Goal: Task Accomplishment & Management: Manage account settings

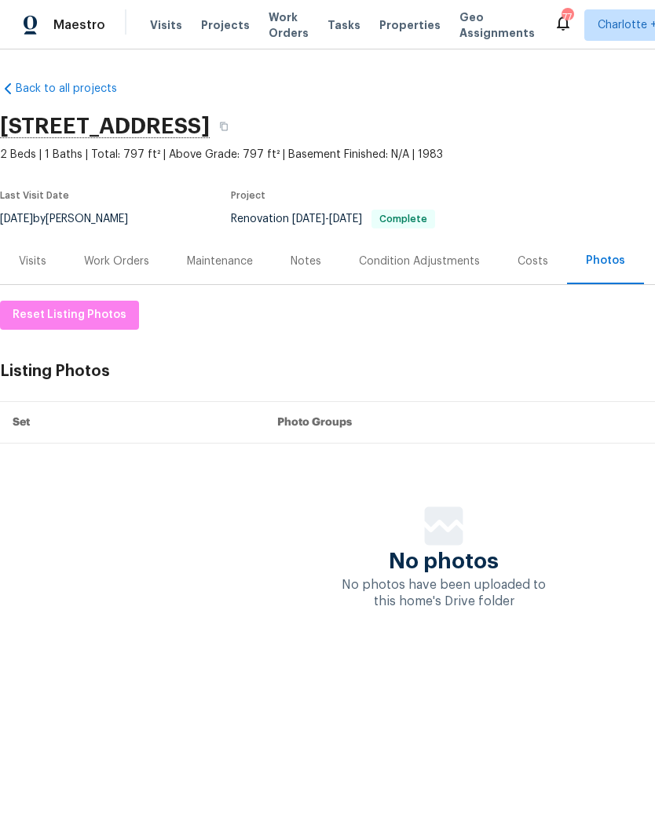
click at [115, 257] on div "Work Orders" at bounding box center [116, 261] width 65 height 16
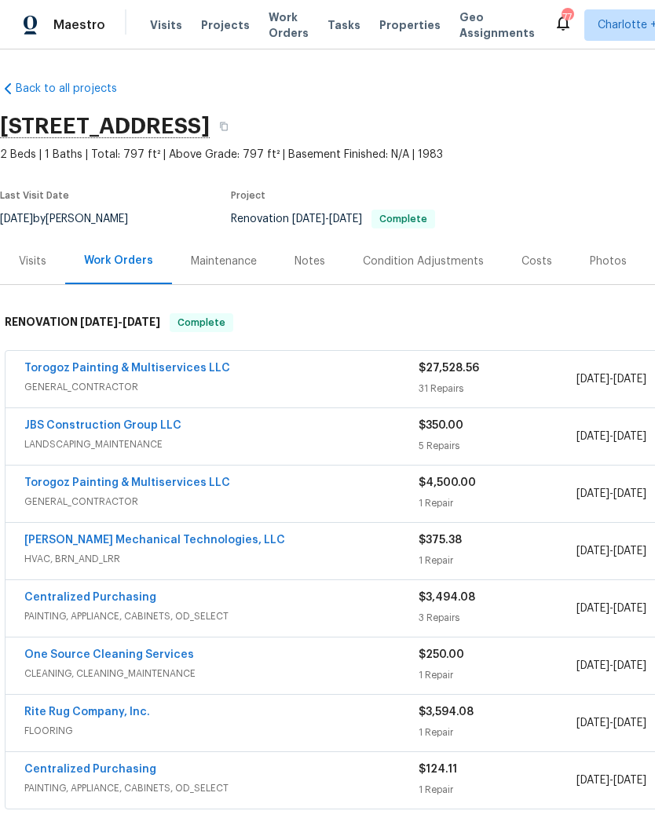
click at [45, 373] on link "Torogoz Painting & Multiservices LLC" at bounding box center [127, 368] width 206 height 11
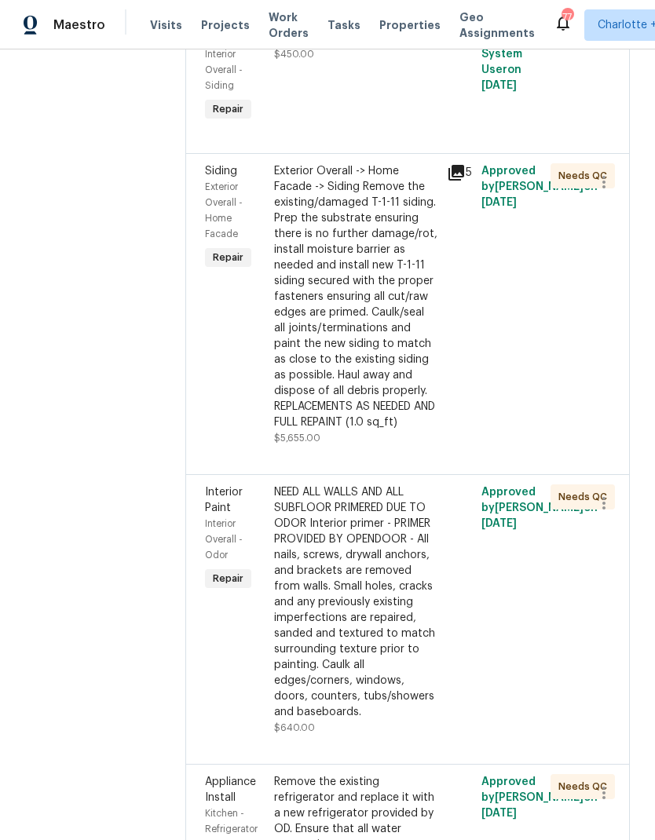
scroll to position [1023, 0]
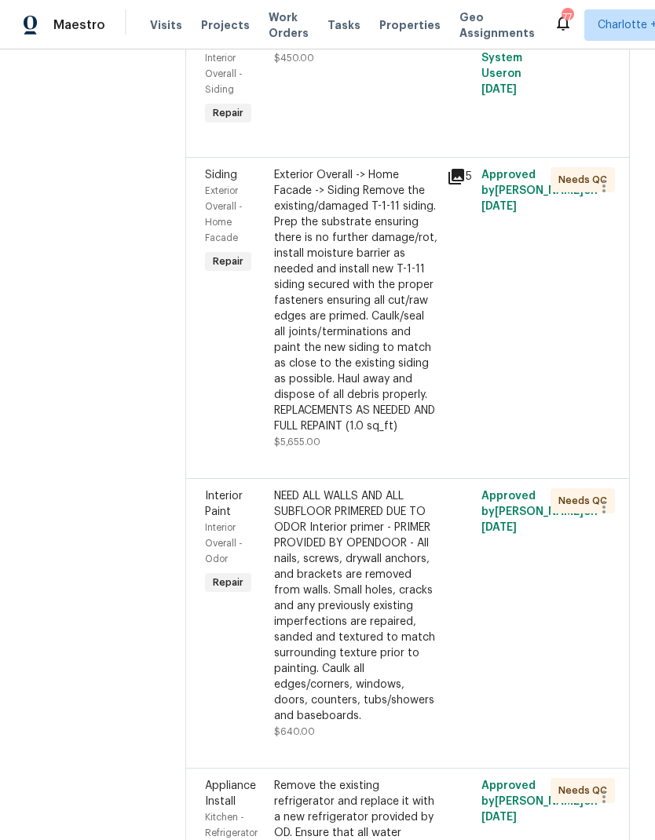
click at [393, 423] on div "Exterior Overall -> Home Facade -> Siding Remove the existing/damaged T-1-11 si…" at bounding box center [355, 300] width 163 height 267
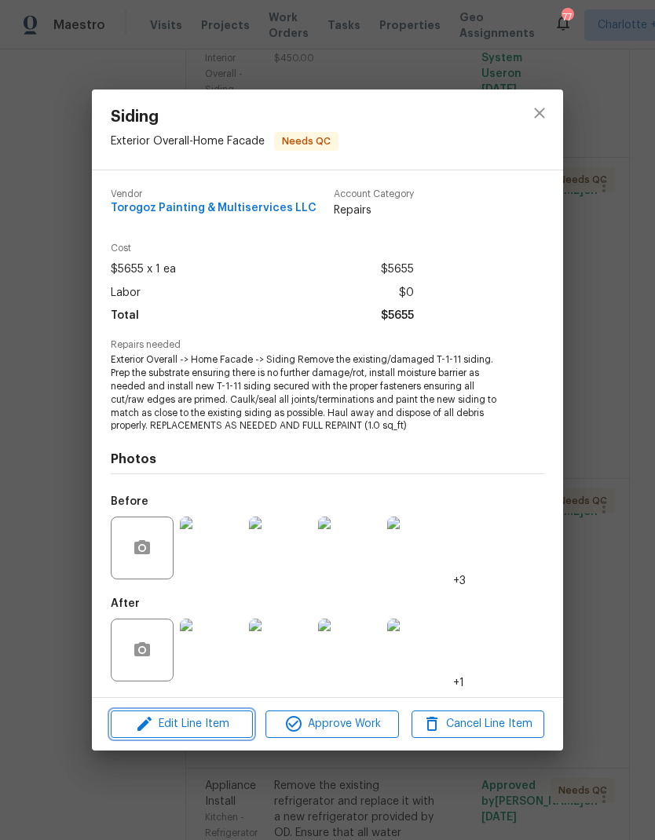
click at [220, 719] on span "Edit Line Item" at bounding box center [181, 724] width 133 height 20
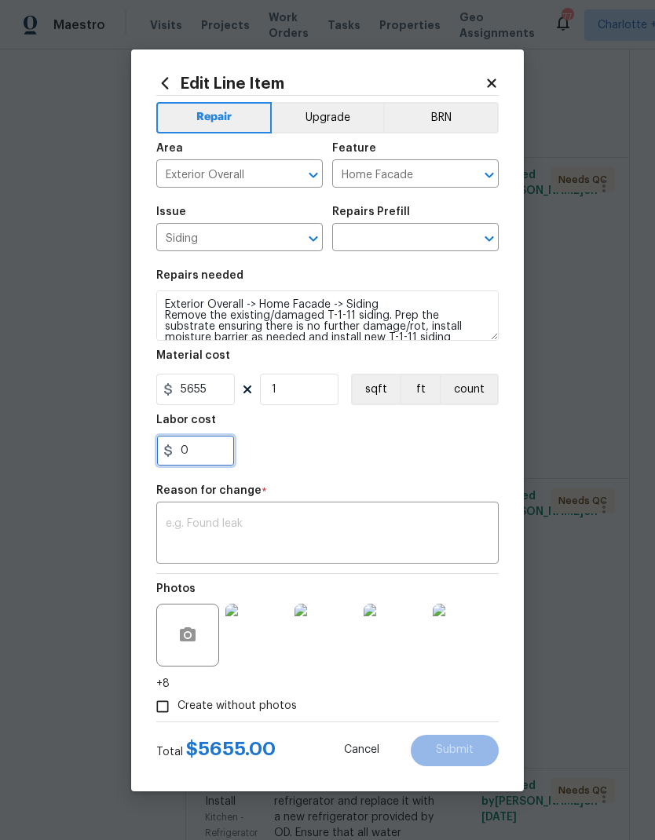
click at [212, 452] on input "0" at bounding box center [195, 450] width 78 height 31
click at [180, 452] on input "1601.42" at bounding box center [195, 450] width 78 height 31
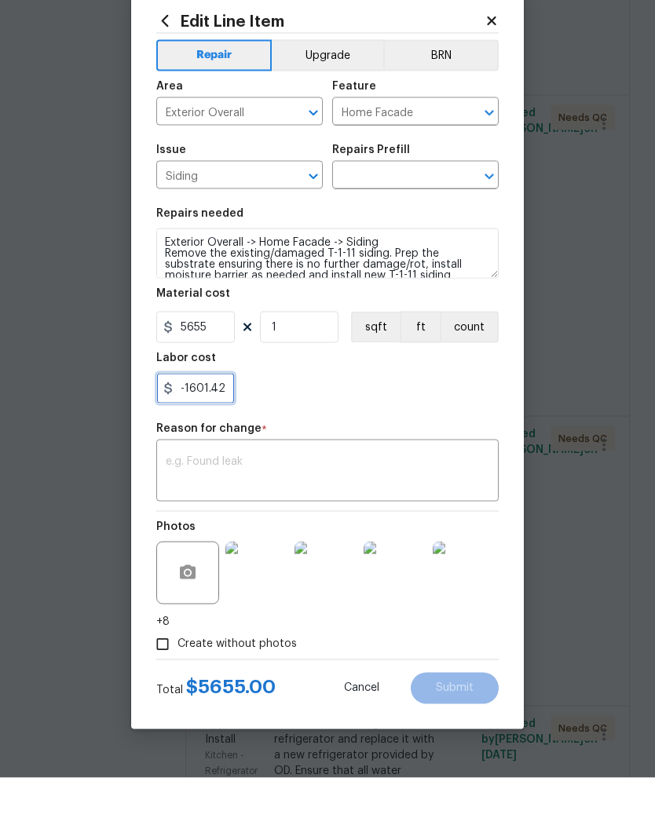
type input "-1601.42"
click at [439, 518] on textarea at bounding box center [327, 534] width 323 height 33
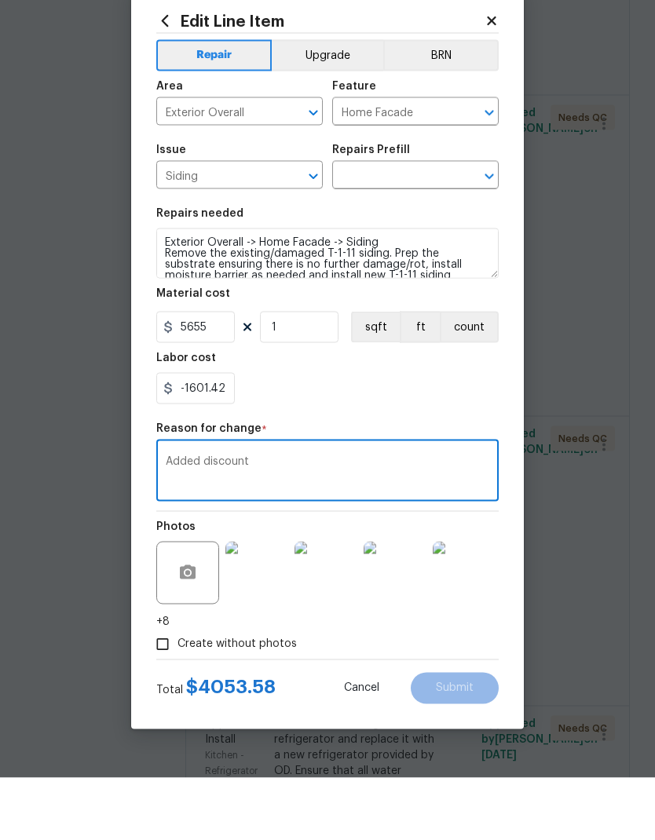
click at [202, 518] on textarea "Added discount" at bounding box center [327, 534] width 323 height 33
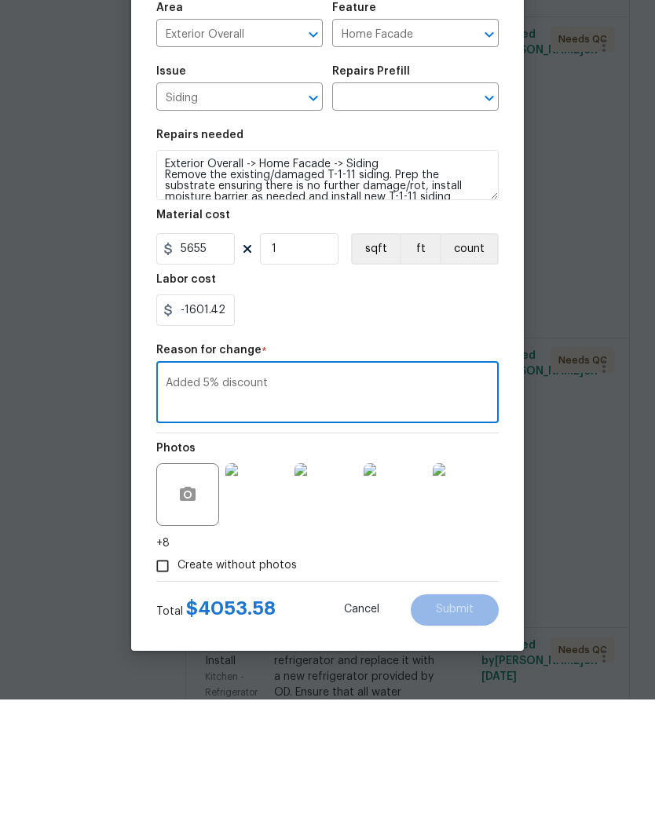
click at [496, 229] on icon "Open" at bounding box center [489, 238] width 19 height 19
type textarea "Added 5% discount"
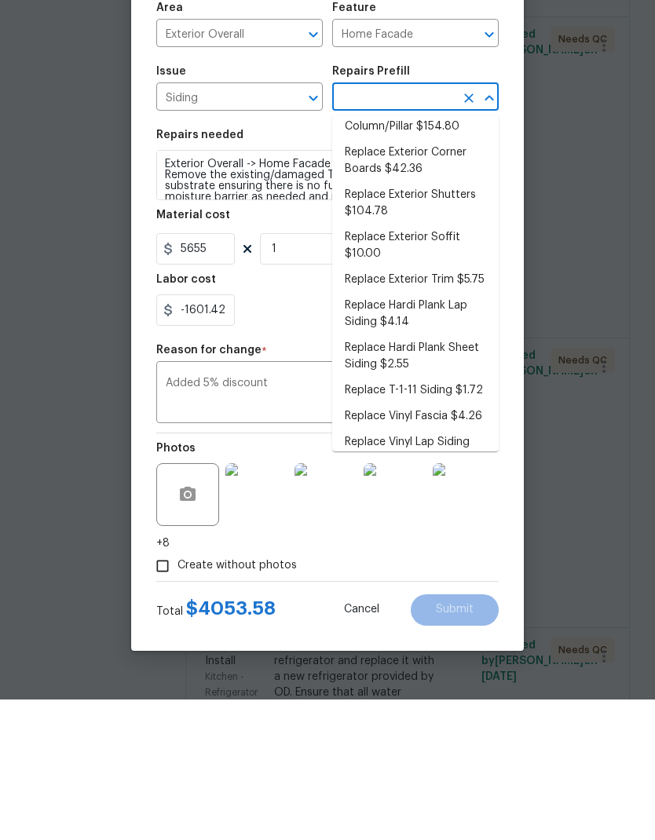
scroll to position [306, 0]
click at [474, 516] on li "Replace T-1-11 Siding $1.72" at bounding box center [415, 529] width 166 height 26
type input "Replace T-1-11 Siding $1.72"
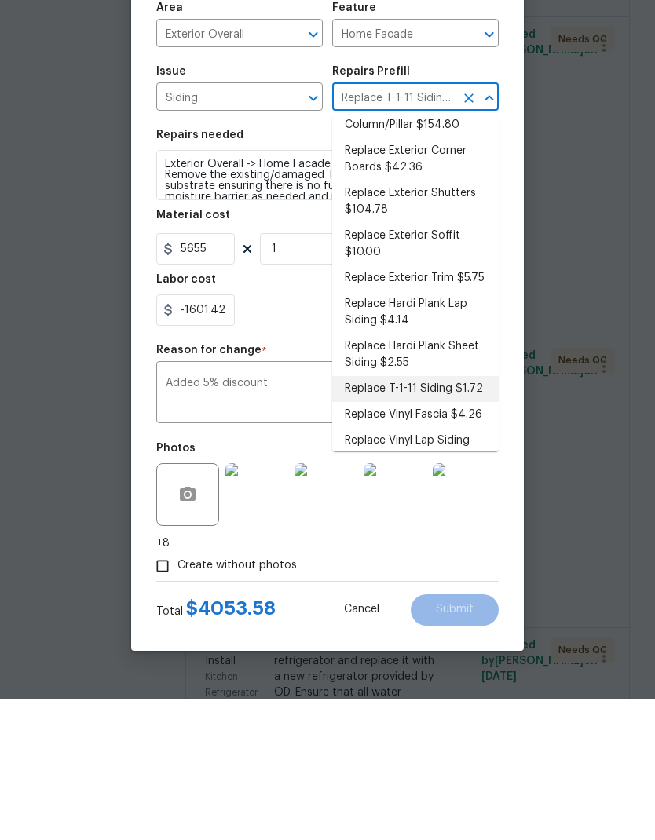
type input "Siding"
type textarea "Remove the existing/damaged T-1-11 siding. Prep the substrate ensuring there is…"
type input "Replace T-1-11 Siding $1.72"
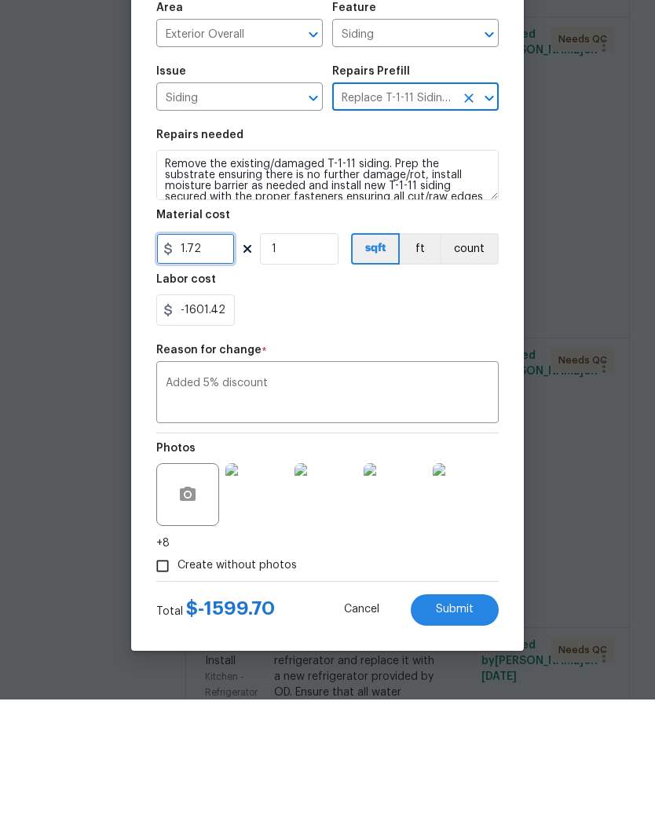
click at [192, 374] on input "1.72" at bounding box center [195, 389] width 78 height 31
click at [196, 374] on input "1.72" at bounding box center [195, 389] width 78 height 31
type input "5655"
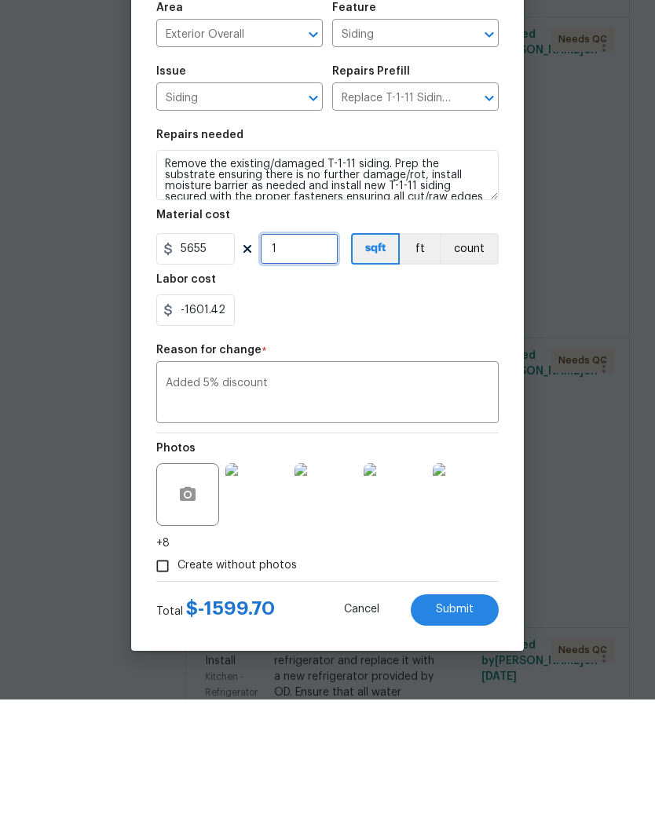
click at [319, 374] on input "1" at bounding box center [299, 389] width 78 height 31
click at [464, 518] on textarea "Added 5% discount" at bounding box center [327, 534] width 323 height 33
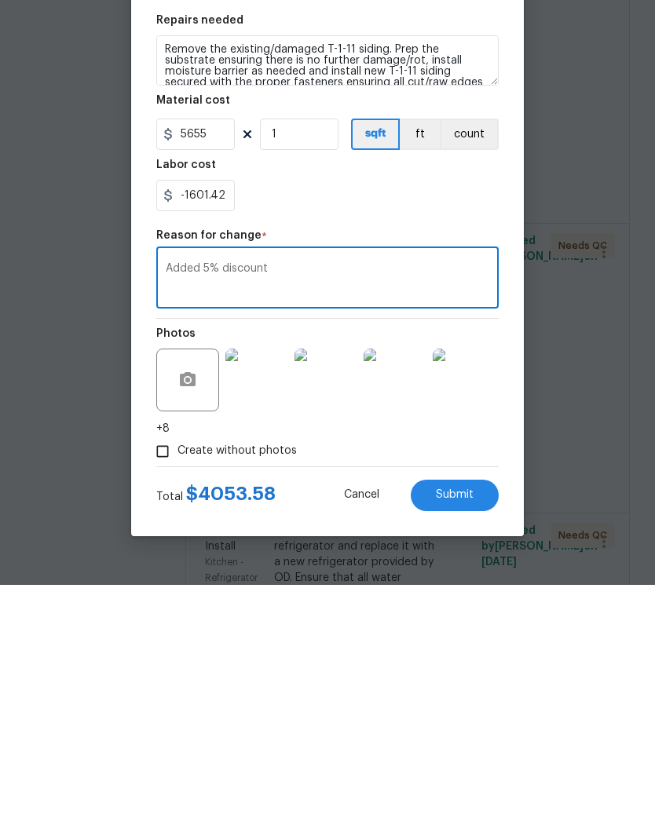
click at [477, 735] on button "Submit" at bounding box center [454, 750] width 88 height 31
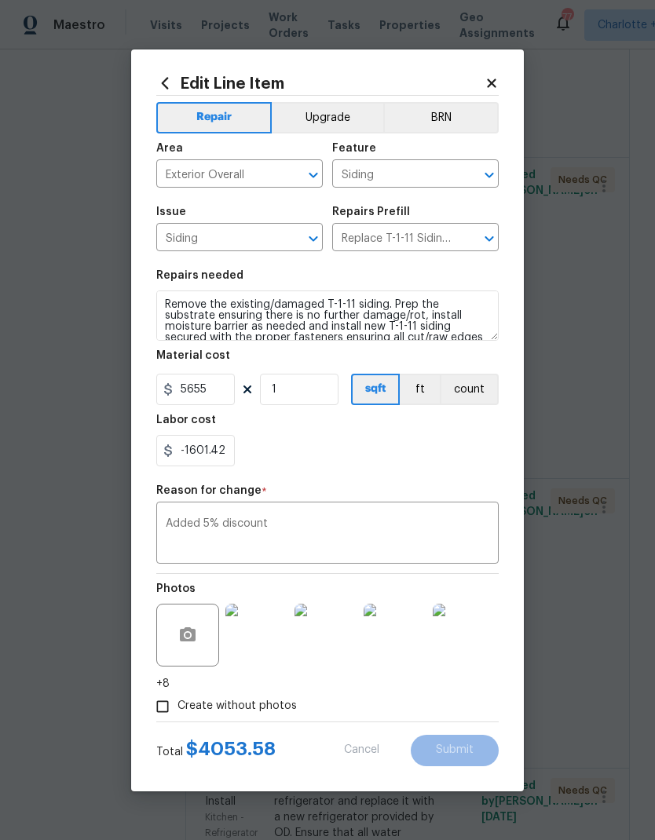
type textarea "Exterior Overall -> Home Facade -> Siding Remove the existing/damaged T-1-11 si…"
type input "Home Facade"
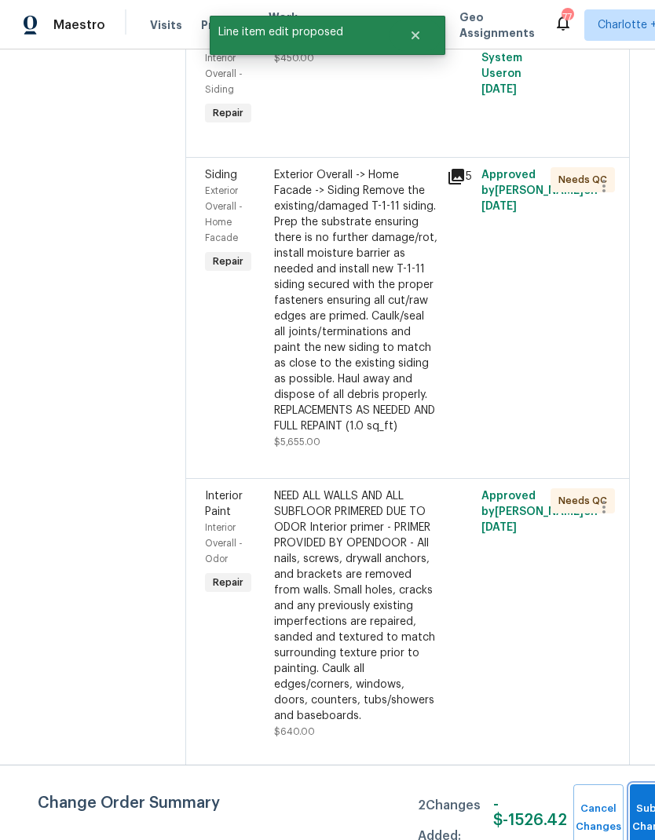
click at [636, 806] on button "Submit Changes" at bounding box center [654, 817] width 50 height 67
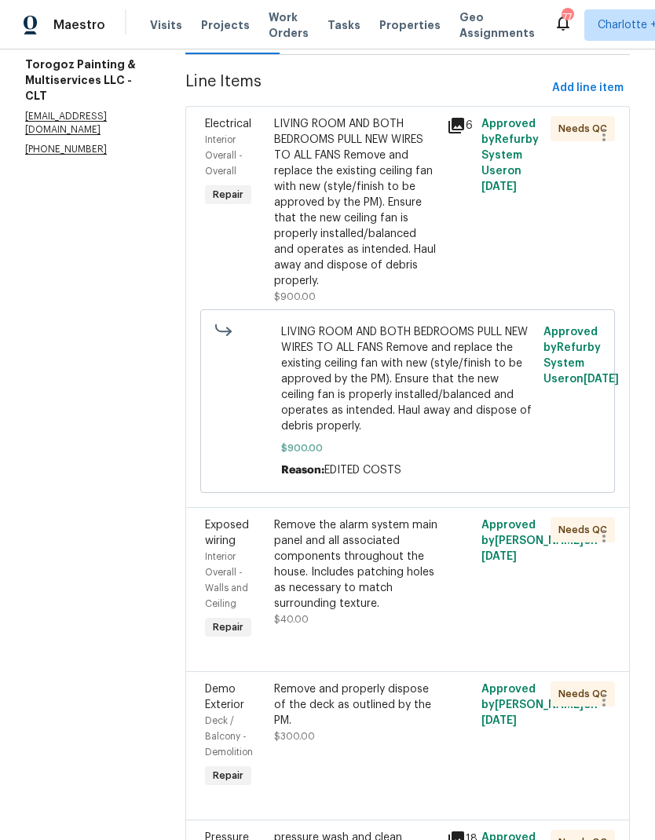
scroll to position [218, 0]
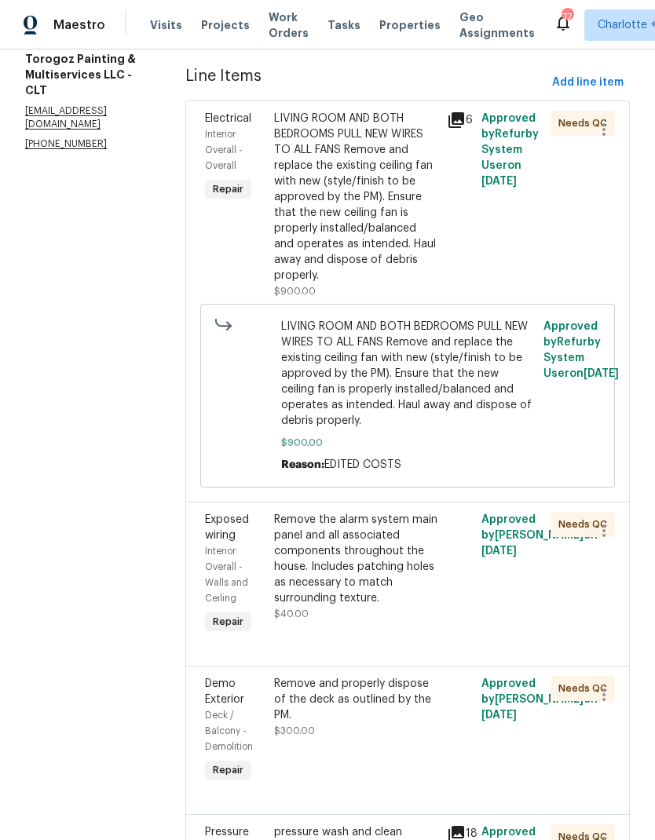
click at [377, 235] on div "LIVING ROOM AND BOTH BEDROOMS PULL NEW WIRES TO ALL FANS Remove and replace the…" at bounding box center [355, 197] width 163 height 173
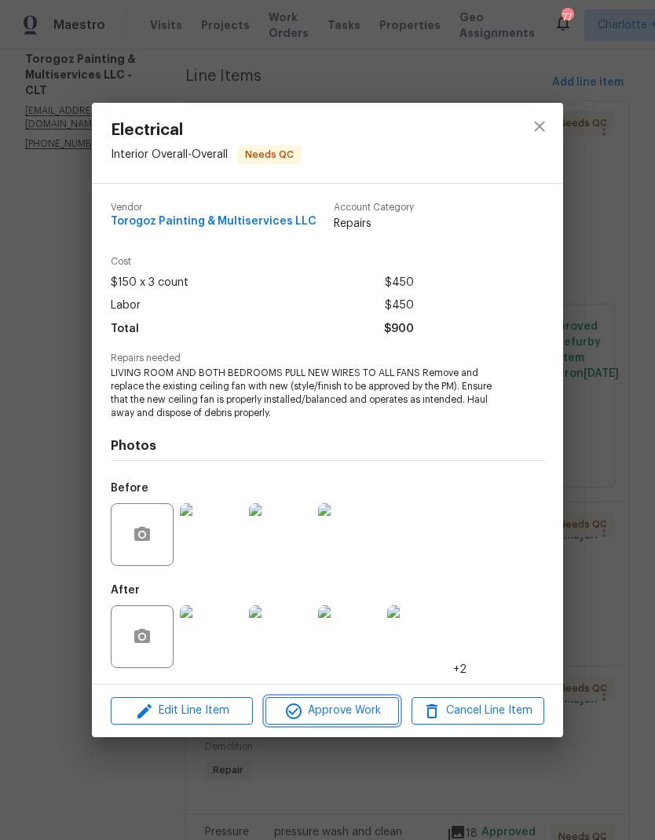
click at [352, 707] on span "Approve Work" at bounding box center [331, 711] width 123 height 20
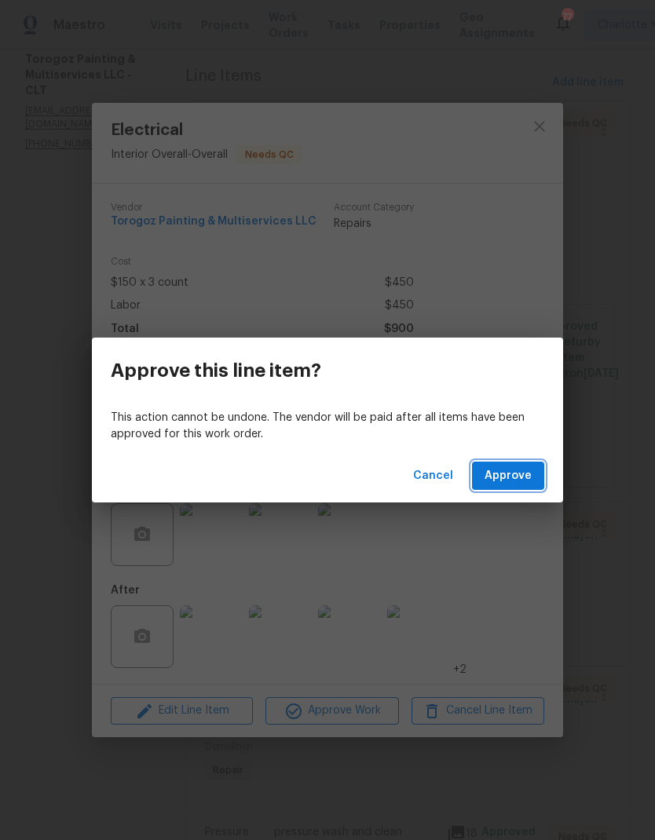
click at [509, 466] on span "Approve" at bounding box center [507, 476] width 47 height 20
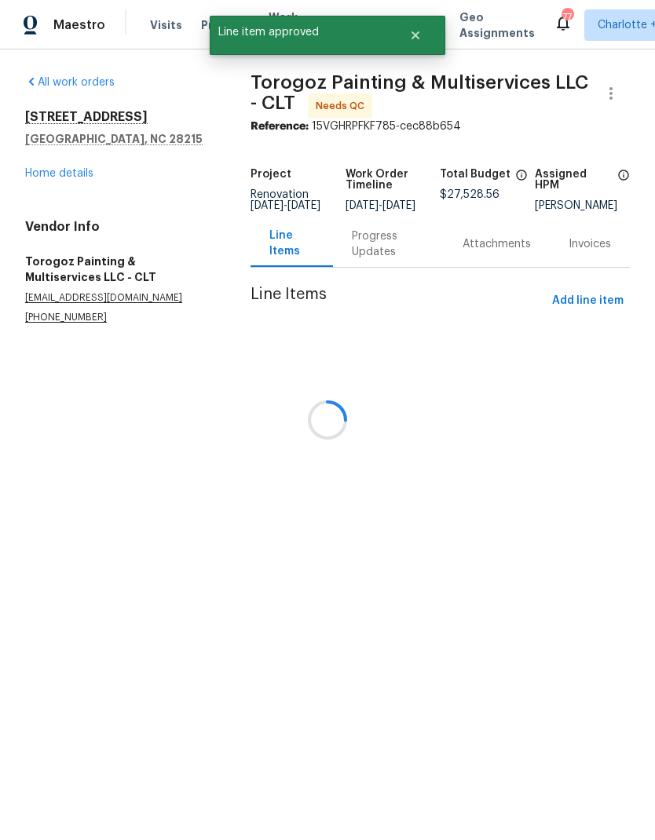
scroll to position [0, 0]
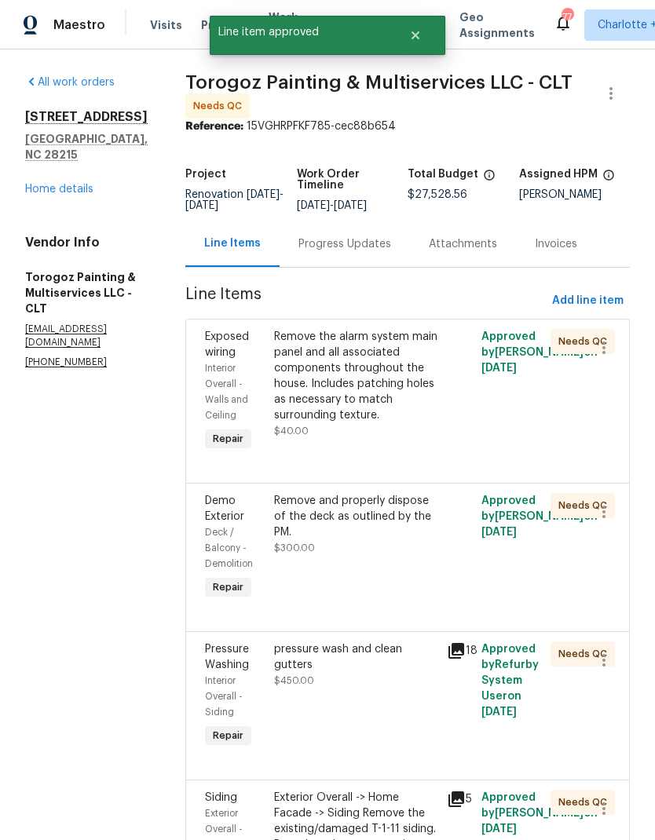
click at [389, 400] on div "Remove the alarm system main panel and all associated components throughout the…" at bounding box center [355, 376] width 163 height 94
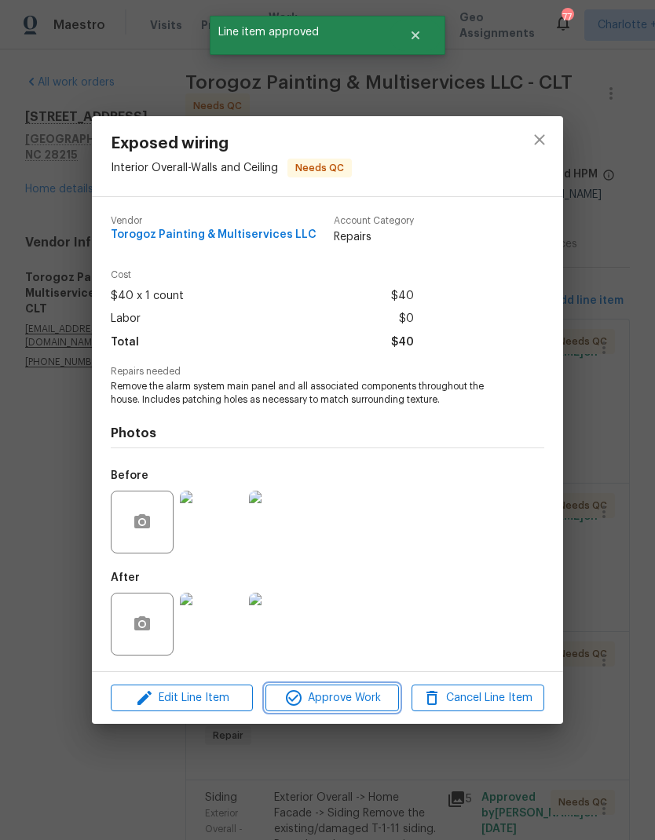
click at [376, 695] on span "Approve Work" at bounding box center [331, 698] width 123 height 20
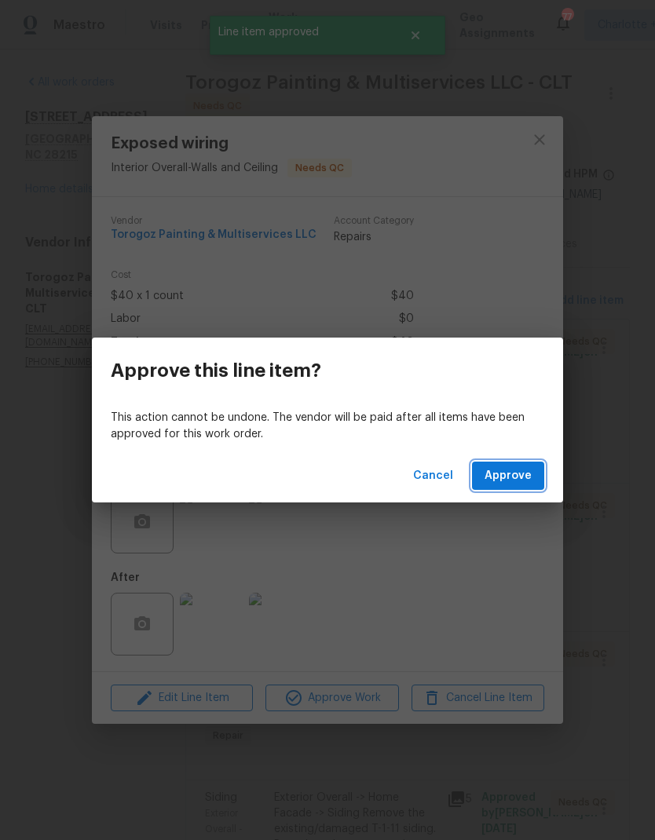
click at [524, 480] on span "Approve" at bounding box center [507, 476] width 47 height 20
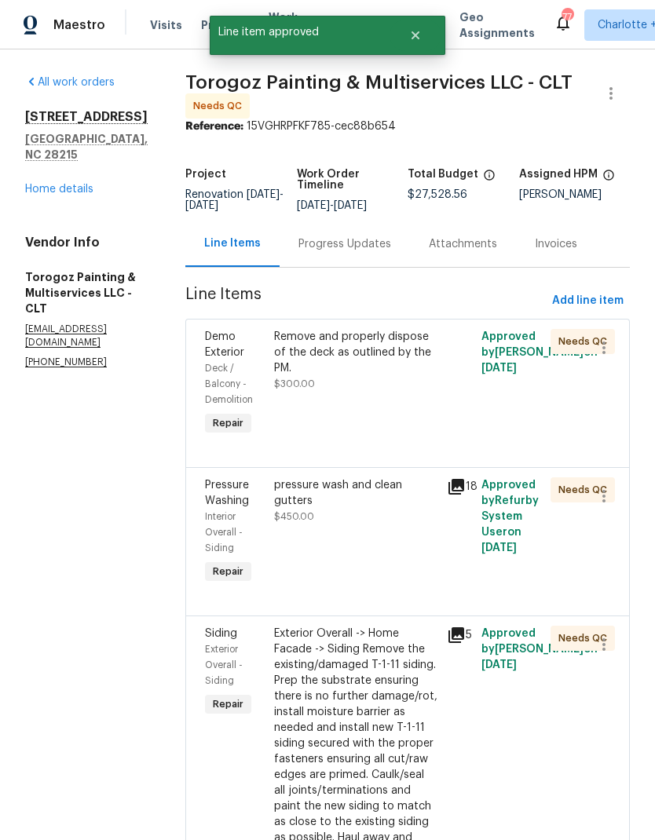
click at [373, 376] on div "Remove and properly dispose of the deck as outlined by the PM." at bounding box center [355, 352] width 163 height 47
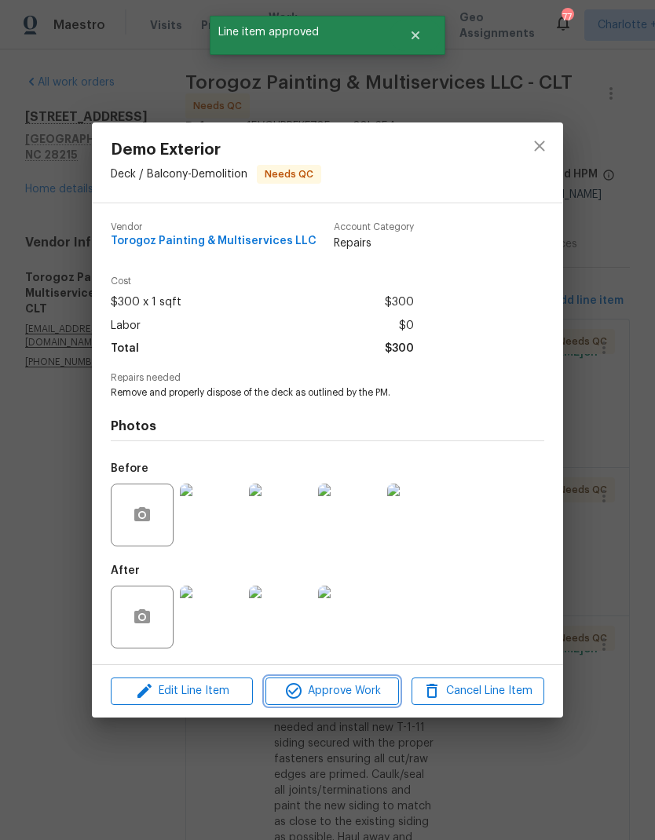
click at [377, 699] on span "Approve Work" at bounding box center [331, 691] width 123 height 20
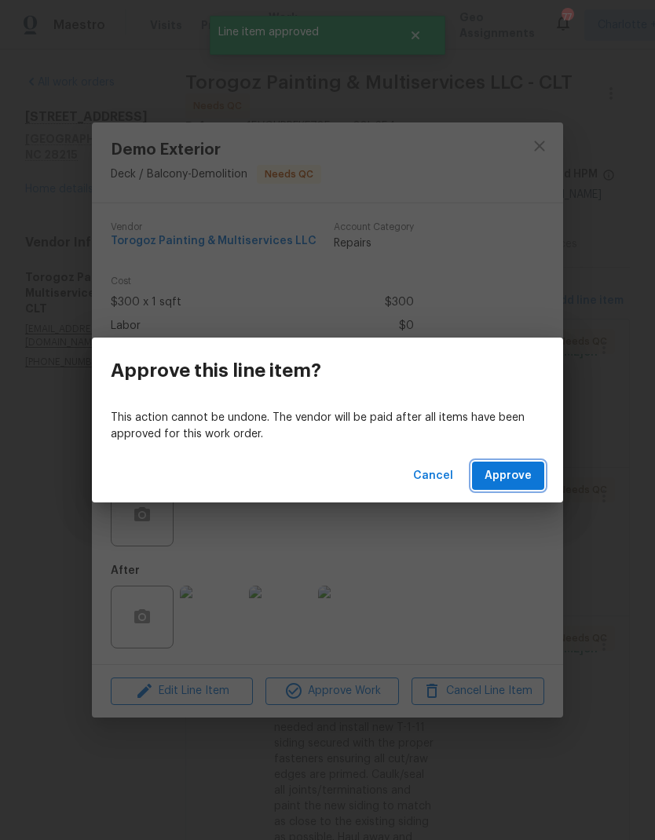
click at [523, 477] on span "Approve" at bounding box center [507, 476] width 47 height 20
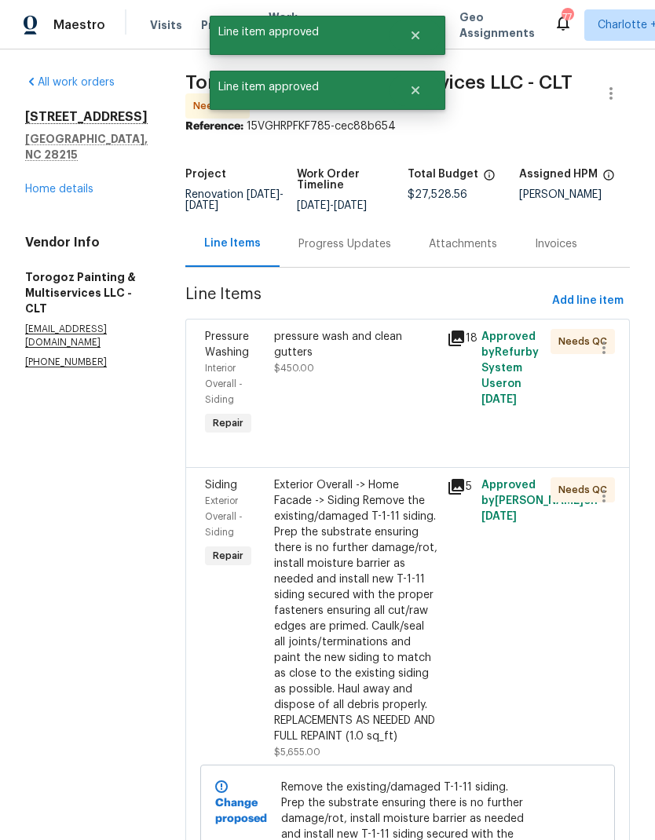
click at [396, 373] on div "pressure wash and clean gutters $450.00" at bounding box center [355, 352] width 163 height 47
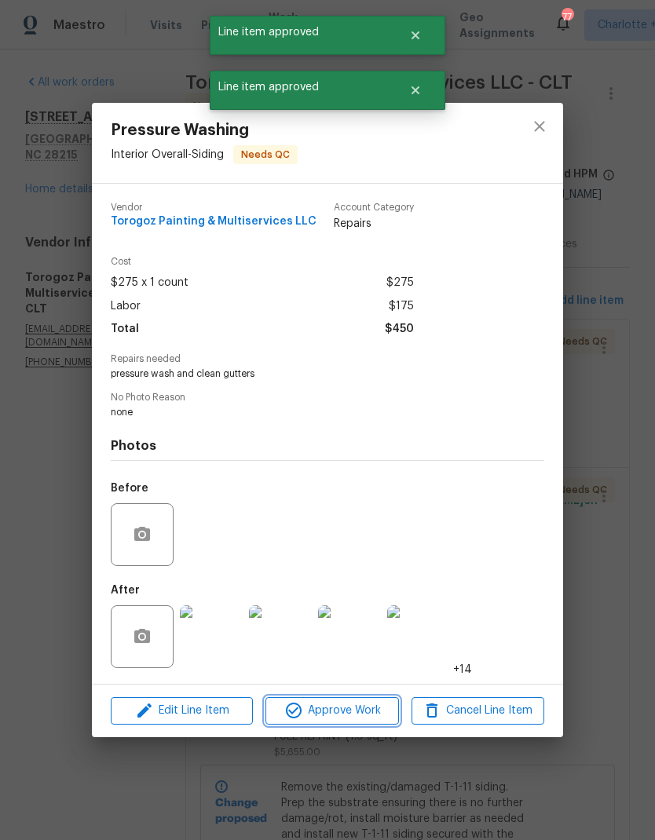
click at [371, 713] on span "Approve Work" at bounding box center [331, 711] width 123 height 20
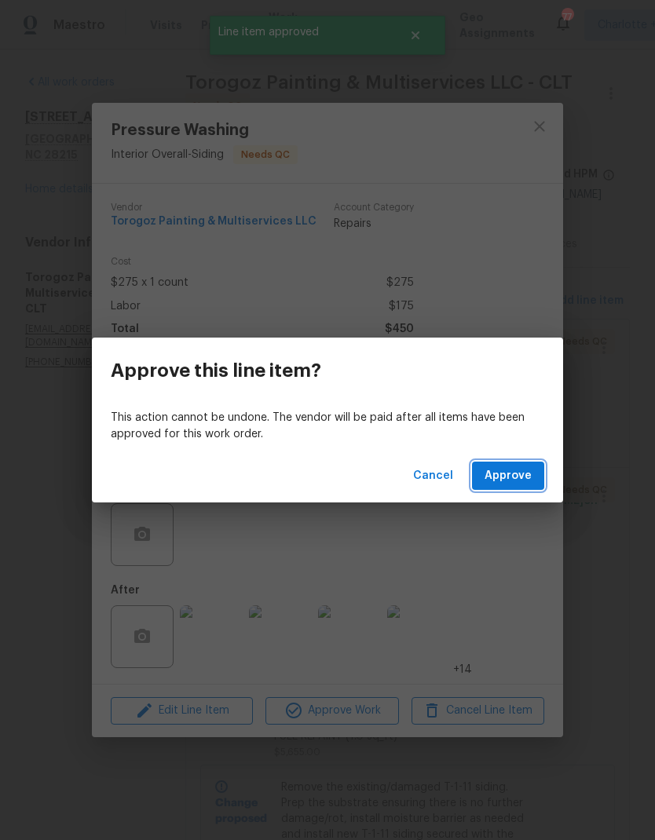
click at [526, 469] on span "Approve" at bounding box center [507, 476] width 47 height 20
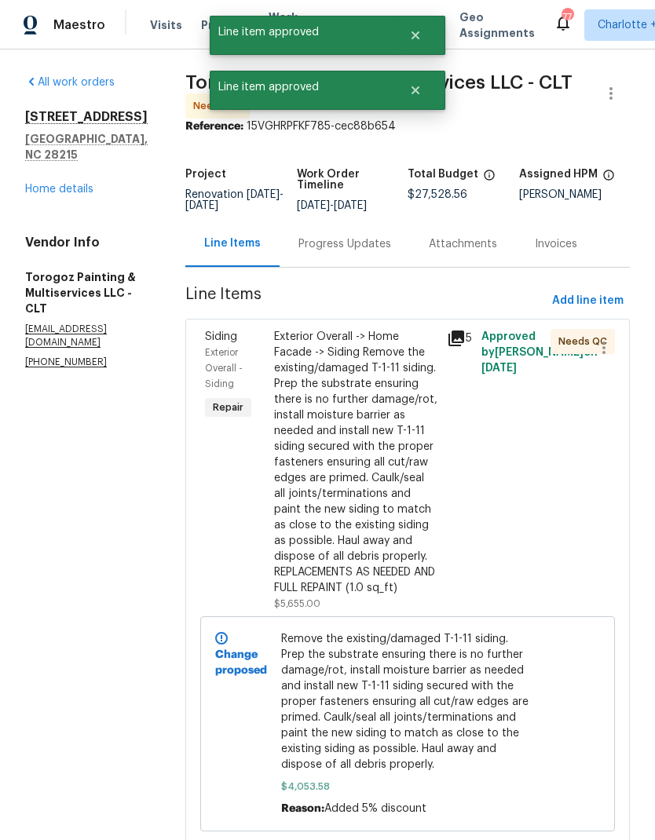
click at [402, 403] on div "Exterior Overall -> Home Facade -> Siding Remove the existing/damaged T-1-11 si…" at bounding box center [355, 462] width 163 height 267
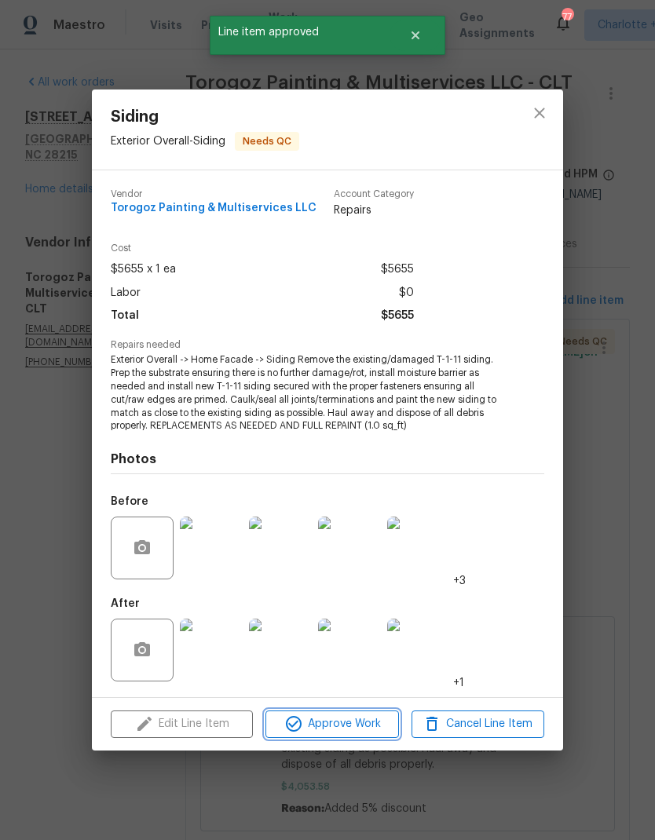
click at [364, 724] on span "Approve Work" at bounding box center [331, 724] width 123 height 20
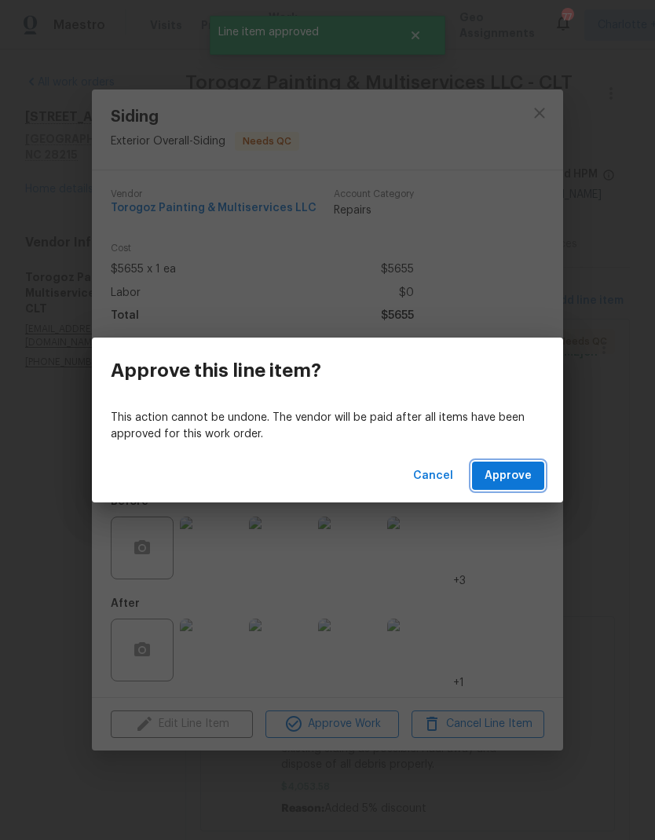
click at [521, 480] on span "Approve" at bounding box center [507, 476] width 47 height 20
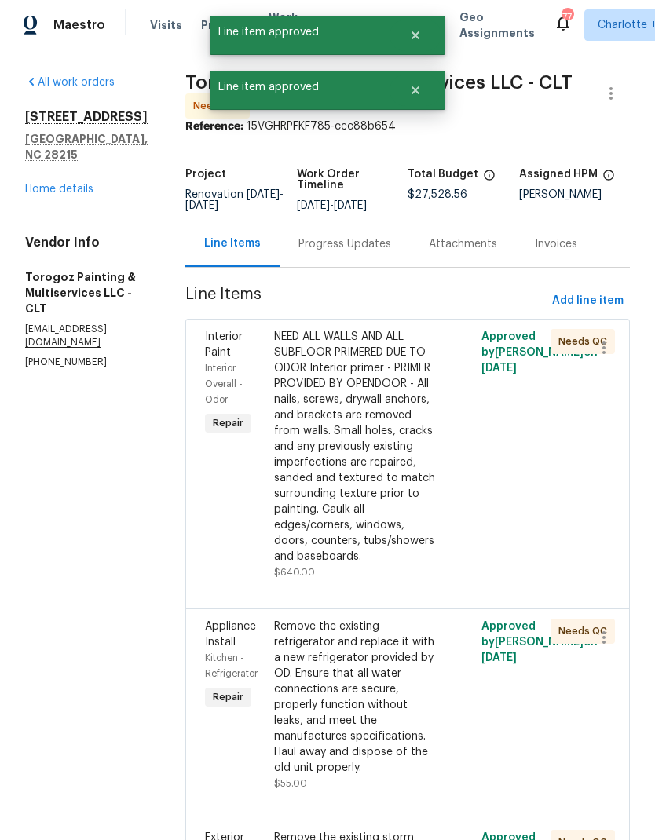
scroll to position [272, 0]
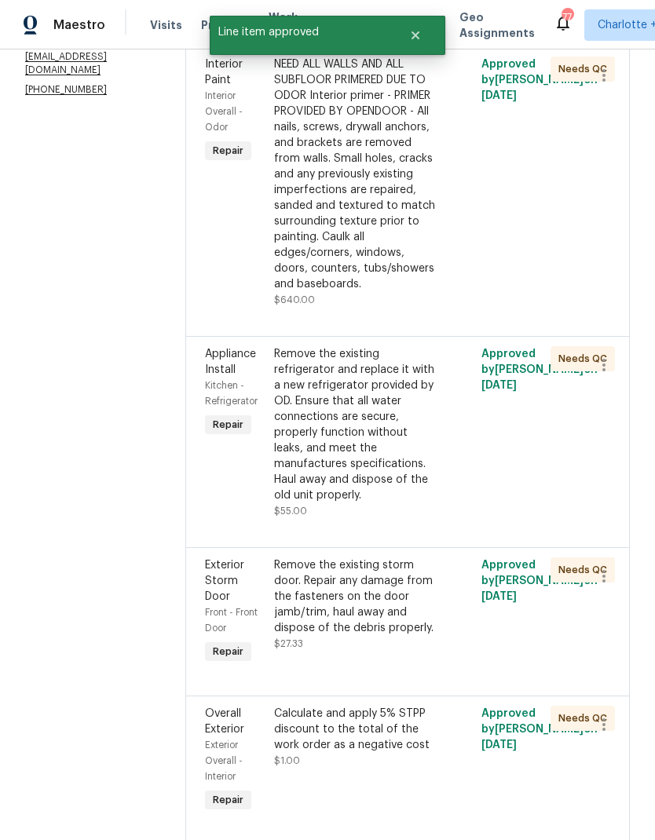
click at [388, 290] on div "NEED ALL WALLS AND ALL SUBFLOOR PRIMERED DUE TO ODOR Interior primer - PRIMER P…" at bounding box center [355, 174] width 163 height 235
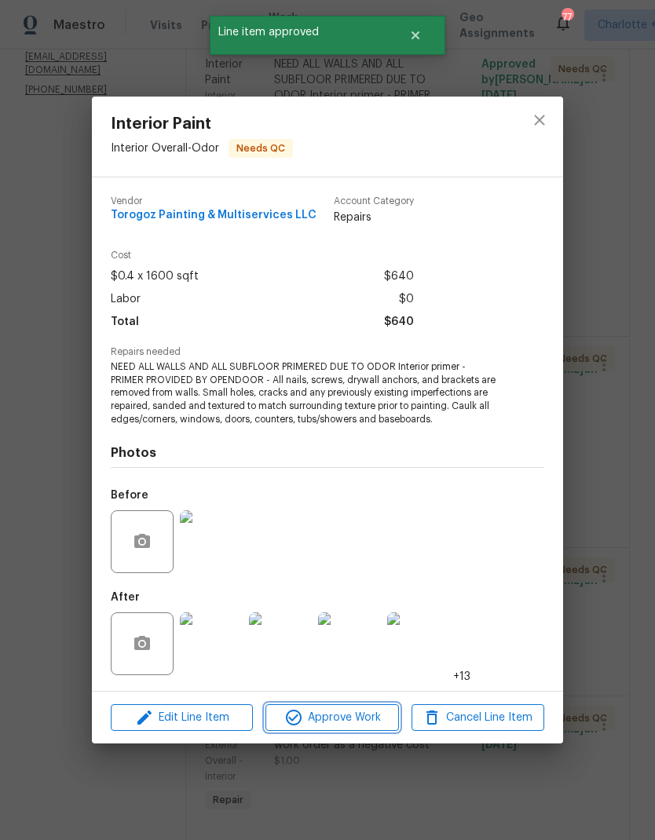
click at [366, 723] on span "Approve Work" at bounding box center [331, 718] width 123 height 20
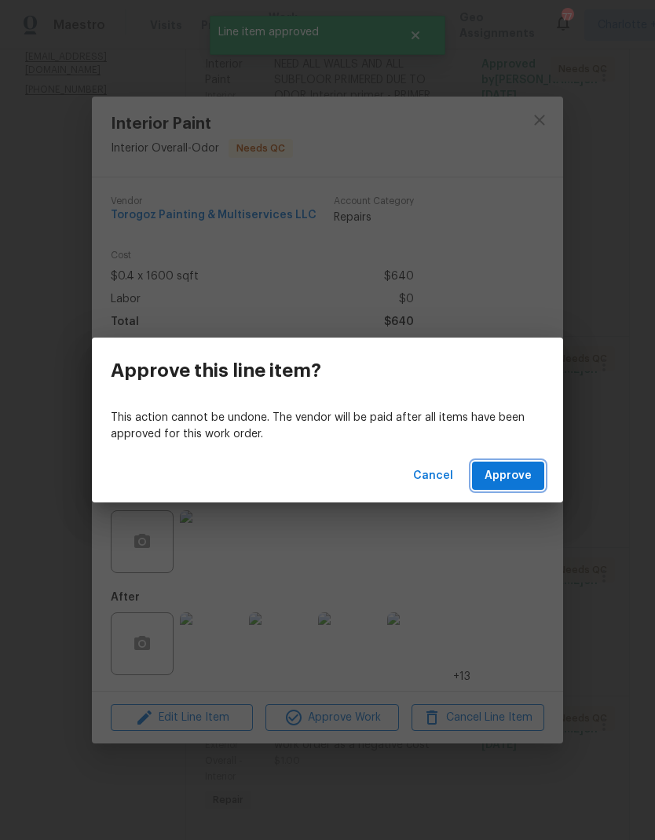
click at [518, 481] on span "Approve" at bounding box center [507, 476] width 47 height 20
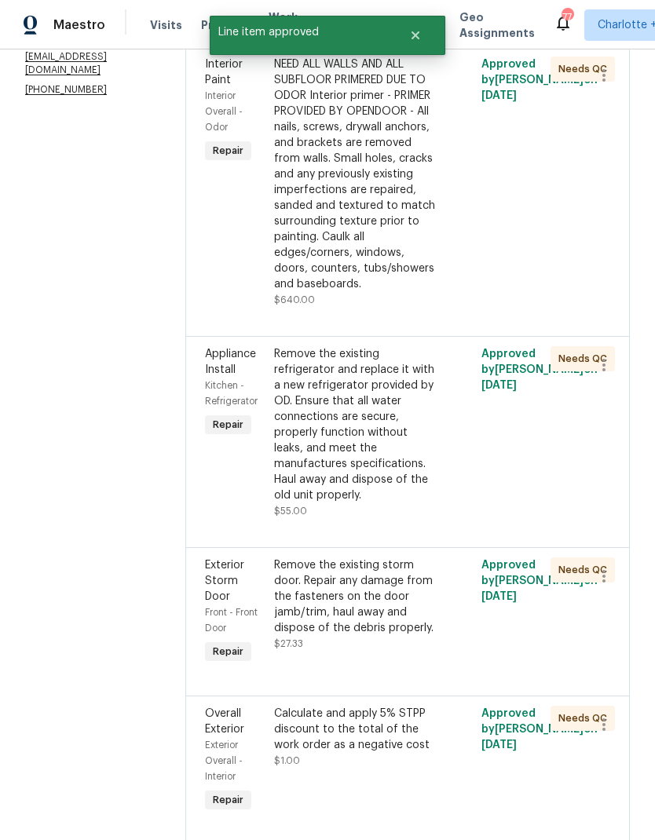
scroll to position [0, 0]
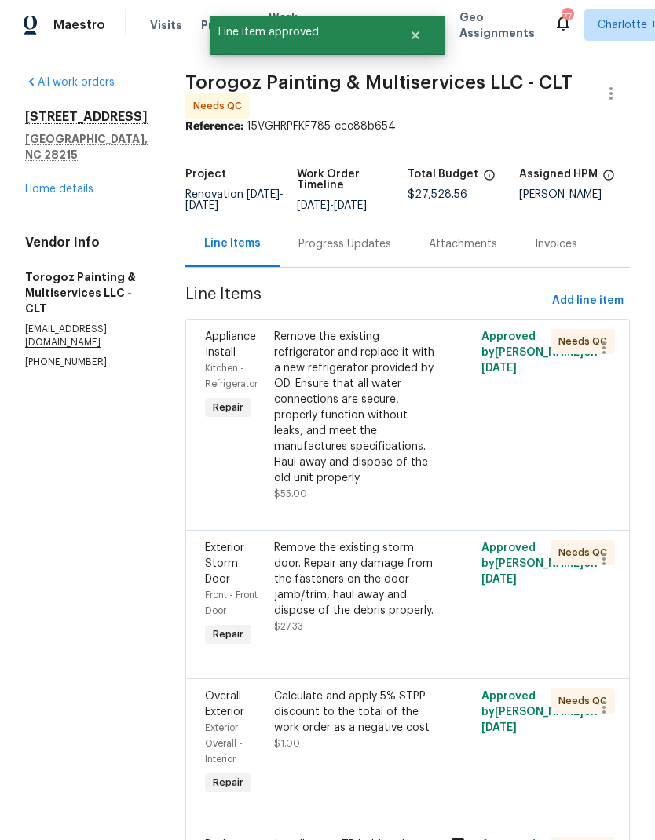
click at [378, 410] on div "Remove the existing refrigerator and replace it with a new refrigerator provide…" at bounding box center [355, 407] width 163 height 157
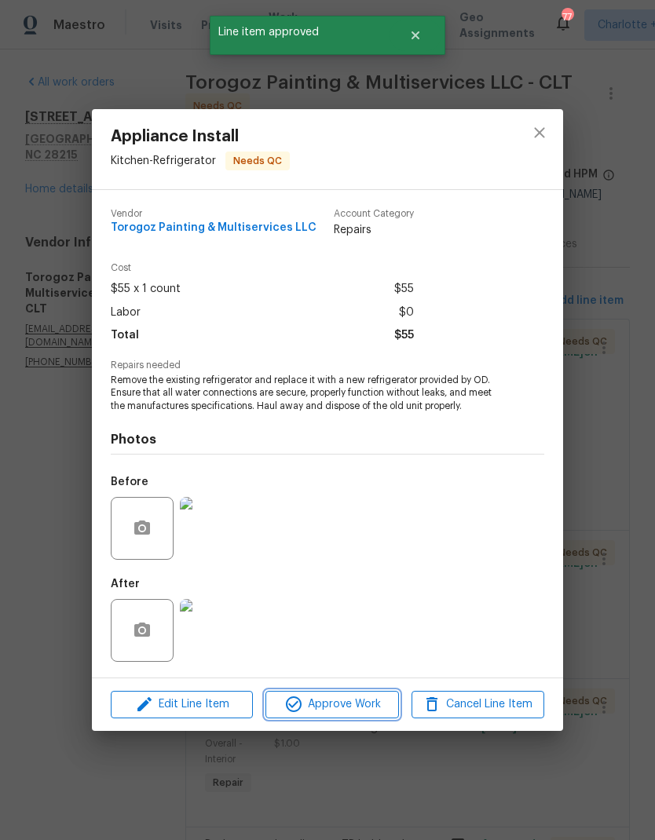
click at [378, 702] on span "Approve Work" at bounding box center [331, 705] width 123 height 20
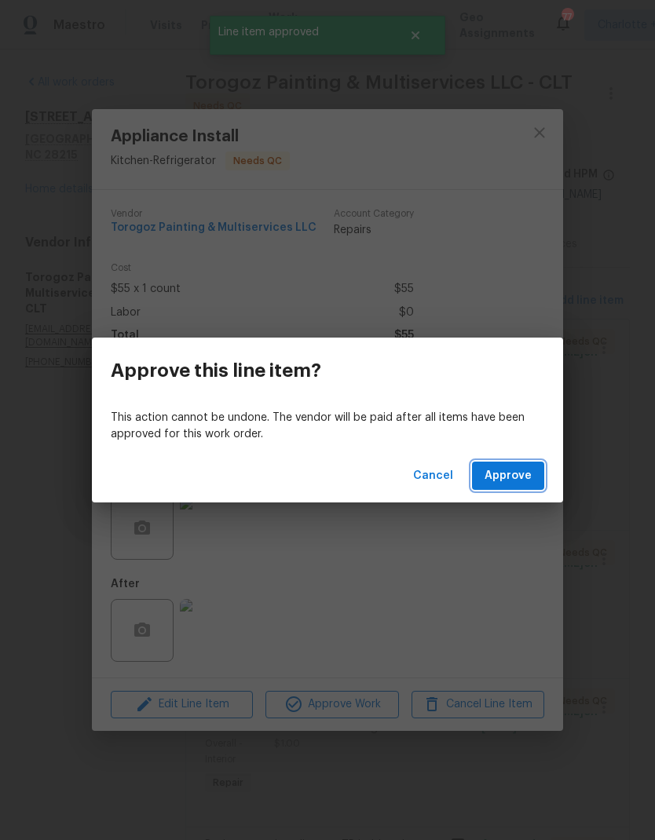
click at [538, 476] on button "Approve" at bounding box center [508, 475] width 72 height 29
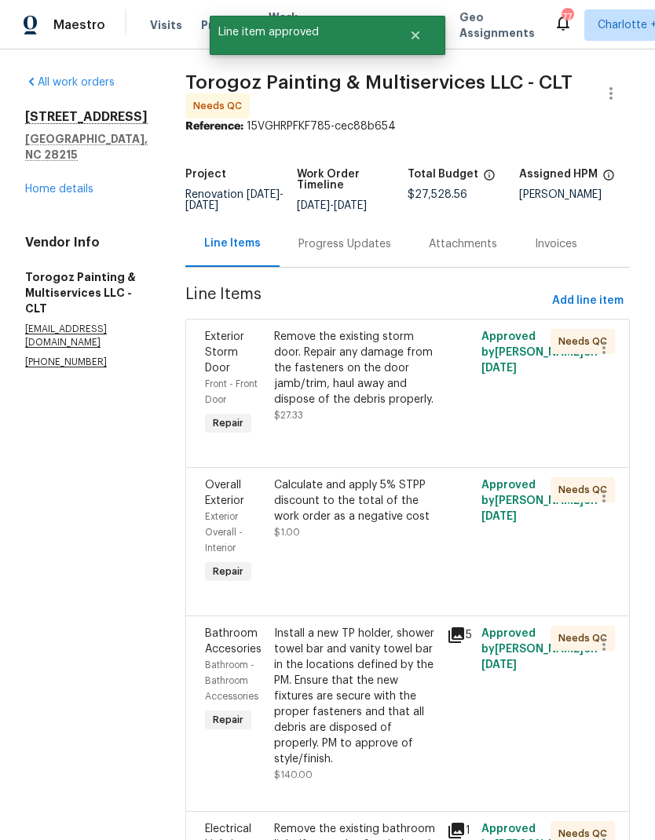
click at [387, 406] on div "Remove the existing storm door. Repair any damage from the fasteners on the doo…" at bounding box center [355, 368] width 163 height 78
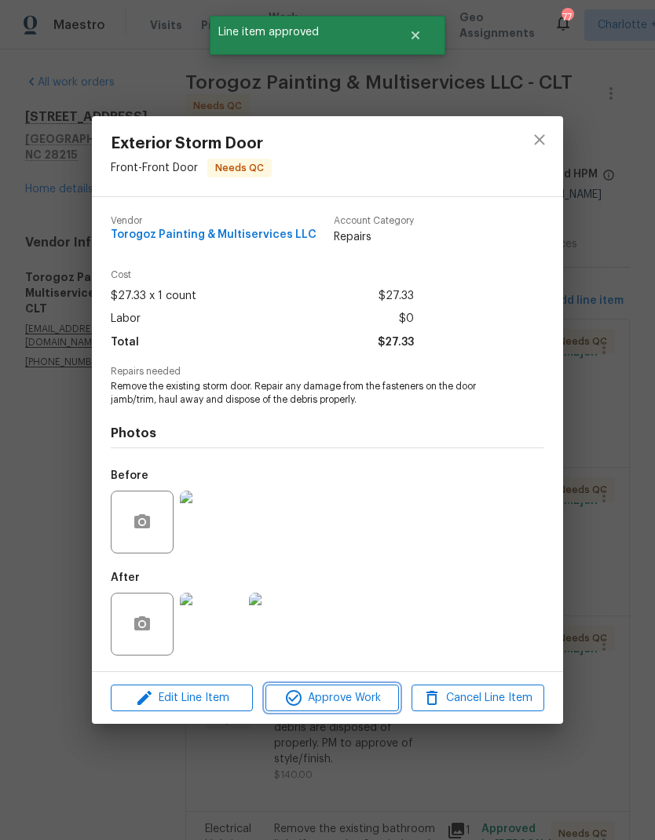
click at [360, 701] on span "Approve Work" at bounding box center [331, 698] width 123 height 20
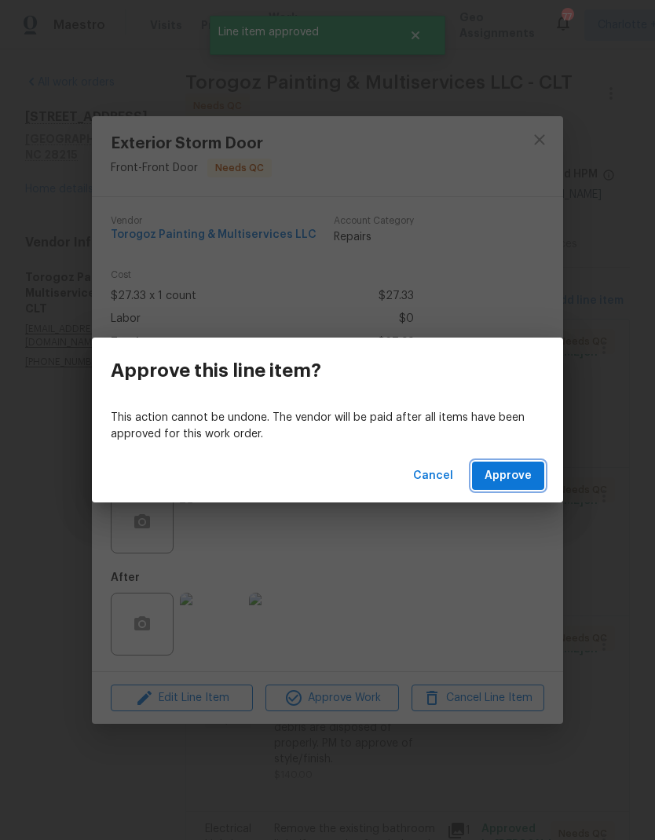
click at [510, 476] on span "Approve" at bounding box center [507, 476] width 47 height 20
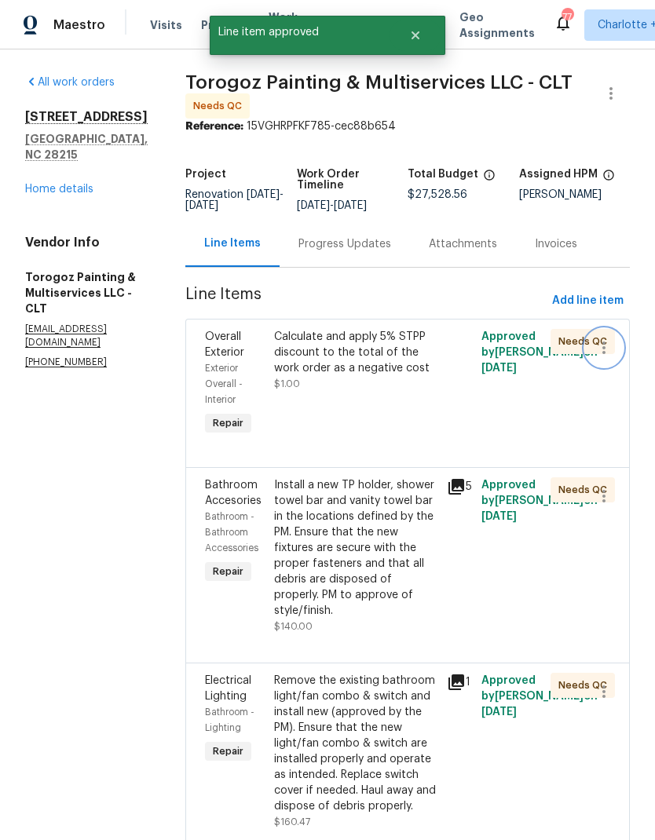
click at [601, 356] on icon "button" at bounding box center [603, 347] width 19 height 19
click at [612, 364] on li "Cancel" at bounding box center [611, 358] width 60 height 26
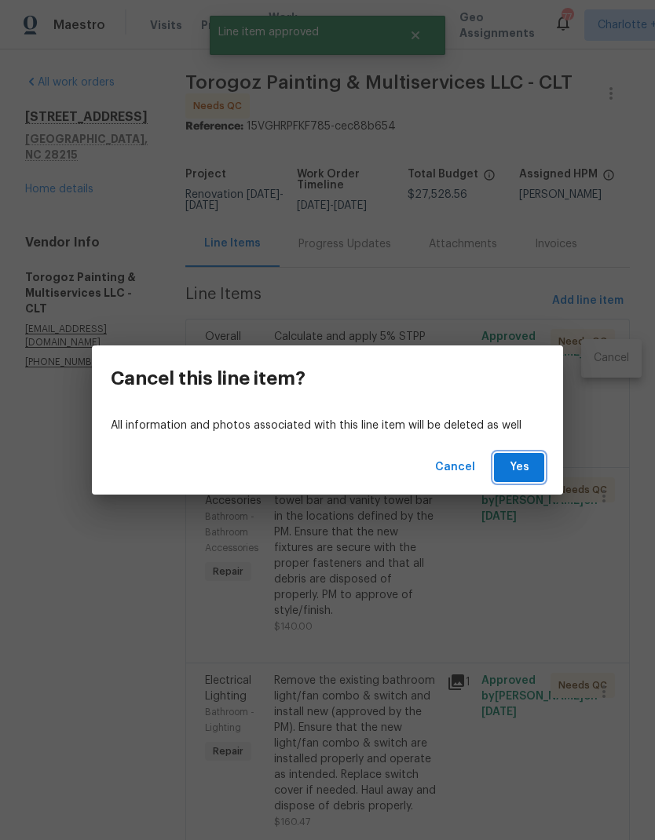
click at [534, 466] on button "Yes" at bounding box center [519, 467] width 50 height 29
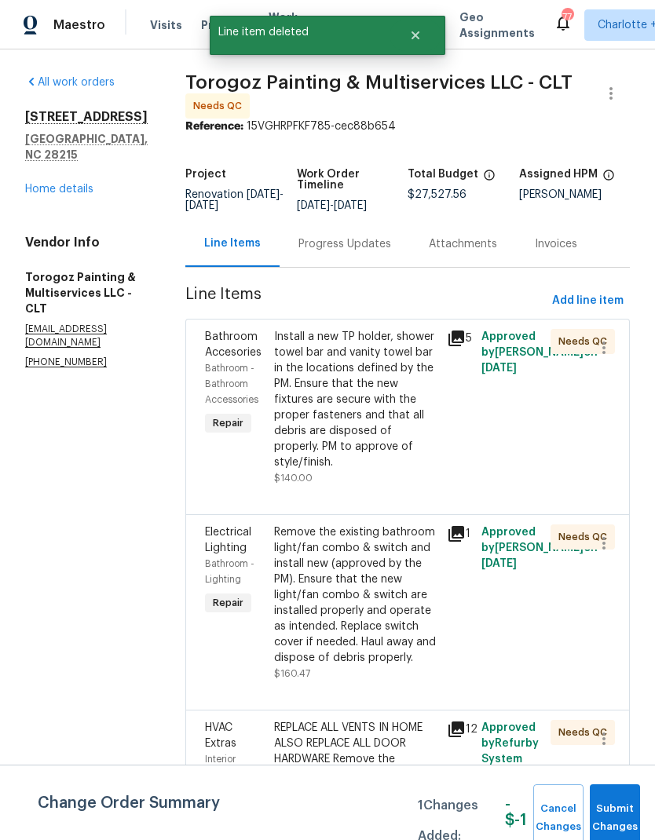
click at [377, 414] on div "Install a new TP holder, shower towel bar and vanity towel bar in the locations…" at bounding box center [355, 399] width 163 height 141
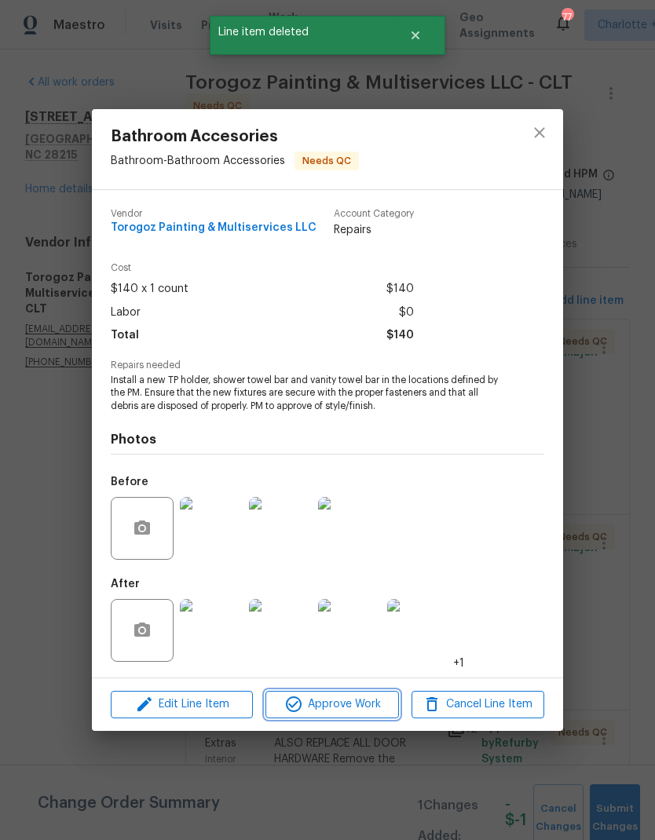
click at [352, 706] on span "Approve Work" at bounding box center [331, 705] width 123 height 20
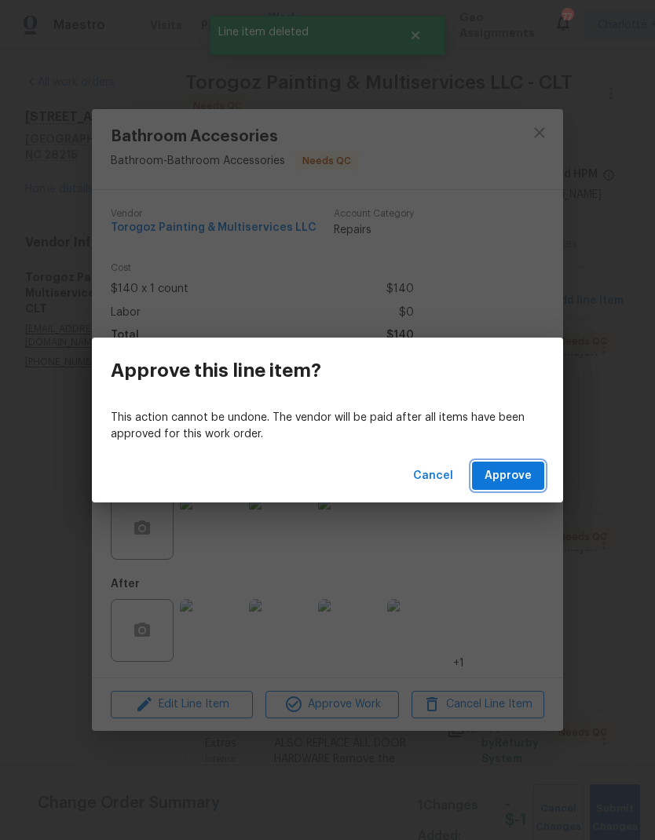
click at [526, 465] on button "Approve" at bounding box center [508, 475] width 72 height 29
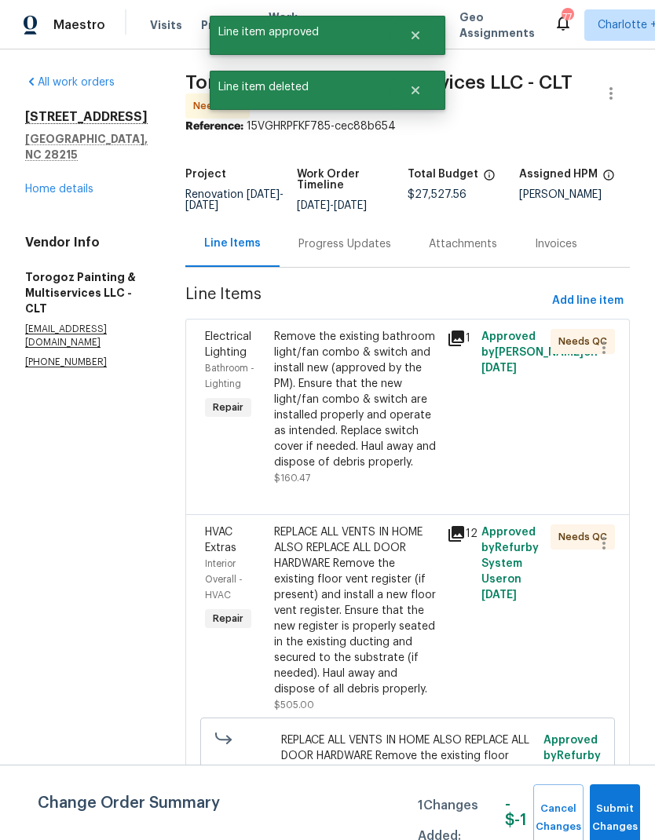
click at [388, 429] on div "Remove the existing bathroom light/fan combo & switch and install new (approved…" at bounding box center [355, 399] width 163 height 141
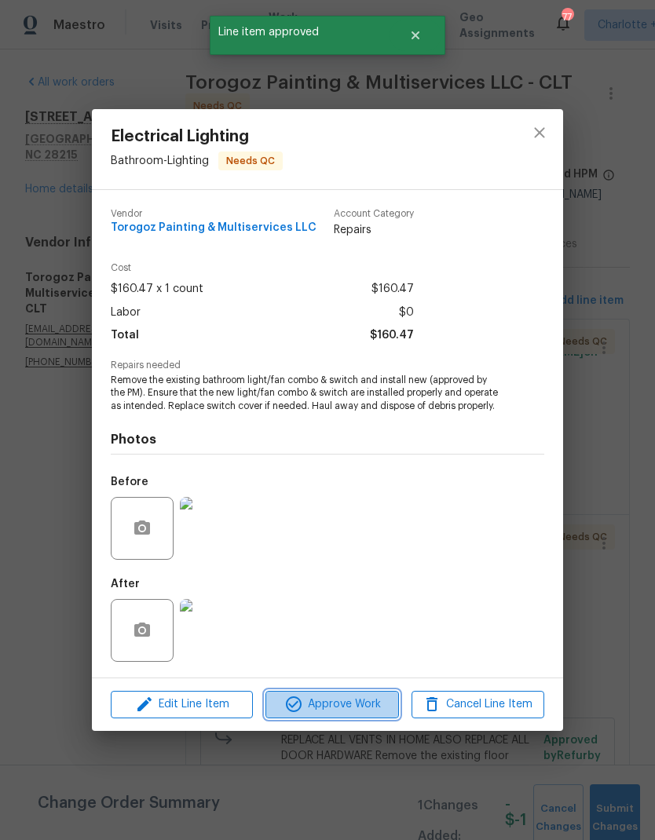
click at [362, 707] on span "Approve Work" at bounding box center [331, 705] width 123 height 20
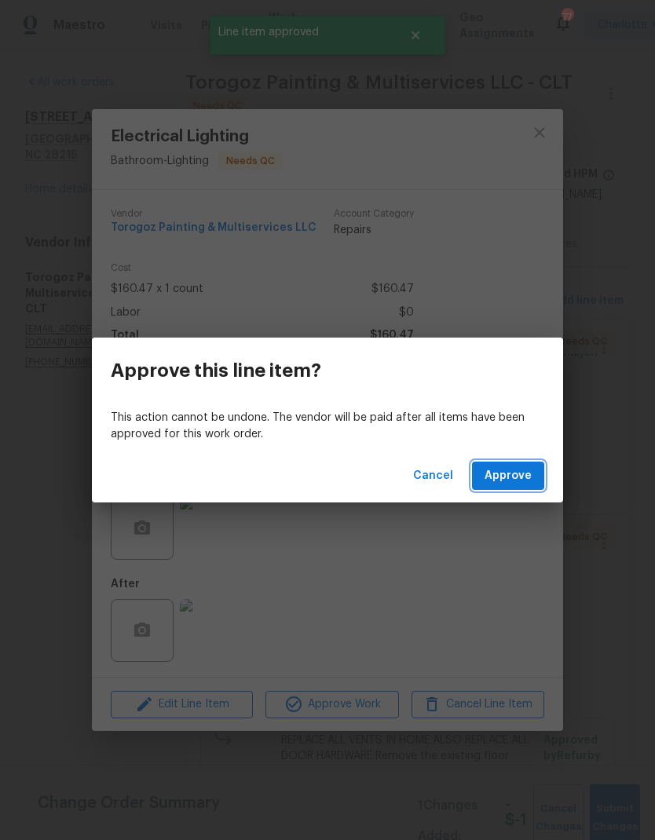
click at [529, 484] on span "Approve" at bounding box center [507, 476] width 47 height 20
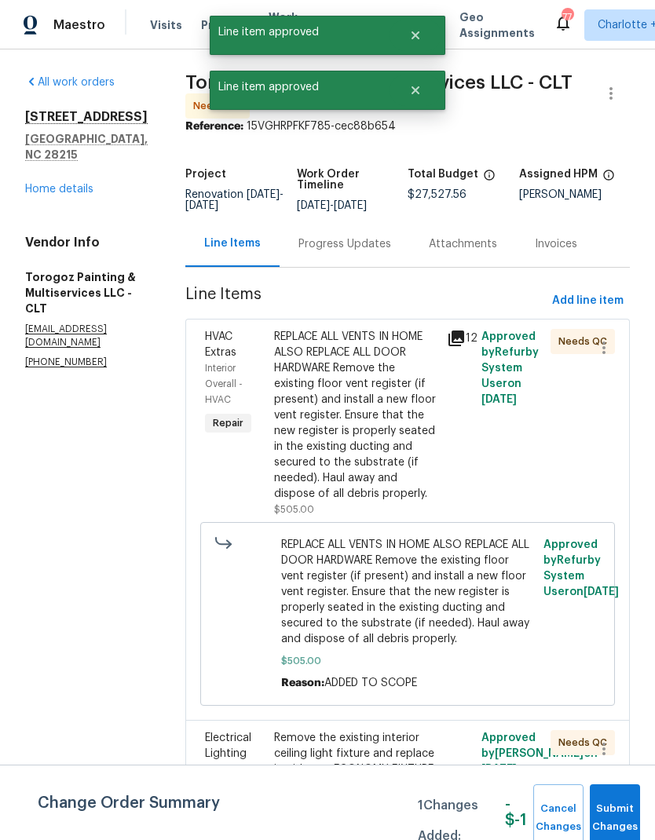
click at [395, 469] on div "REPLACE ALL VENTS IN HOME ALSO REPLACE ALL DOOR HARDWARE Remove the existing fl…" at bounding box center [355, 415] width 163 height 173
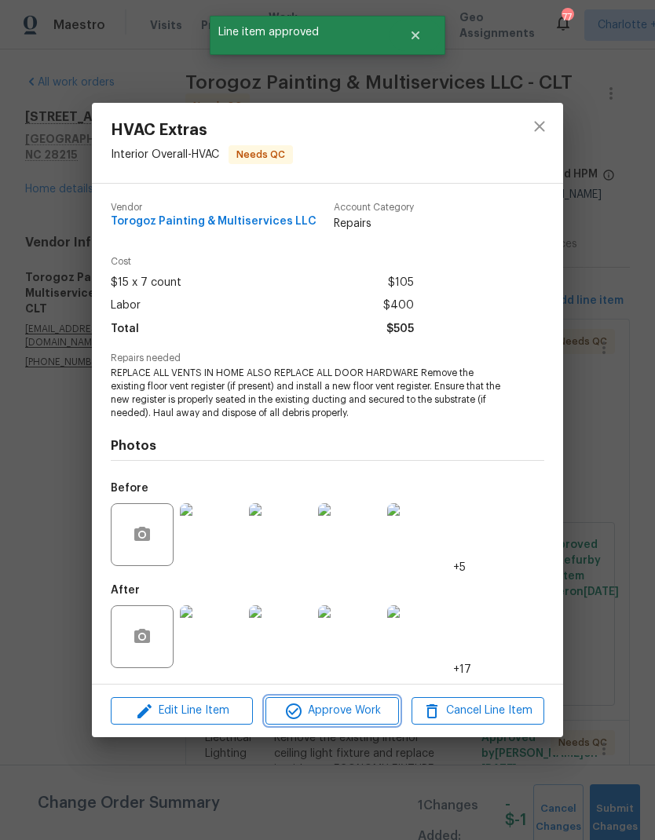
click at [387, 724] on button "Approve Work" at bounding box center [331, 710] width 133 height 27
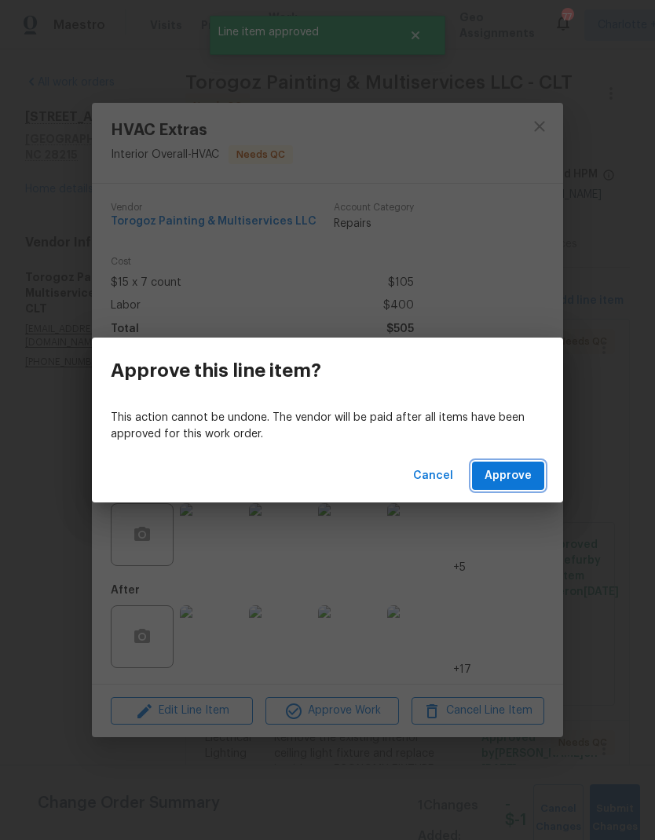
click at [516, 488] on button "Approve" at bounding box center [508, 475] width 72 height 29
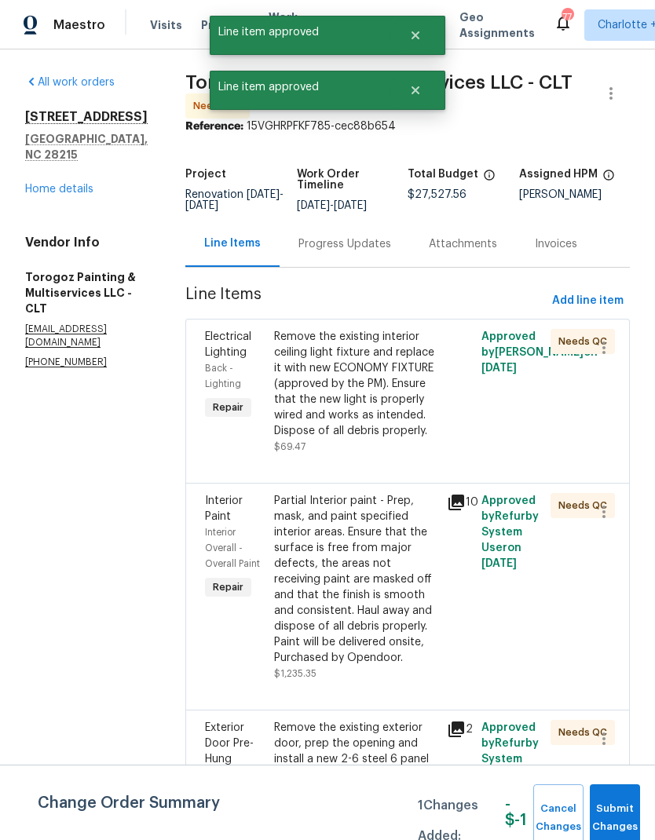
click at [420, 454] on div "Remove the existing interior ceiling light fixture and replace it with new ECON…" at bounding box center [355, 392] width 163 height 126
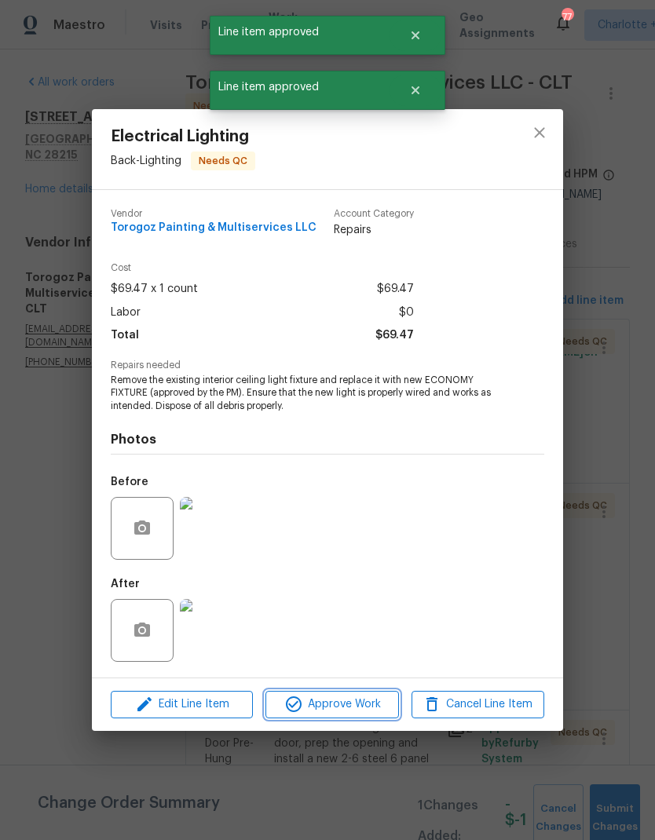
click at [369, 715] on button "Approve Work" at bounding box center [331, 704] width 133 height 27
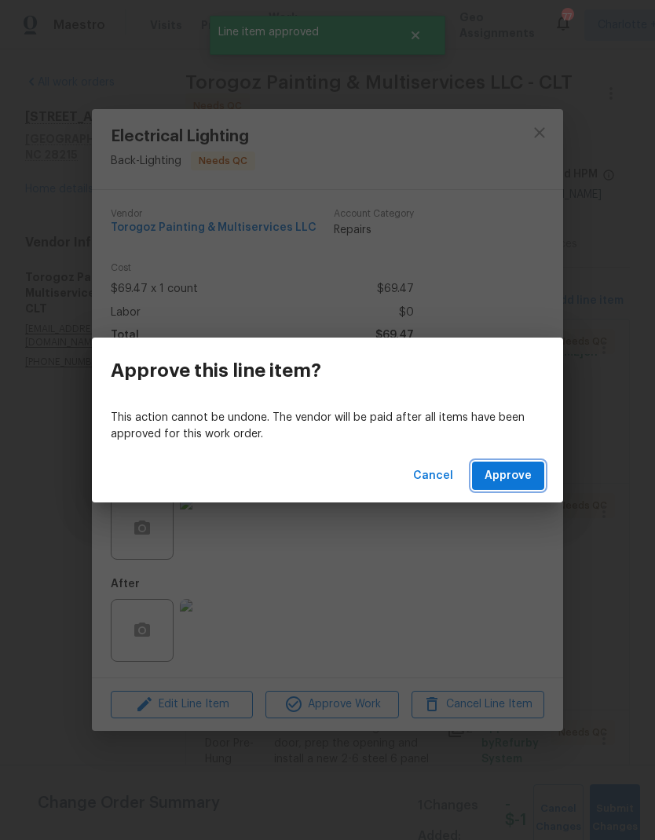
click at [542, 480] on button "Approve" at bounding box center [508, 475] width 72 height 29
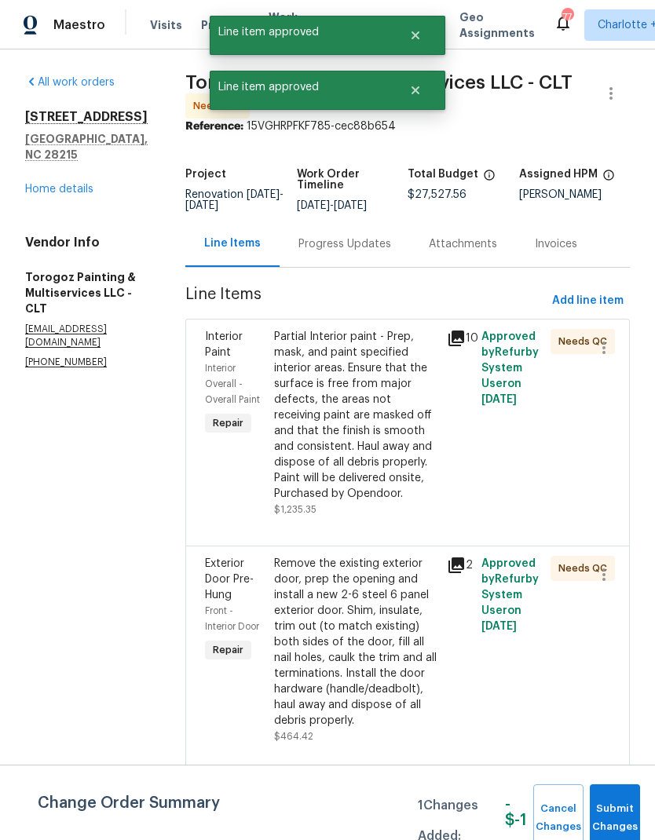
click at [418, 430] on div "Partial Interior paint - Prep, mask, and paint specified interior areas. Ensure…" at bounding box center [355, 415] width 163 height 173
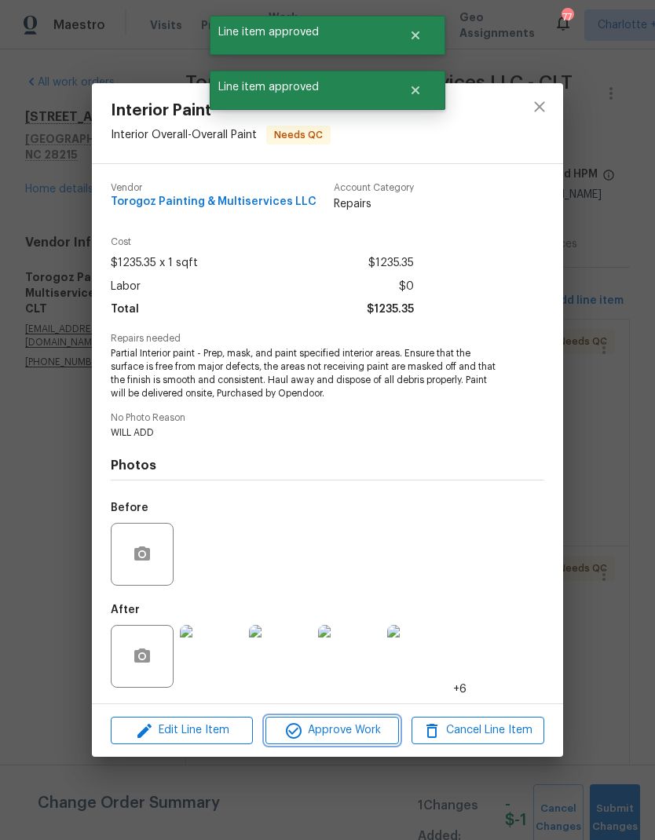
click at [374, 733] on span "Approve Work" at bounding box center [331, 730] width 123 height 20
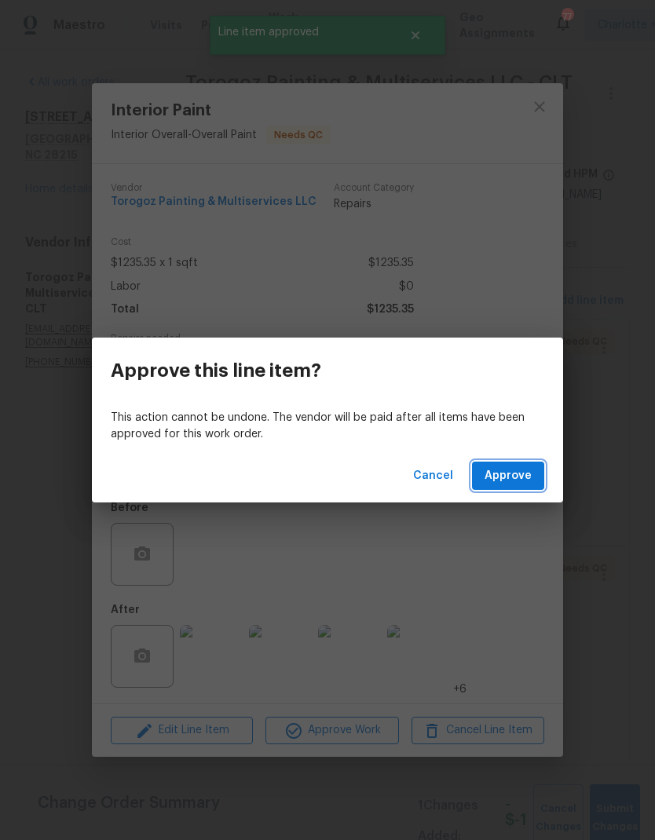
click at [521, 469] on span "Approve" at bounding box center [507, 476] width 47 height 20
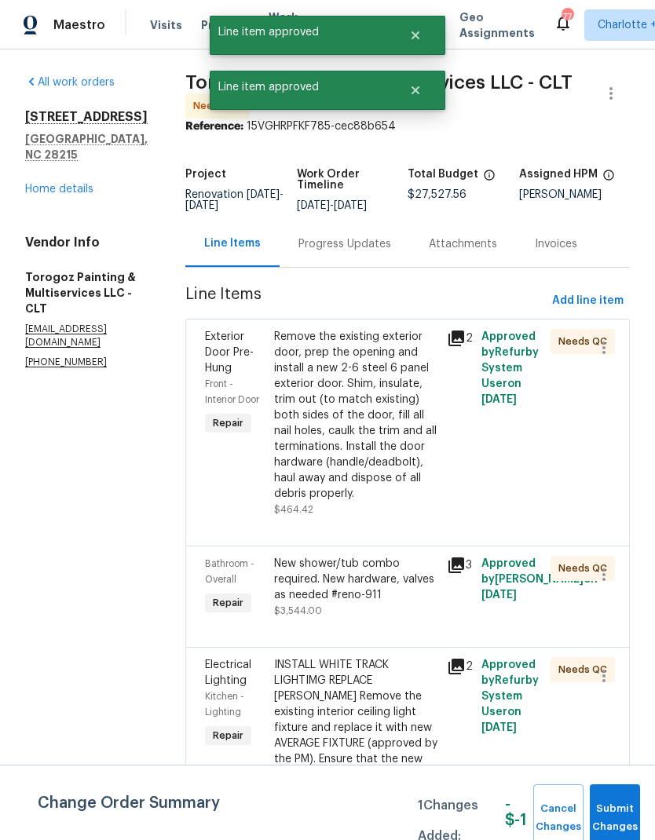
click at [404, 480] on div "Remove the existing exterior door, prep the opening and install a new 2-6 steel…" at bounding box center [355, 415] width 163 height 173
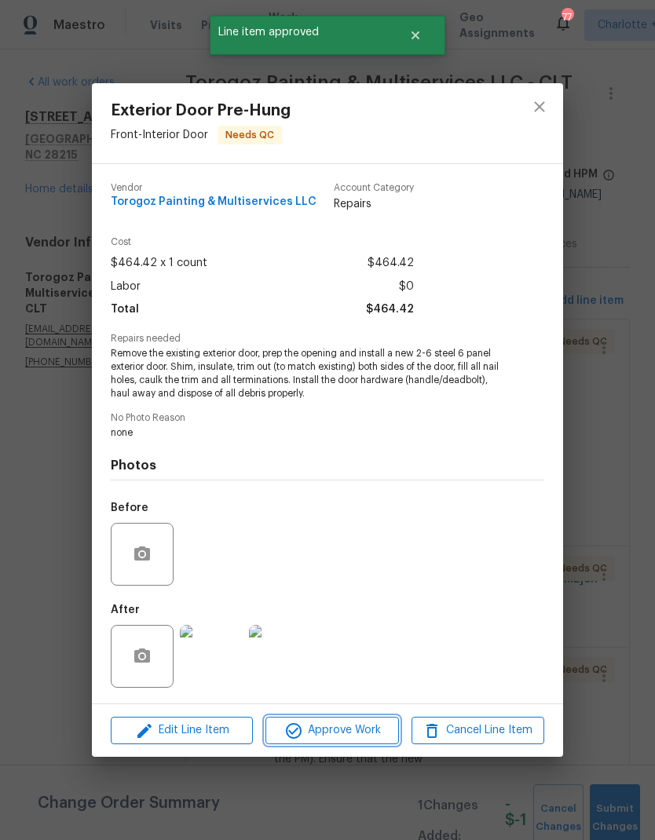
click at [367, 732] on span "Approve Work" at bounding box center [331, 730] width 123 height 20
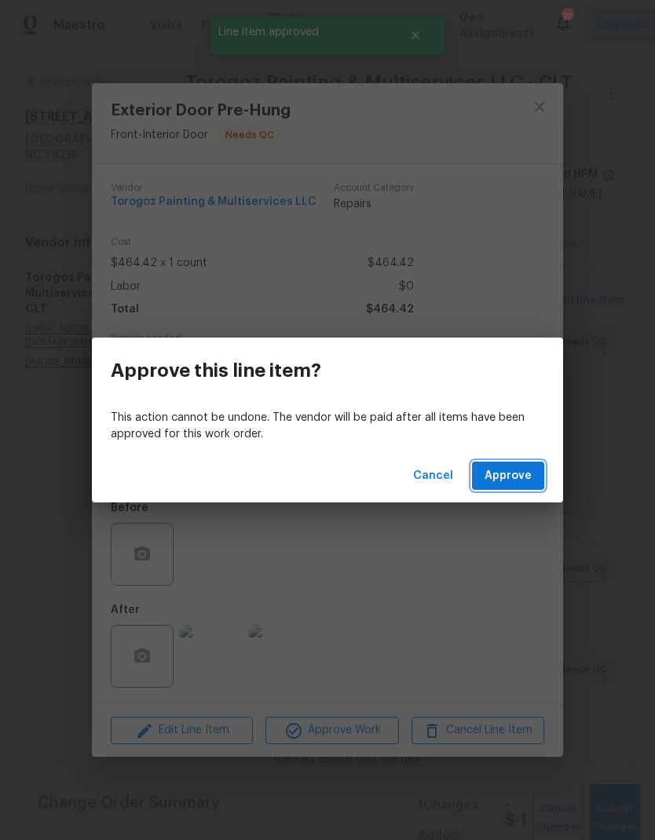
click at [527, 483] on span "Approve" at bounding box center [507, 476] width 47 height 20
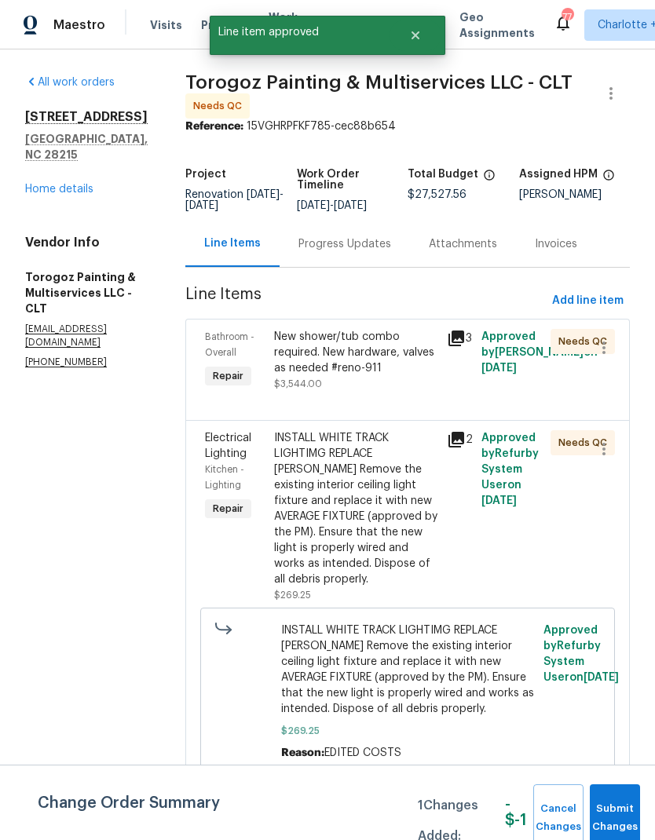
click at [414, 376] on div "New shower/tub combo required. New hardware, valves as needed #reno-911" at bounding box center [355, 352] width 163 height 47
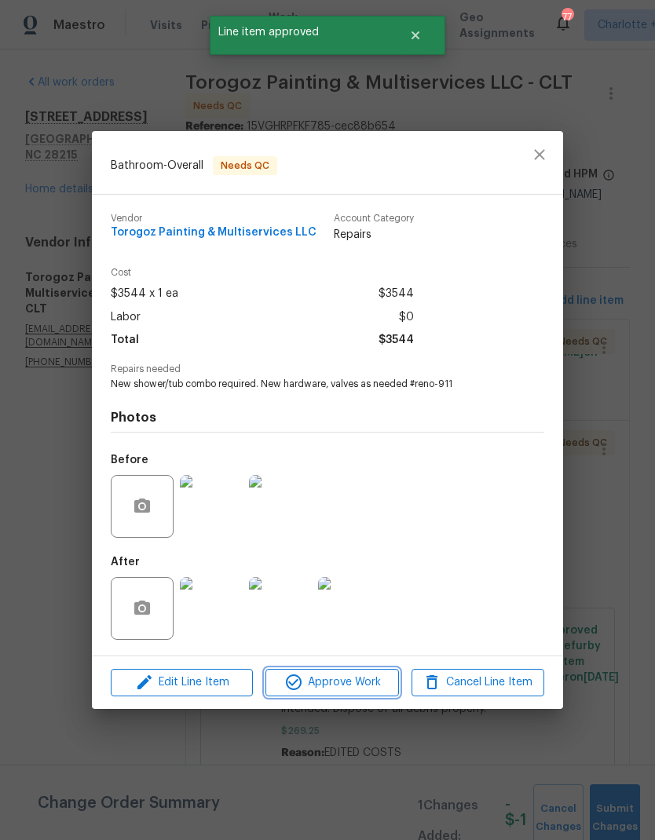
click at [372, 680] on span "Approve Work" at bounding box center [331, 683] width 123 height 20
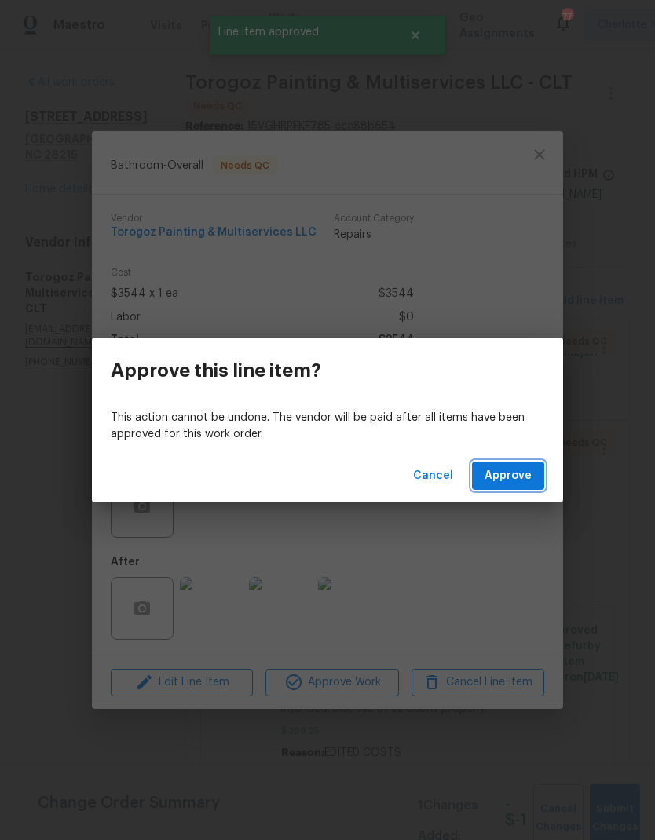
click at [524, 476] on span "Approve" at bounding box center [507, 476] width 47 height 20
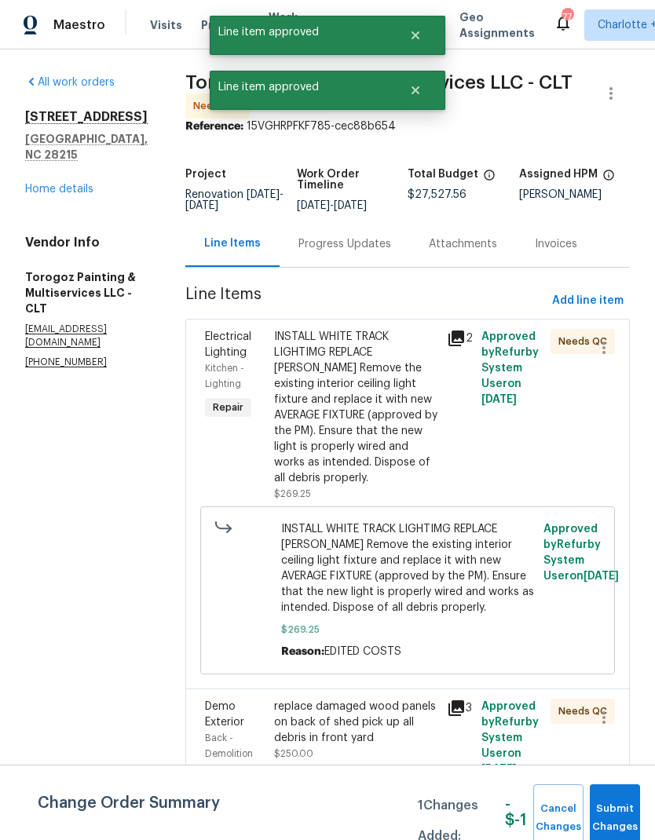
click at [396, 403] on div "INSTALL WHITE TRACK LIGHTIMG REPLACE CHANDELIER Remove the existing interior ce…" at bounding box center [355, 407] width 163 height 157
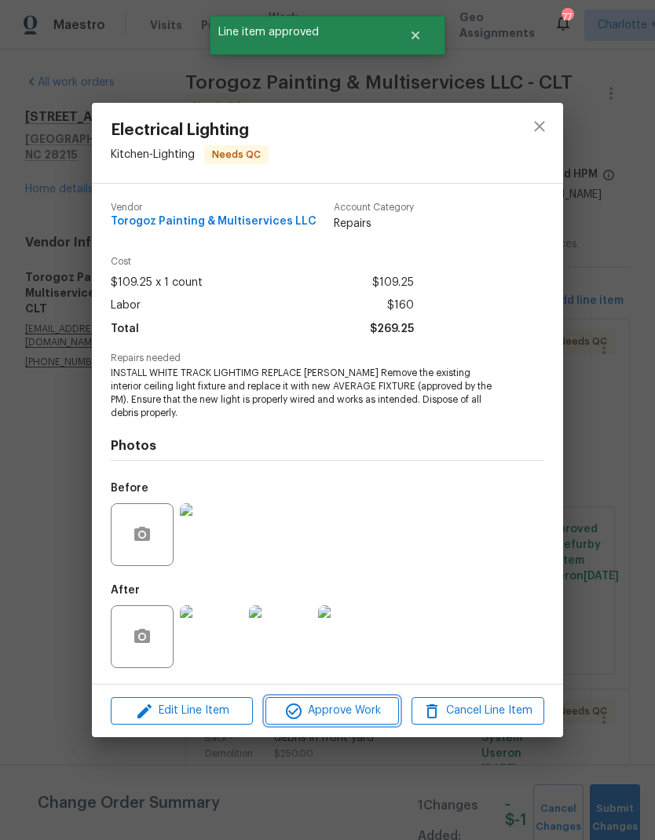
click at [374, 702] on span "Approve Work" at bounding box center [331, 711] width 123 height 20
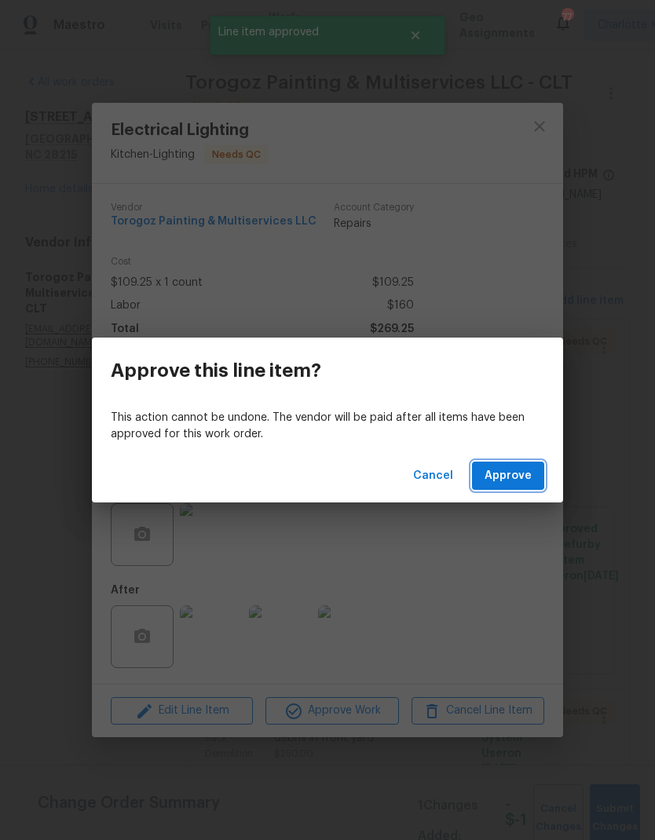
click at [534, 472] on button "Approve" at bounding box center [508, 475] width 72 height 29
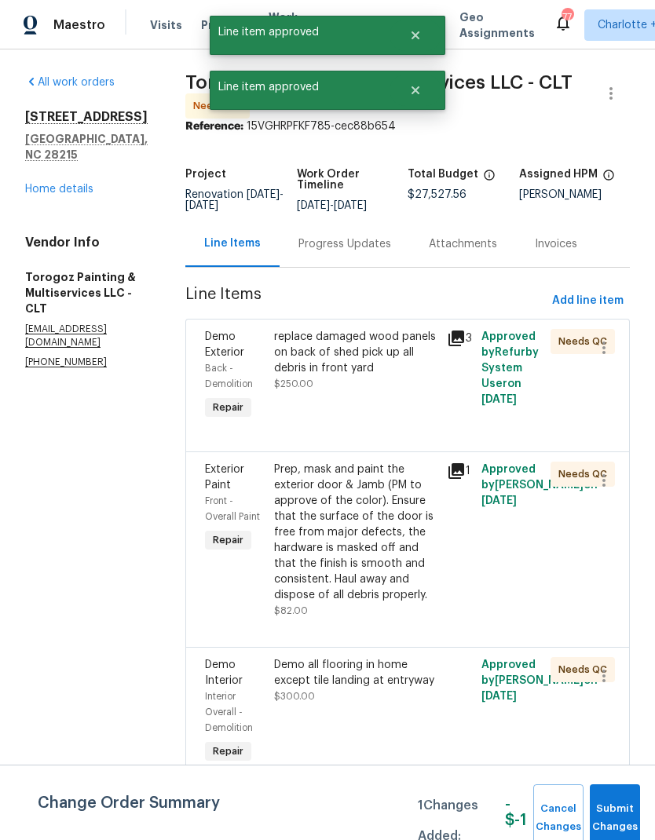
click at [404, 368] on div "replace damaged wood panels on back of shed pick up all debris in front yard" at bounding box center [355, 352] width 163 height 47
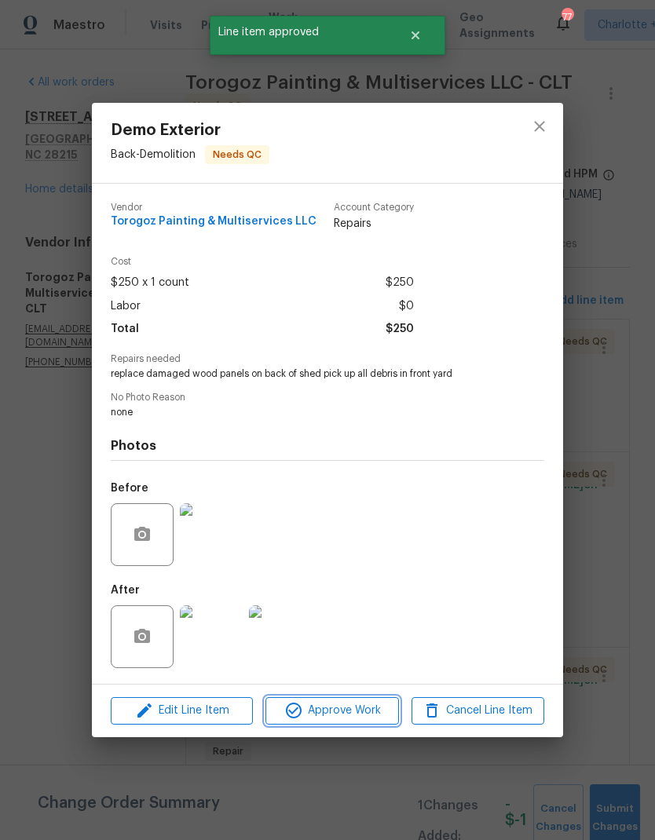
click at [373, 713] on span "Approve Work" at bounding box center [331, 711] width 123 height 20
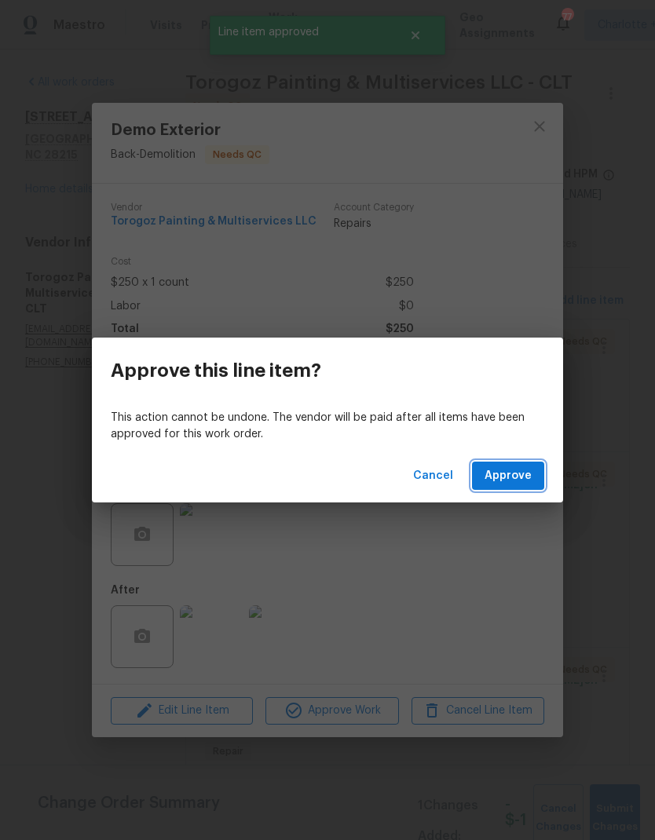
click at [534, 469] on button "Approve" at bounding box center [508, 475] width 72 height 29
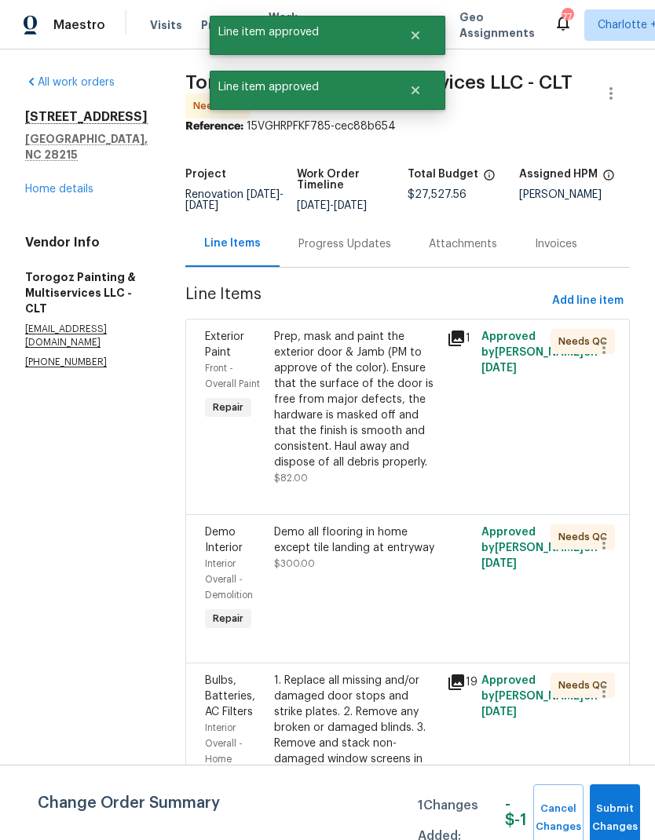
click at [417, 438] on div "Prep, mask and paint the exterior door & Jamb (PM to approve of the color). Ens…" at bounding box center [355, 399] width 163 height 141
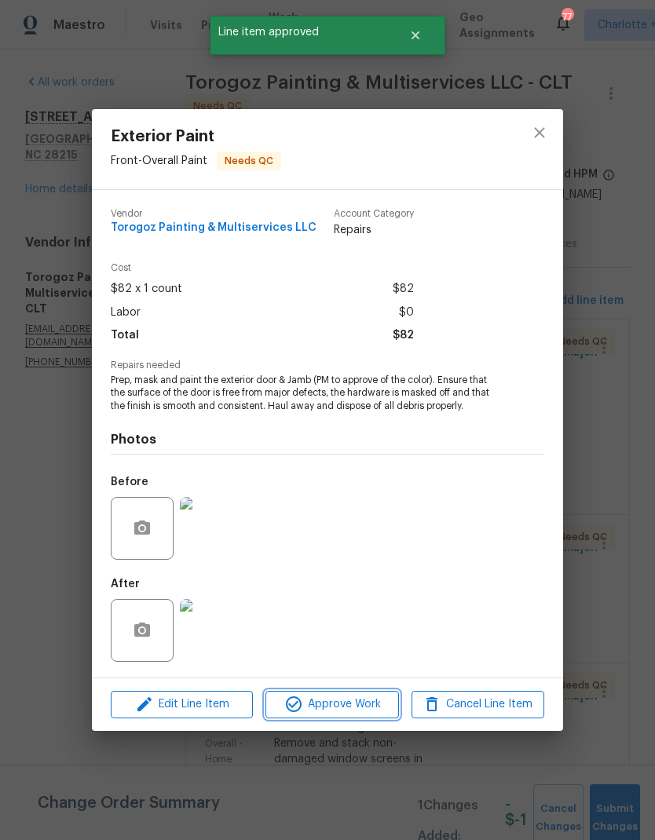
click at [384, 704] on span "Approve Work" at bounding box center [331, 705] width 123 height 20
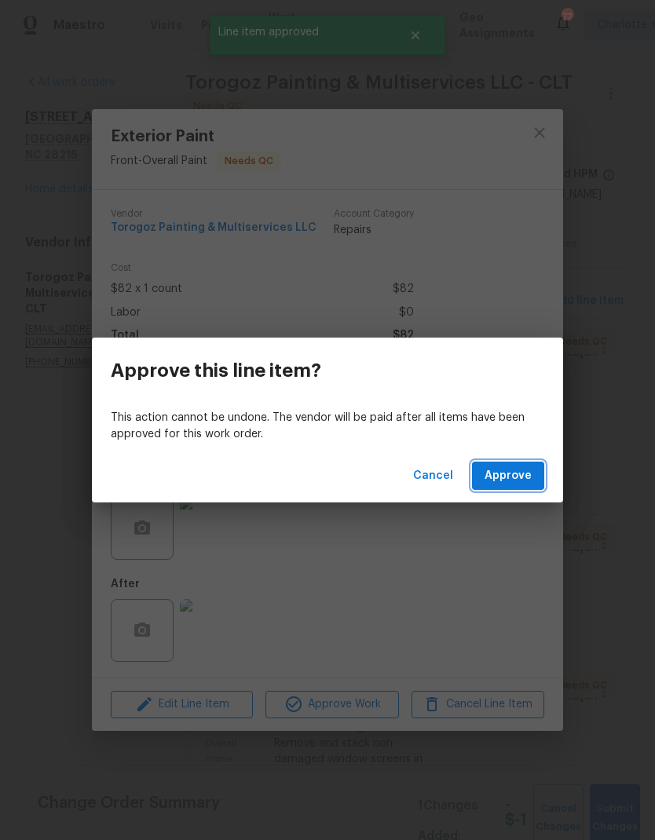
click at [537, 465] on button "Approve" at bounding box center [508, 475] width 72 height 29
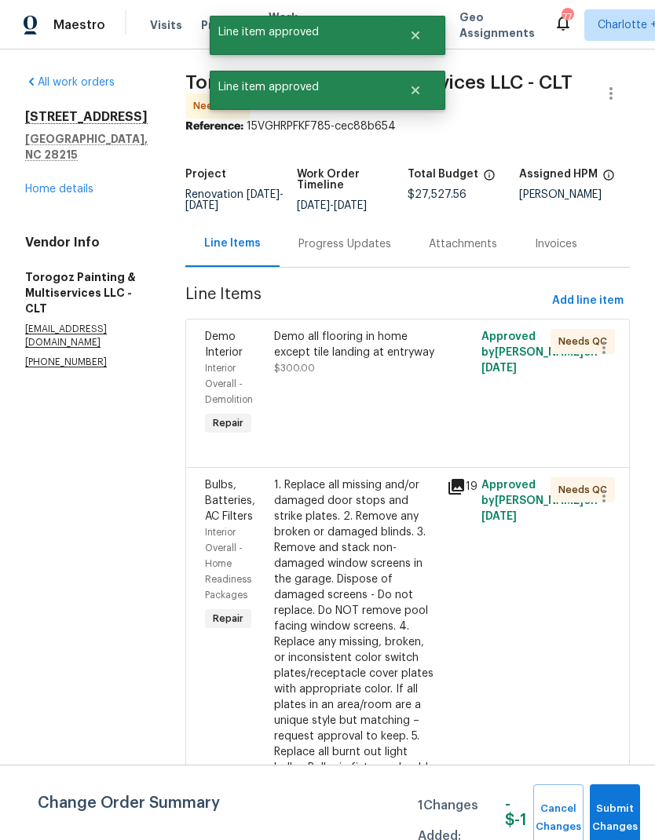
click at [403, 376] on div "Demo all flooring in home except tile landing at entryway $300.00" at bounding box center [355, 352] width 163 height 47
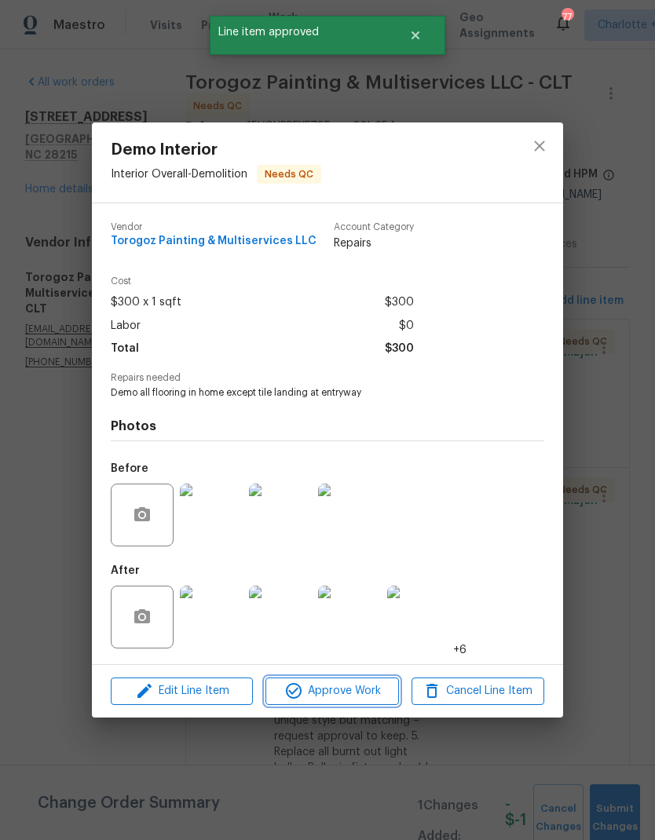
click at [372, 691] on span "Approve Work" at bounding box center [331, 691] width 123 height 20
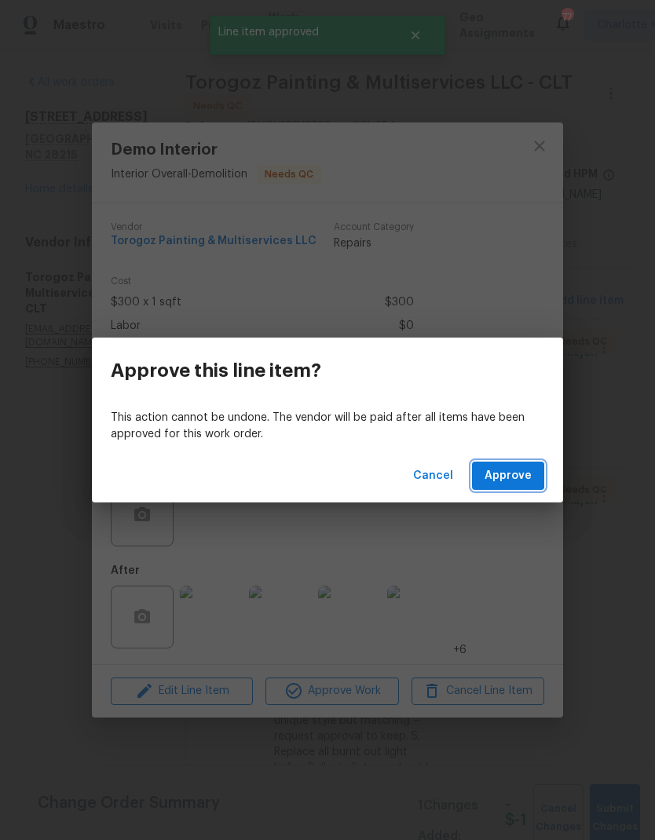
click at [539, 475] on button "Approve" at bounding box center [508, 475] width 72 height 29
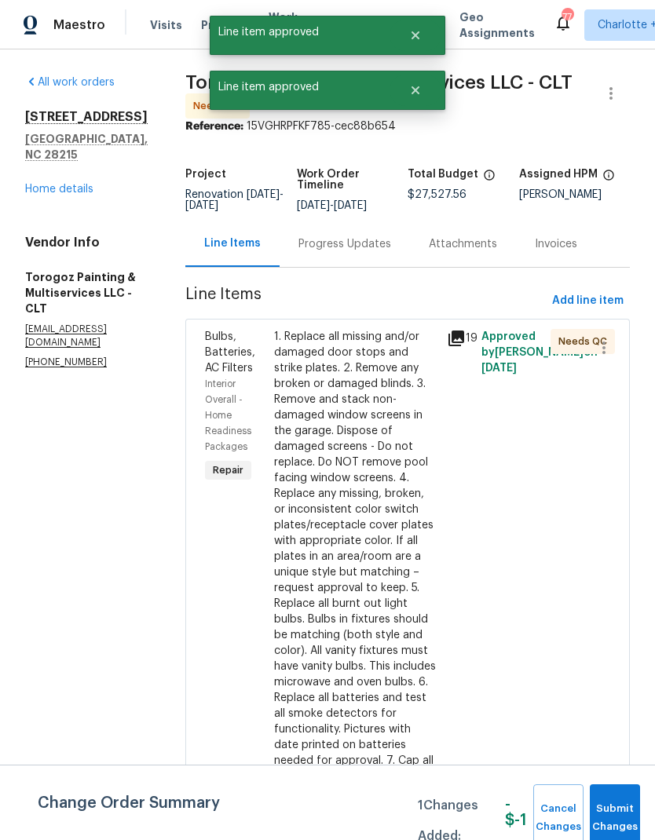
click at [418, 422] on div "1. Replace all missing and/or damaged door stops and strike plates. 2. Remove a…" at bounding box center [355, 588] width 163 height 518
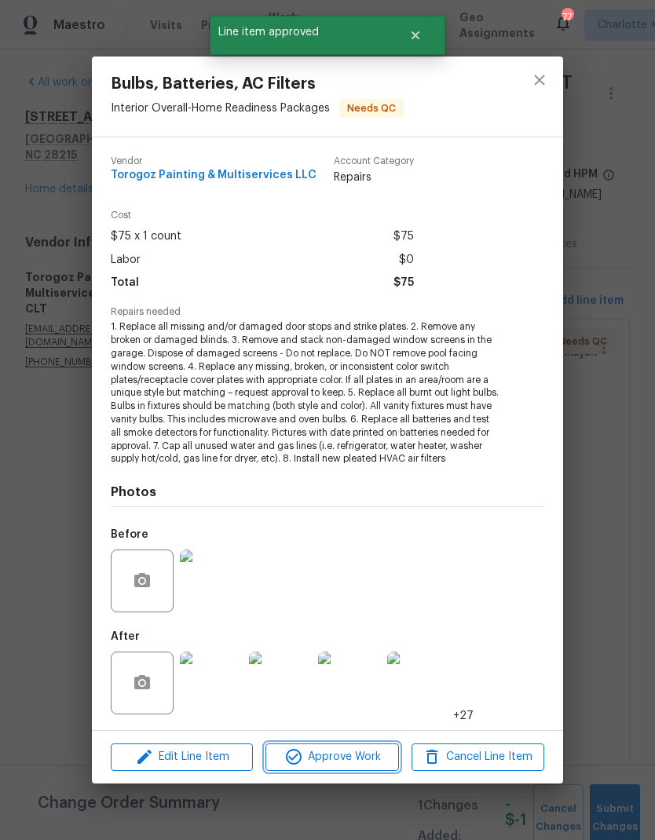
click at [371, 758] on span "Approve Work" at bounding box center [331, 757] width 123 height 20
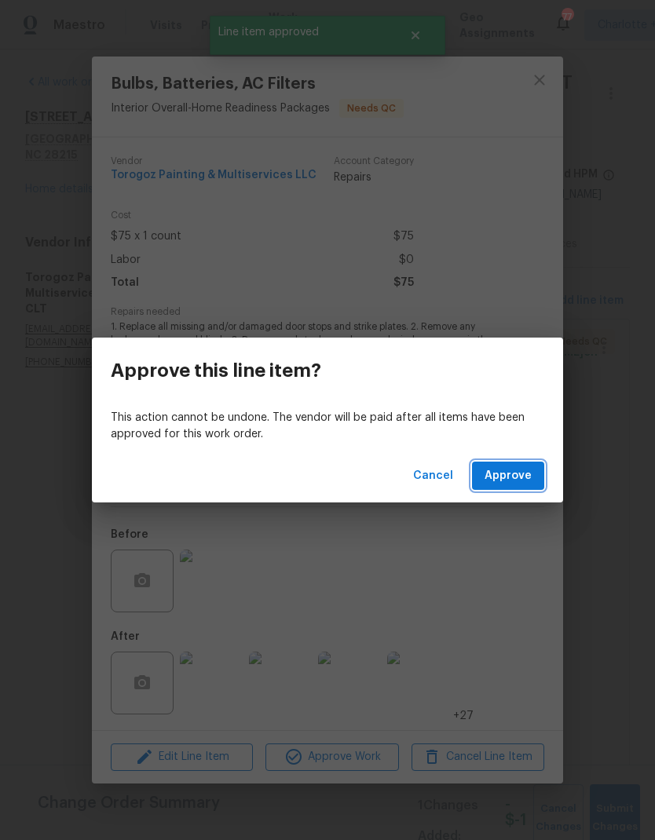
click at [533, 477] on button "Approve" at bounding box center [508, 475] width 72 height 29
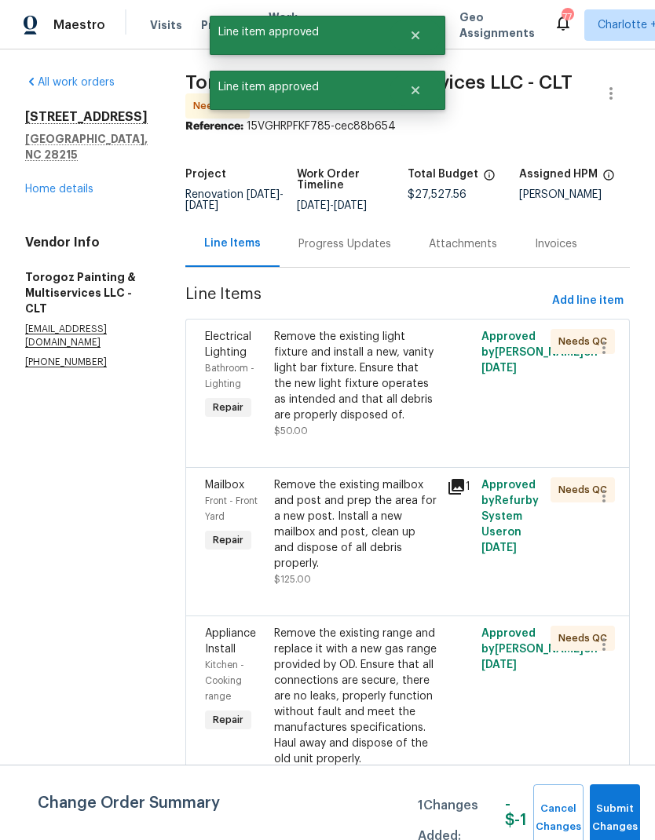
click at [404, 402] on div "Remove the existing light fixture and install a new, vanity light bar fixture. …" at bounding box center [355, 376] width 163 height 94
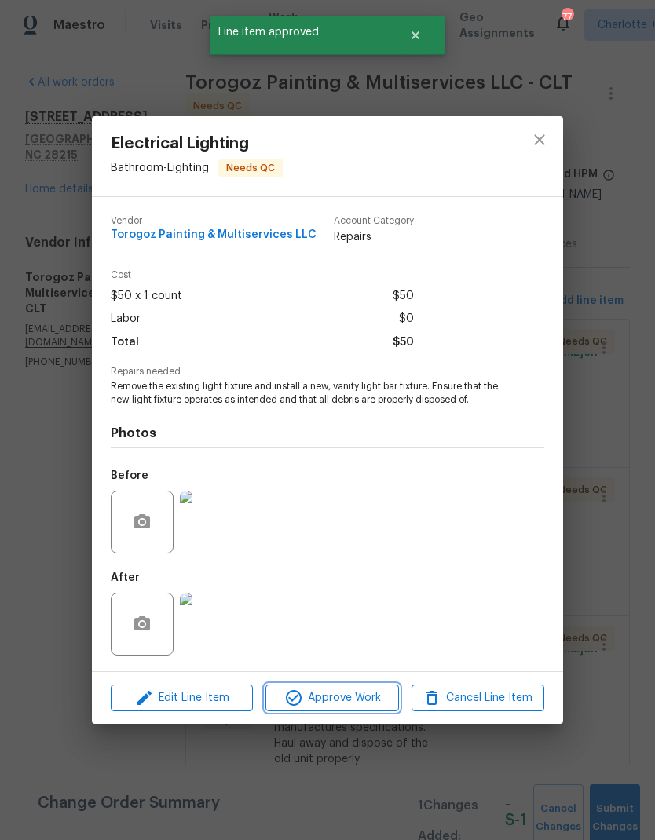
click at [381, 697] on span "Approve Work" at bounding box center [331, 698] width 123 height 20
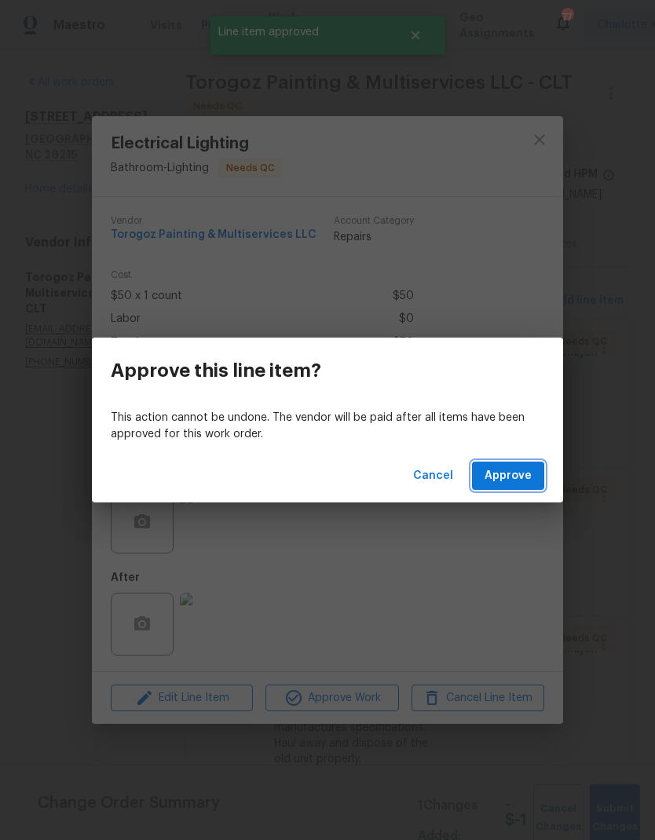
click at [527, 480] on span "Approve" at bounding box center [507, 476] width 47 height 20
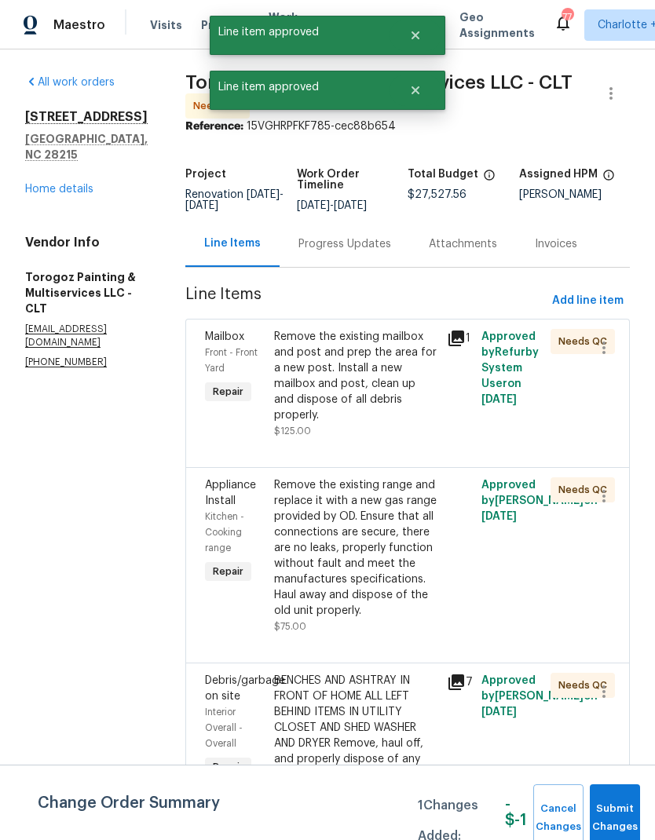
click at [412, 423] on div "Remove the existing mailbox and post and prep the area for a new post. Install …" at bounding box center [355, 376] width 163 height 94
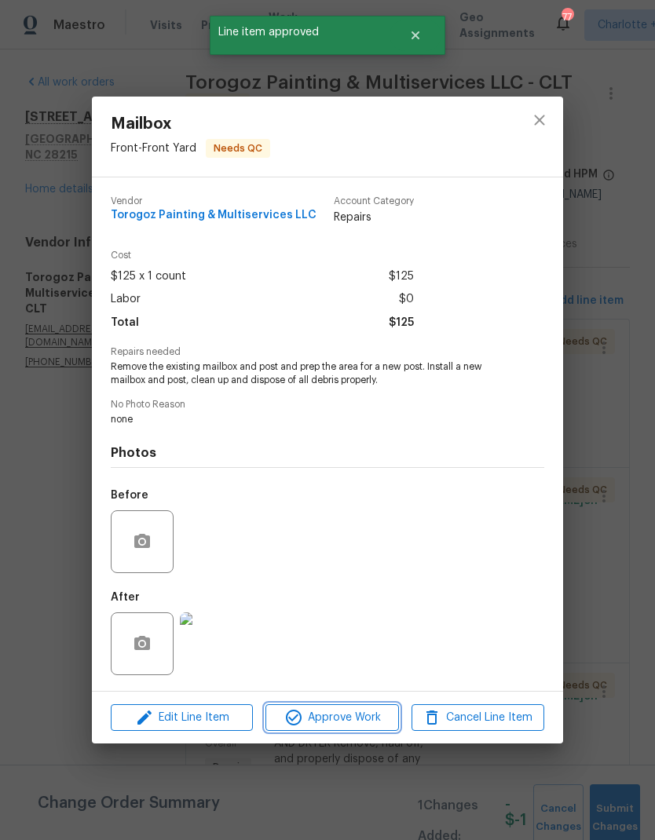
click at [355, 731] on button "Approve Work" at bounding box center [331, 717] width 133 height 27
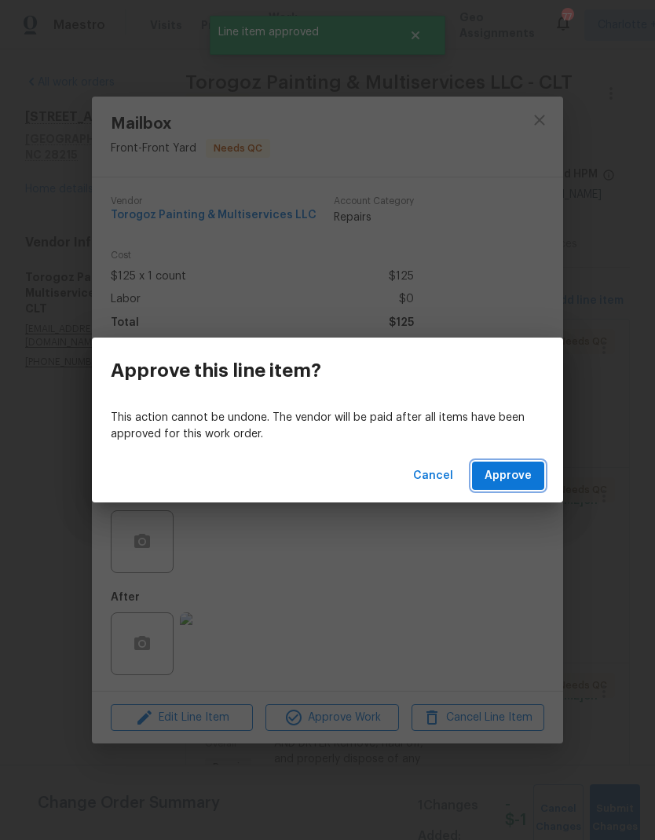
click at [528, 482] on span "Approve" at bounding box center [507, 476] width 47 height 20
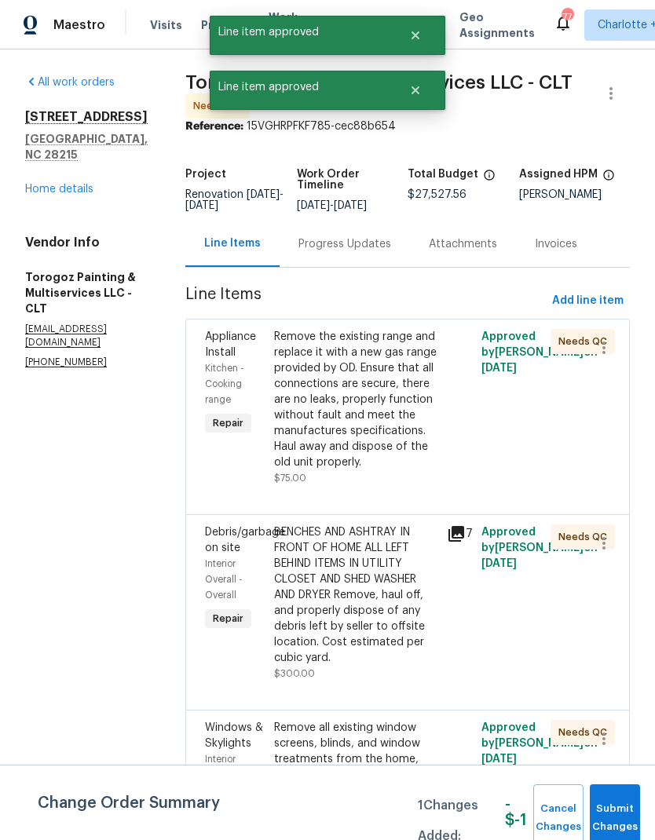
click at [407, 392] on div "Remove the existing range and replace it with a new gas range provided by OD. E…" at bounding box center [355, 399] width 163 height 141
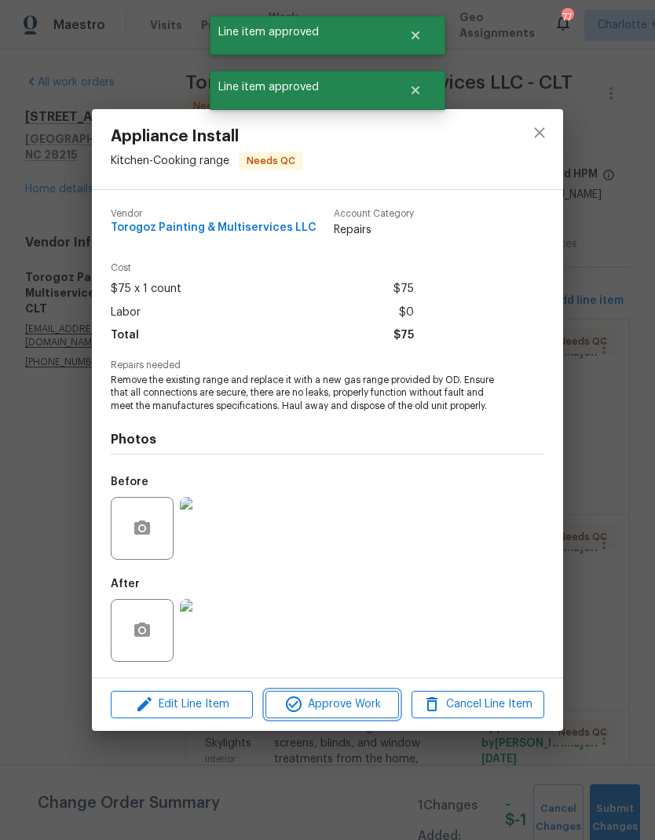
click at [378, 709] on span "Approve Work" at bounding box center [331, 705] width 123 height 20
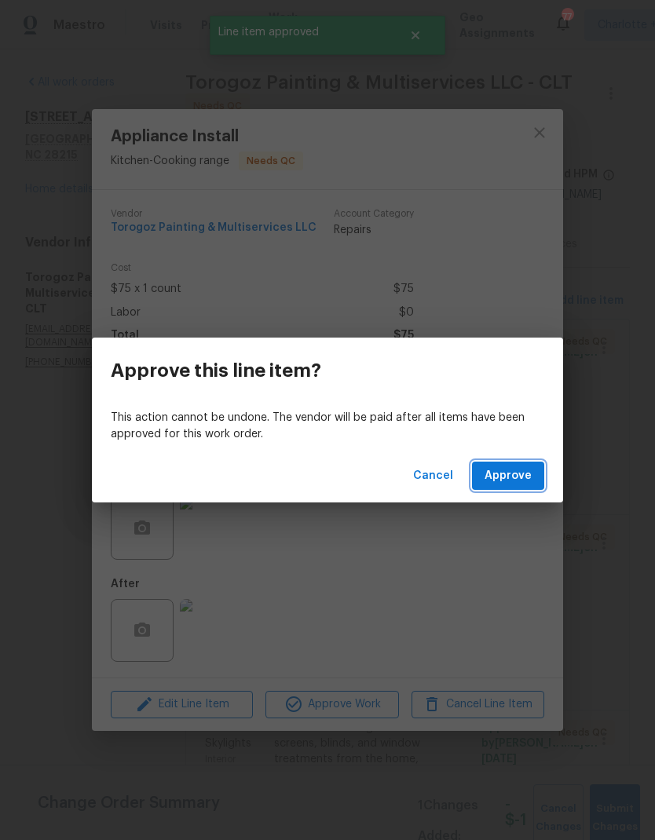
click at [511, 478] on span "Approve" at bounding box center [507, 476] width 47 height 20
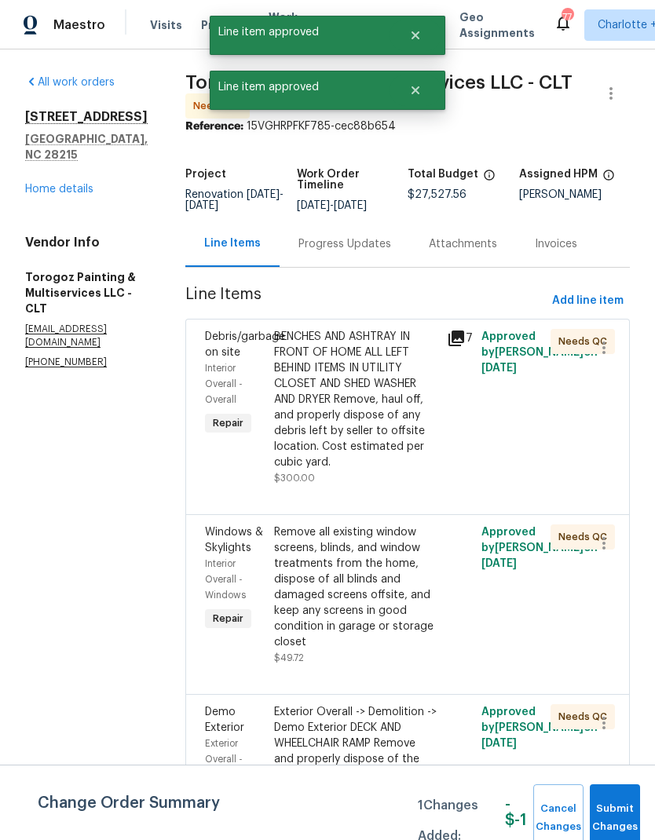
click at [408, 406] on div "BENCHES AND ASHTRAY IN FRONT OF HOME ALL LEFT BEHIND ITEMS IN UTILITY CLOSET AN…" at bounding box center [355, 399] width 163 height 141
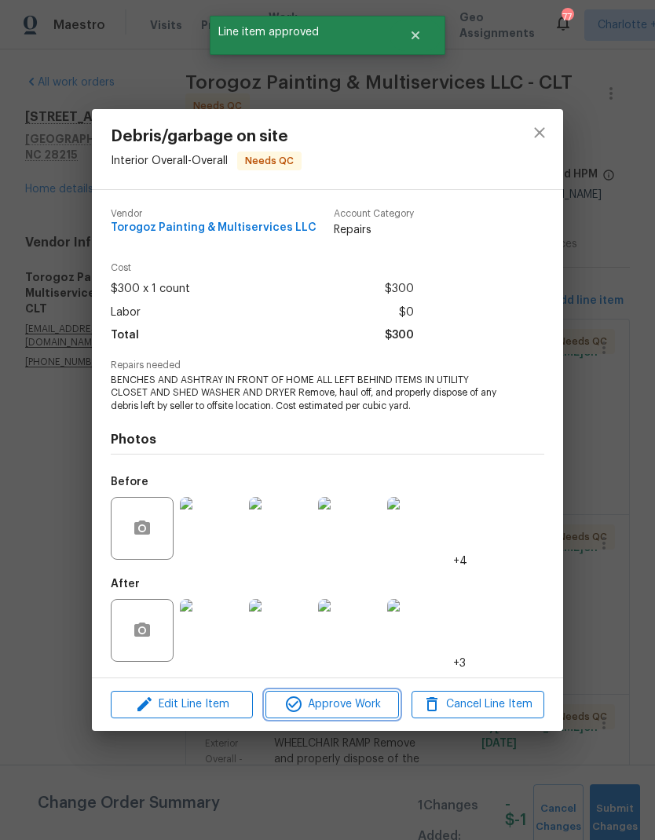
click at [372, 707] on span "Approve Work" at bounding box center [331, 705] width 123 height 20
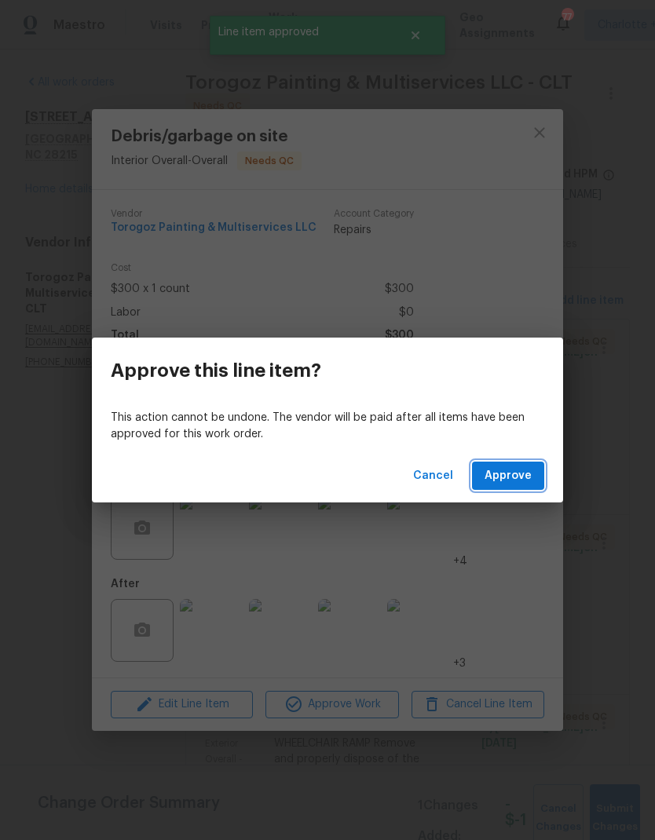
click at [536, 487] on button "Approve" at bounding box center [508, 475] width 72 height 29
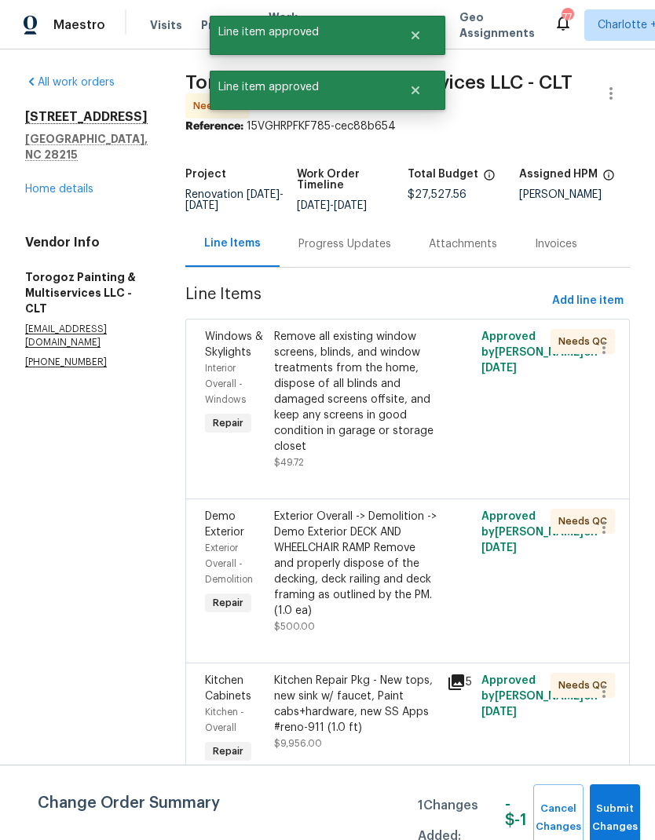
click at [407, 397] on div "Remove all existing window screens, blinds, and window treatments from the home…" at bounding box center [355, 392] width 163 height 126
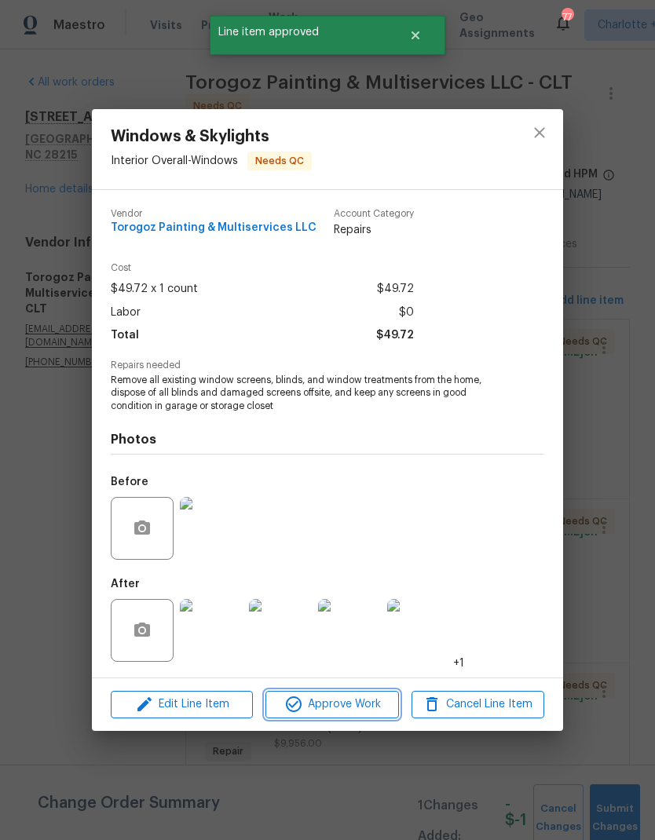
click at [375, 706] on span "Approve Work" at bounding box center [331, 705] width 123 height 20
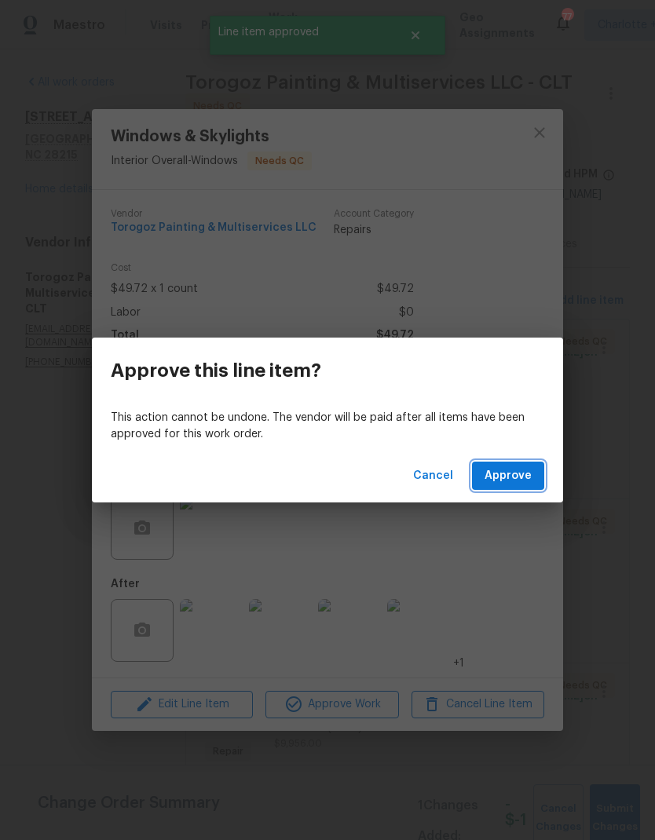
click at [534, 464] on button "Approve" at bounding box center [508, 475] width 72 height 29
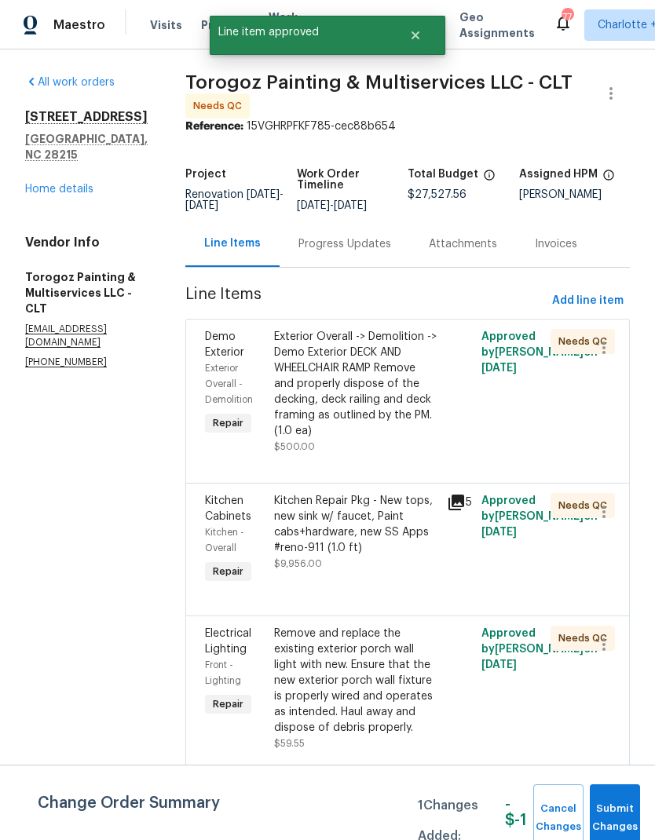
click at [421, 421] on div "Exterior Overall -> Demolition -> Demo Exterior DECK AND WHEELCHAIR RAMP Remove…" at bounding box center [355, 384] width 163 height 110
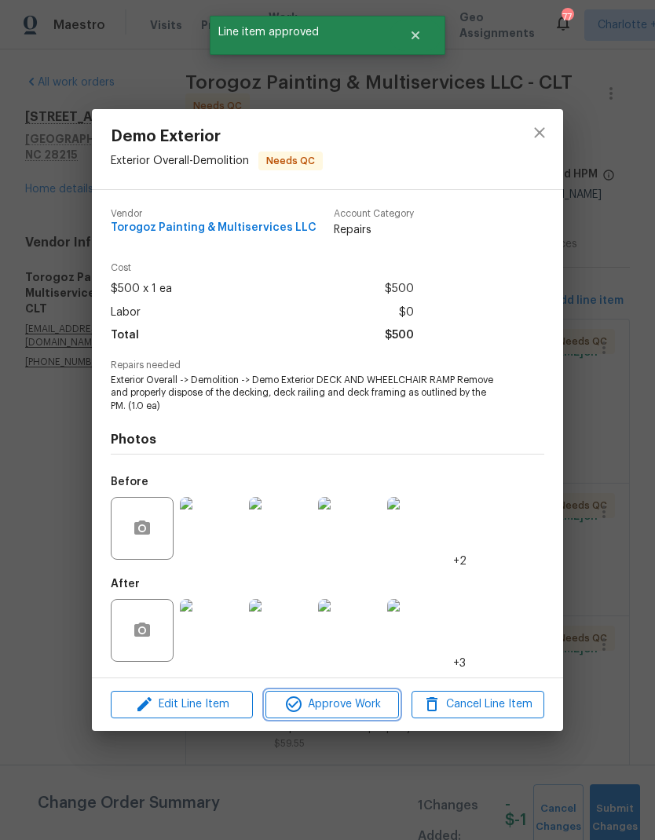
click at [373, 709] on span "Approve Work" at bounding box center [331, 705] width 123 height 20
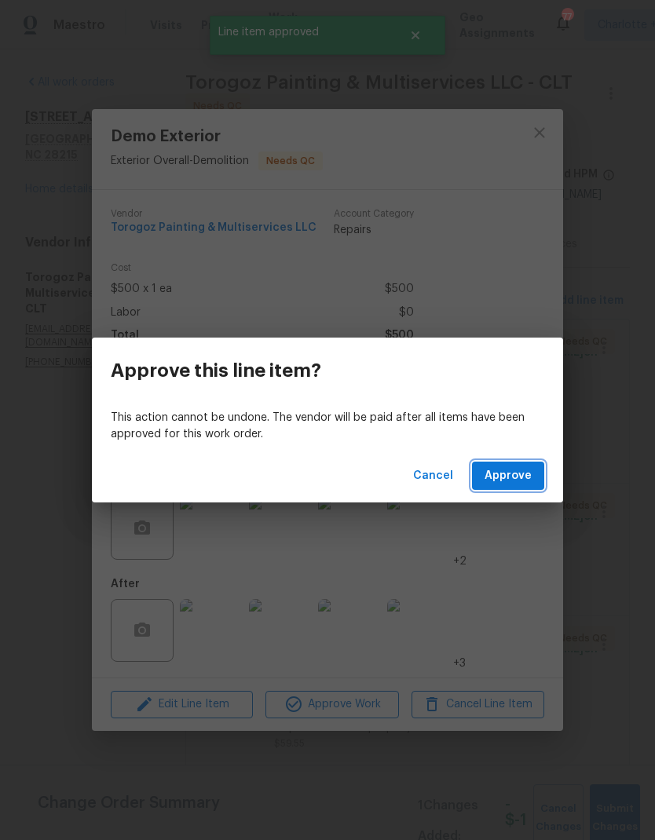
click at [536, 489] on button "Approve" at bounding box center [508, 475] width 72 height 29
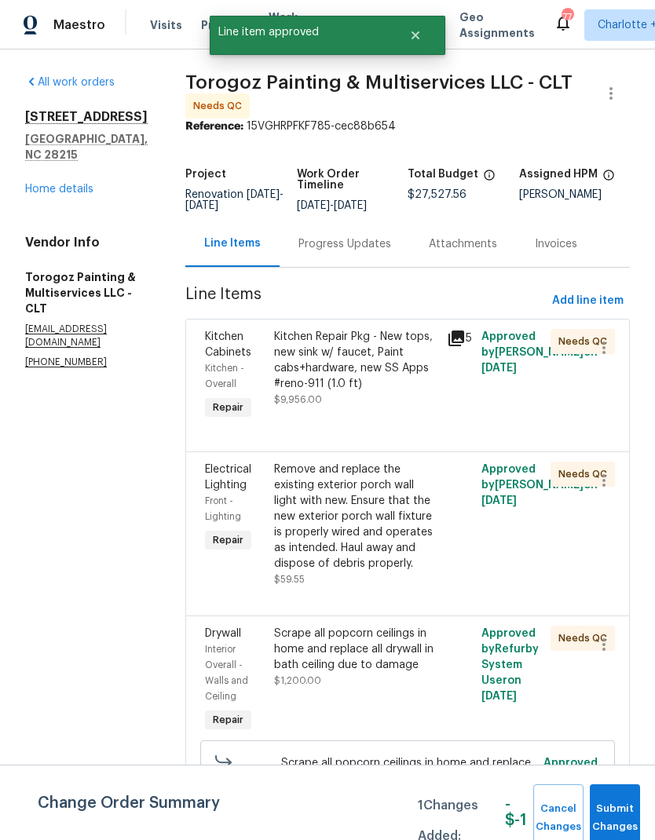
click at [401, 392] on div "Kitchen Repair Pkg - New tops, new sink w/ faucet, Paint cabs+hardware, new SS …" at bounding box center [355, 360] width 163 height 63
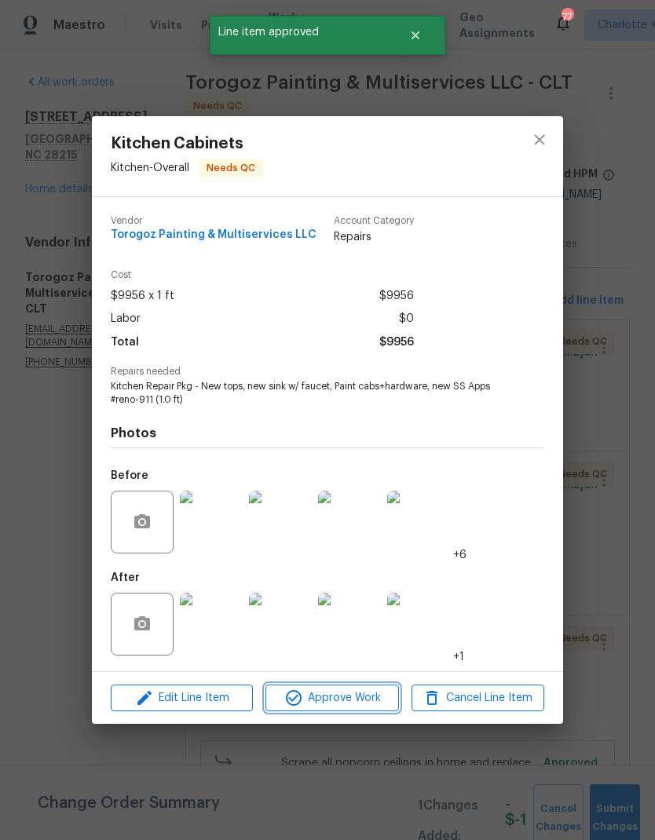
click at [388, 695] on span "Approve Work" at bounding box center [331, 698] width 123 height 20
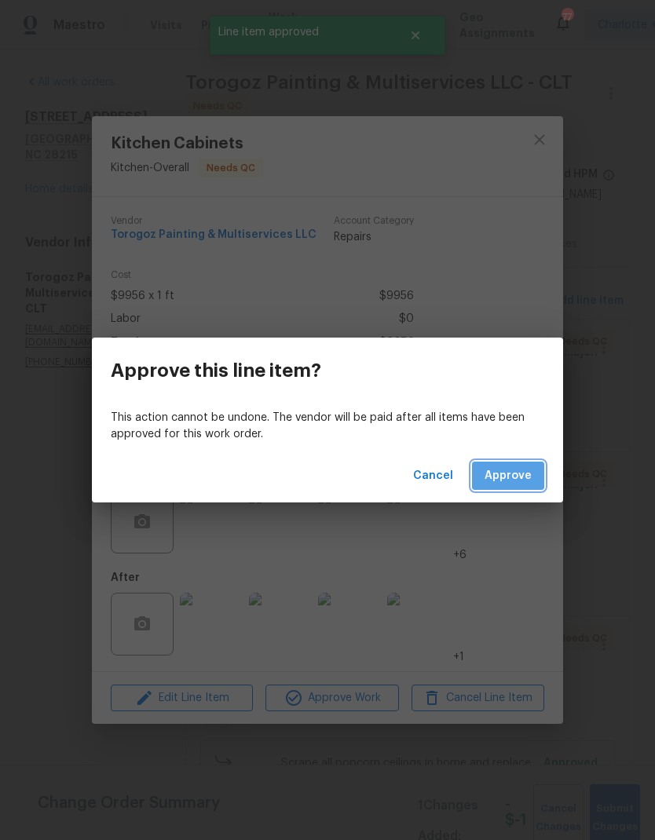
click at [543, 473] on button "Approve" at bounding box center [508, 475] width 72 height 29
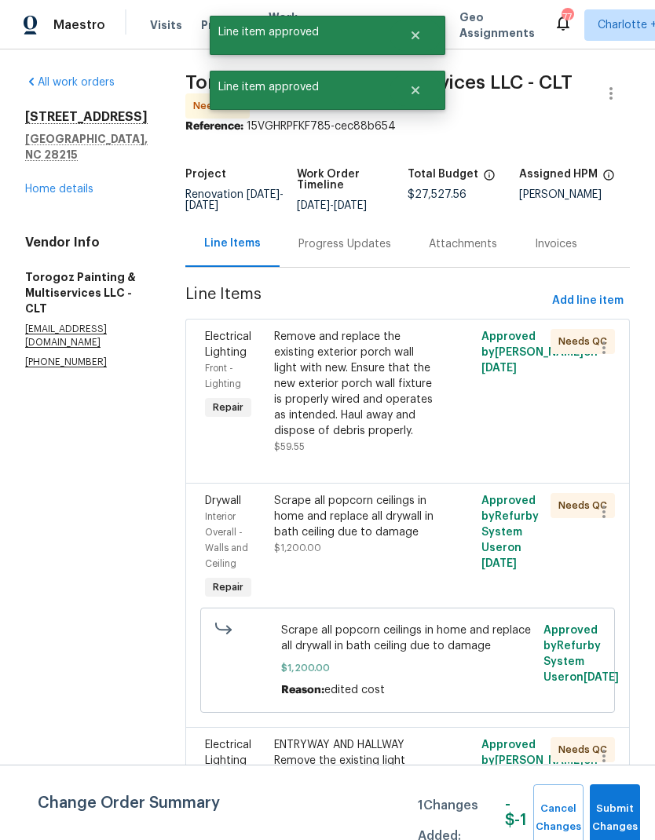
click at [399, 410] on div "Remove and replace the existing exterior porch wall light with new. Ensure that…" at bounding box center [355, 384] width 163 height 110
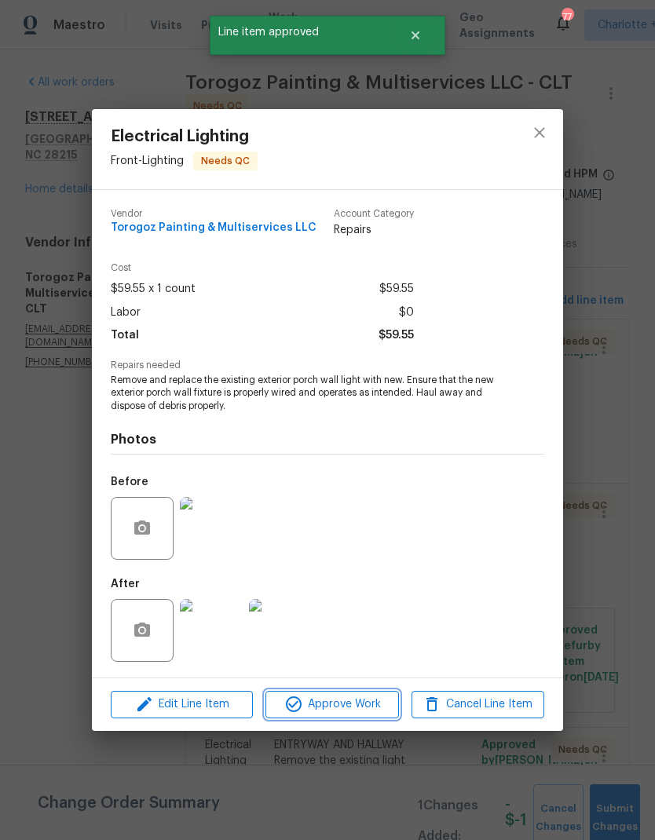
click at [374, 707] on span "Approve Work" at bounding box center [331, 705] width 123 height 20
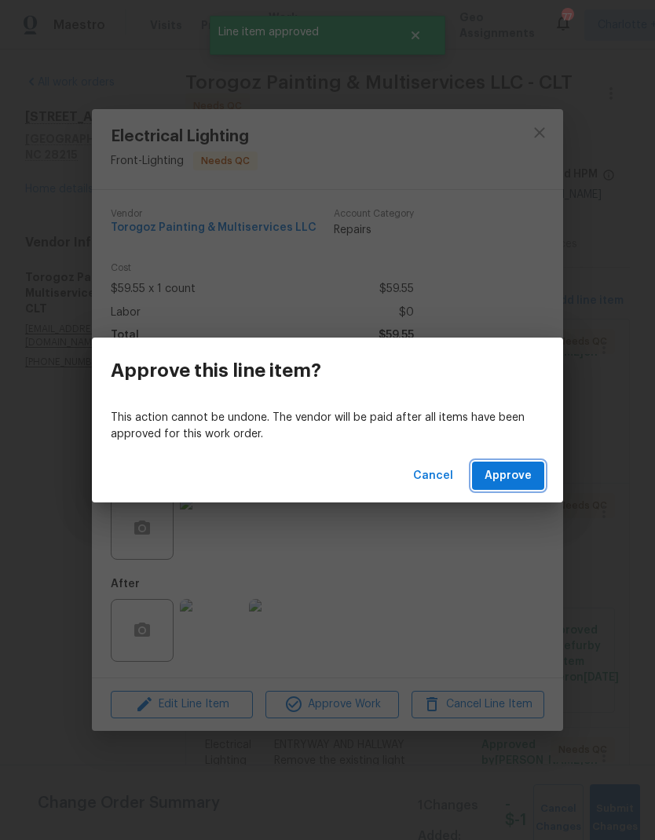
click at [536, 476] on button "Approve" at bounding box center [508, 475] width 72 height 29
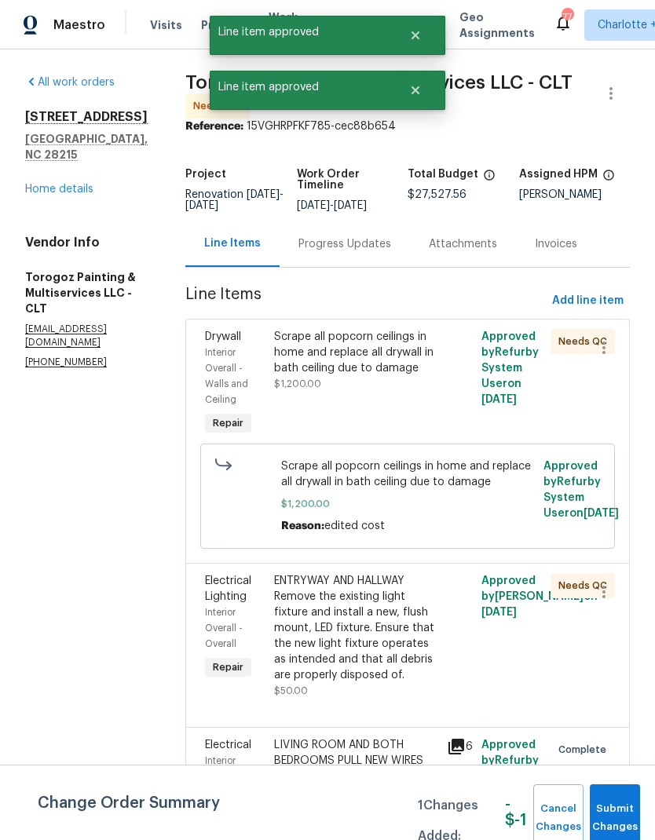
click at [419, 376] on div "Scrape all popcorn ceilings in home and replace all drywall in bath ceiling due…" at bounding box center [355, 352] width 163 height 47
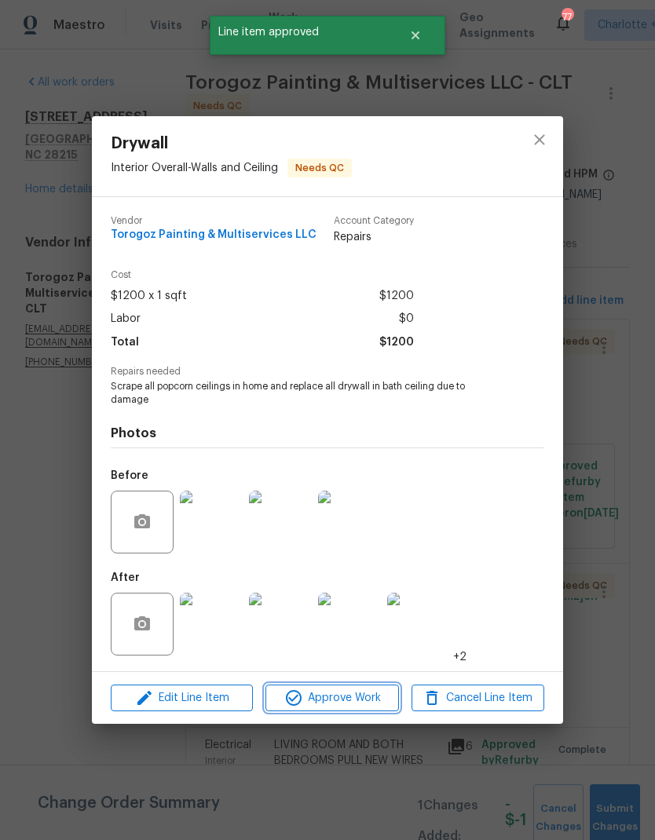
click at [365, 698] on span "Approve Work" at bounding box center [331, 698] width 123 height 20
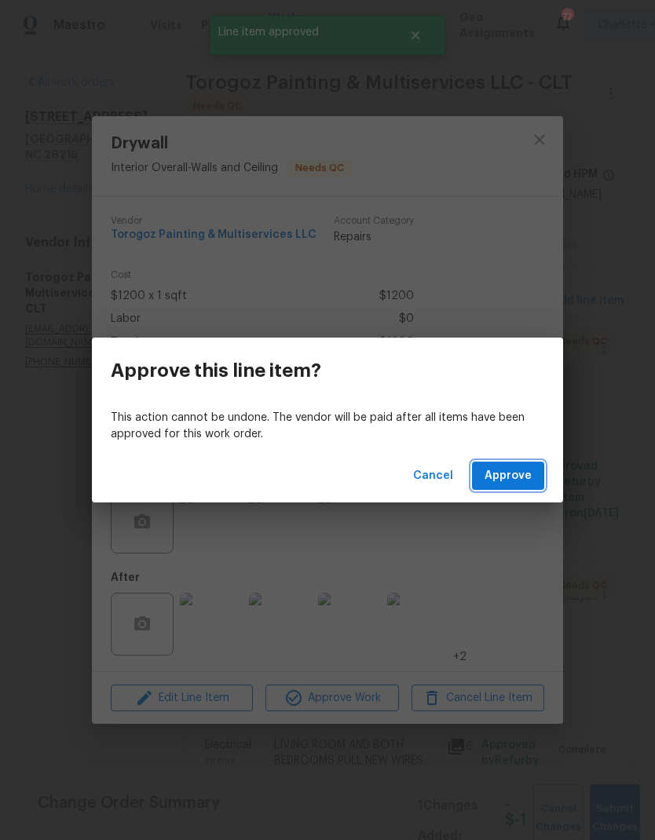
click at [525, 468] on span "Approve" at bounding box center [507, 476] width 47 height 20
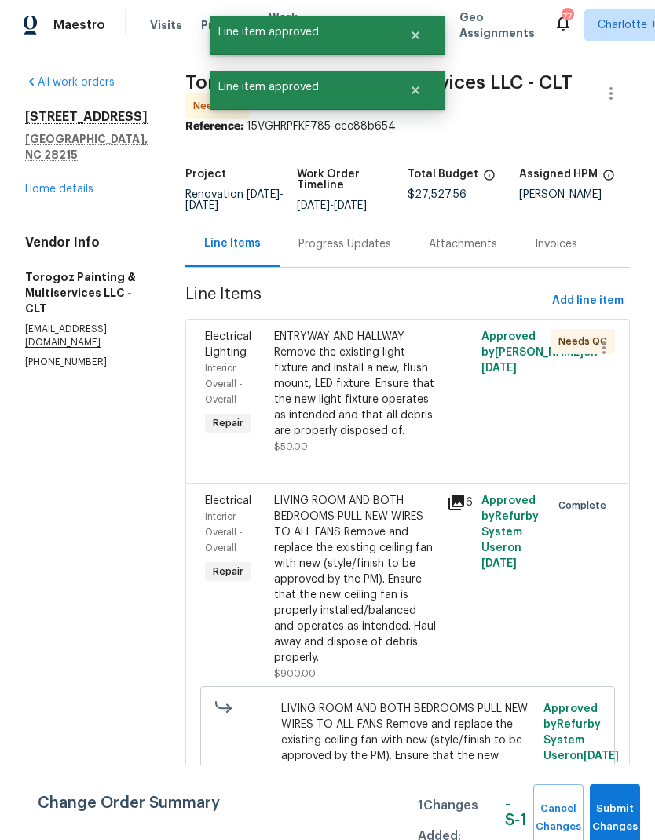
click at [426, 393] on div "ENTRYWAY AND HALLWAY Remove the existing light fixture and install a new, flush…" at bounding box center [355, 384] width 163 height 110
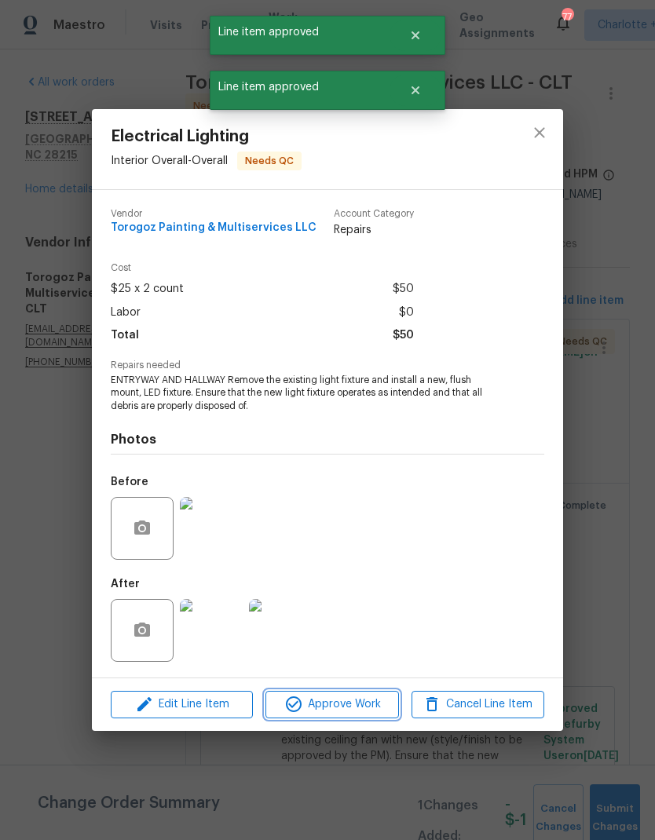
click at [367, 710] on span "Approve Work" at bounding box center [331, 705] width 123 height 20
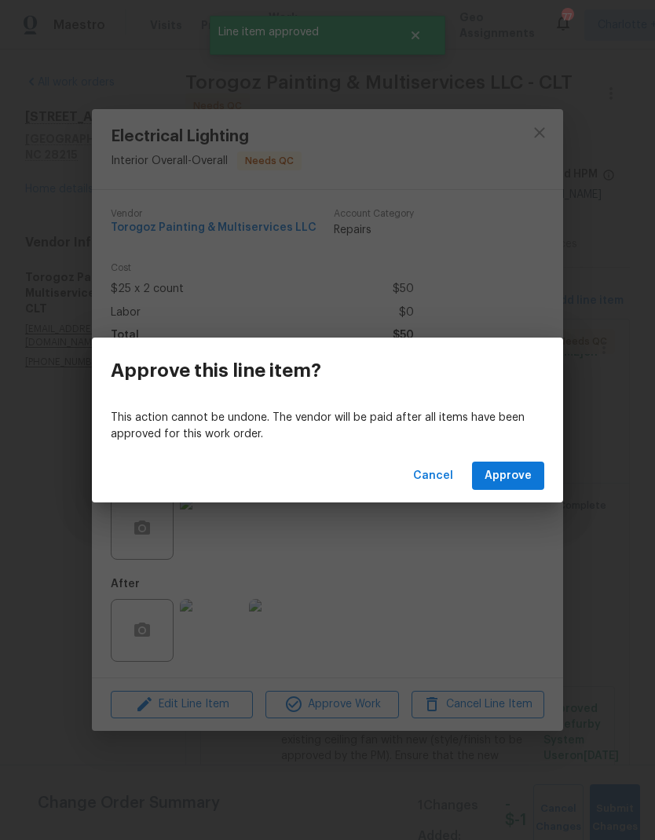
click at [523, 474] on span "Approve" at bounding box center [507, 476] width 47 height 20
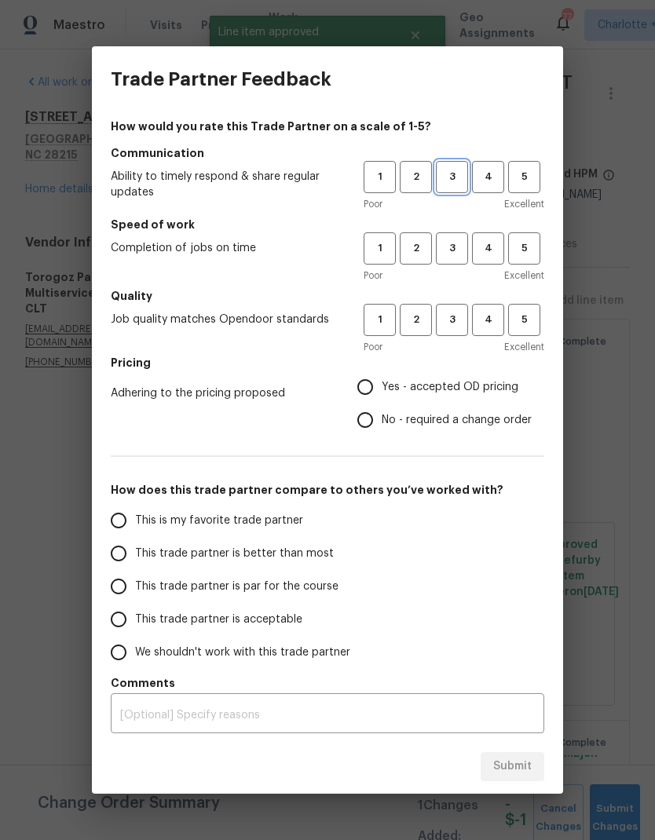
click at [446, 184] on span "3" at bounding box center [451, 177] width 29 height 18
click at [440, 264] on button "3" at bounding box center [452, 248] width 32 height 32
click at [443, 327] on span "3" at bounding box center [451, 320] width 29 height 18
click at [374, 384] on input "Yes - accepted OD pricing" at bounding box center [364, 386] width 33 height 33
radio input "true"
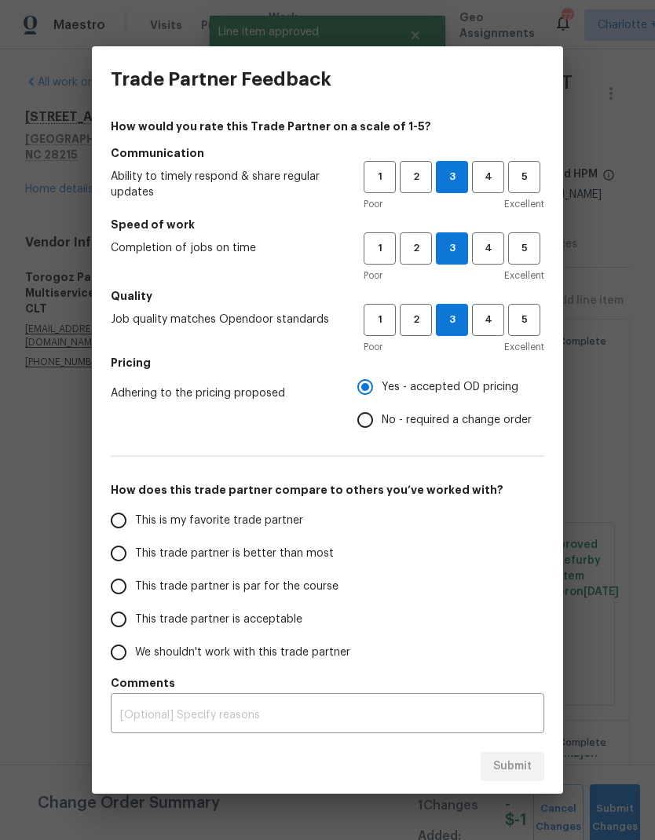
click at [118, 562] on input "This trade partner is better than most" at bounding box center [118, 553] width 33 height 33
click at [531, 763] on span "Submit" at bounding box center [512, 767] width 38 height 20
radio input "true"
radio input "false"
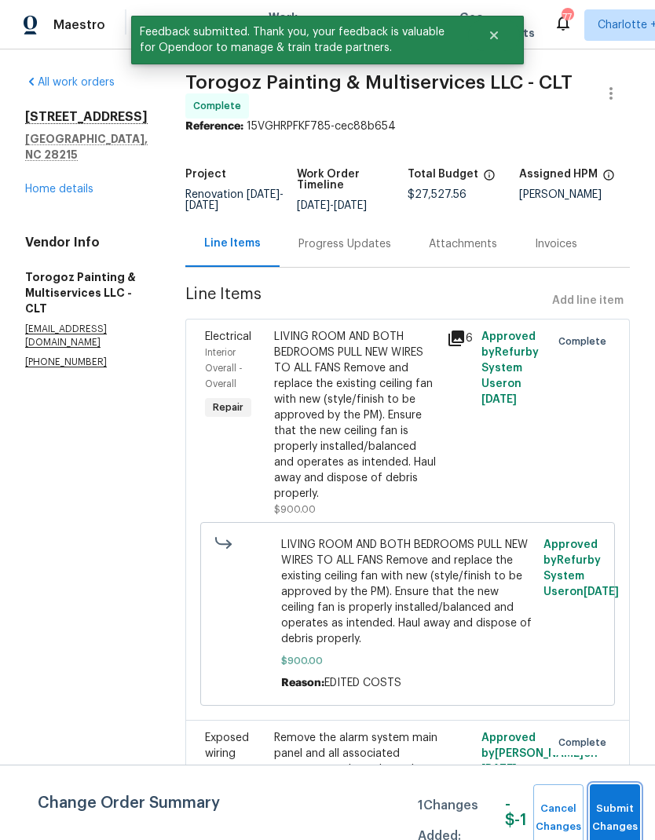
click at [611, 810] on span "Submit Changes" at bounding box center [614, 818] width 35 height 36
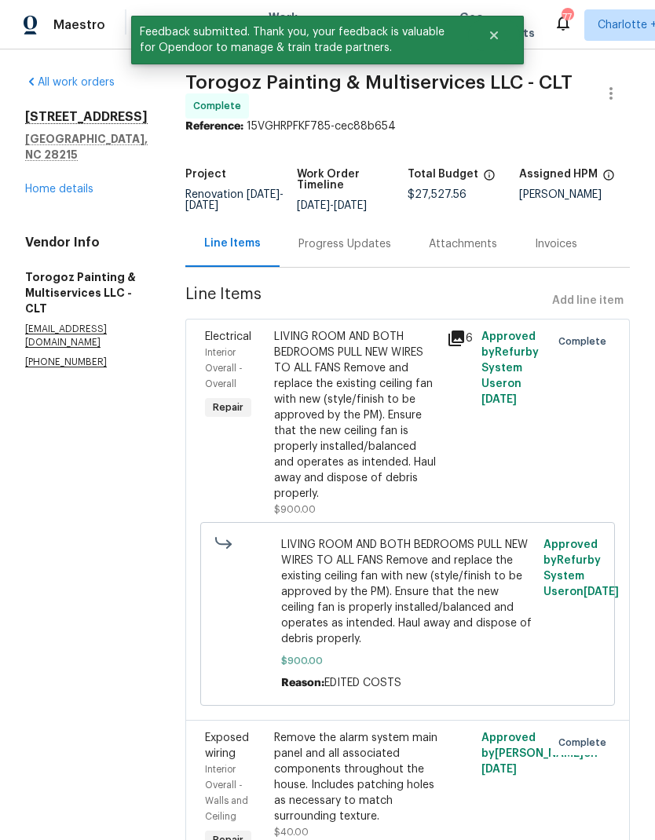
click at [64, 184] on link "Home details" at bounding box center [59, 189] width 68 height 11
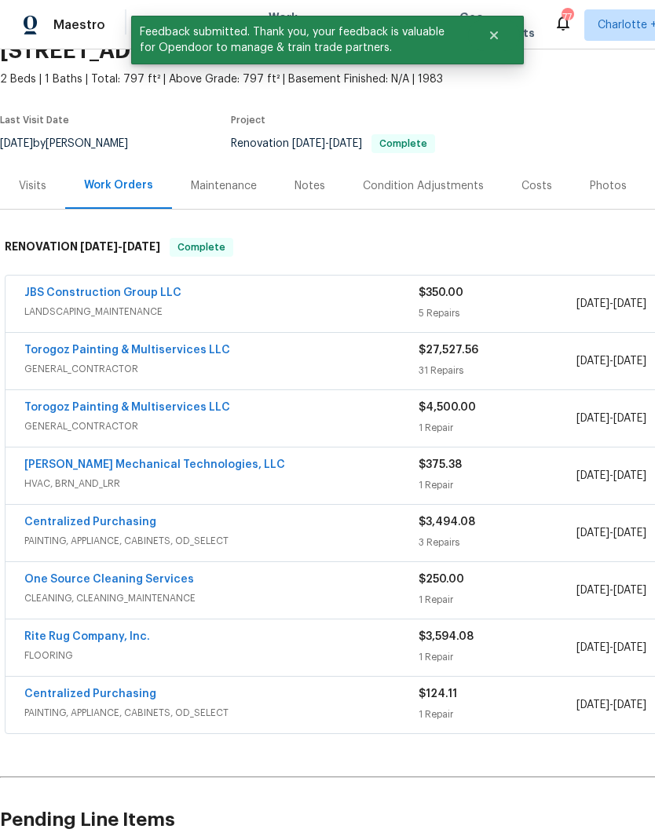
scroll to position [75, 0]
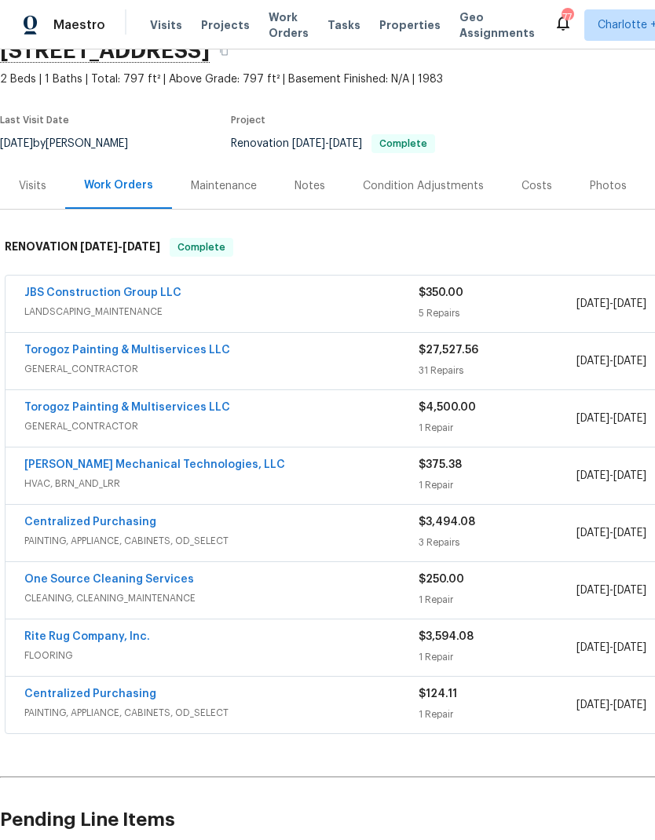
click at [113, 297] on link "JBS Construction Group LLC" at bounding box center [102, 292] width 157 height 11
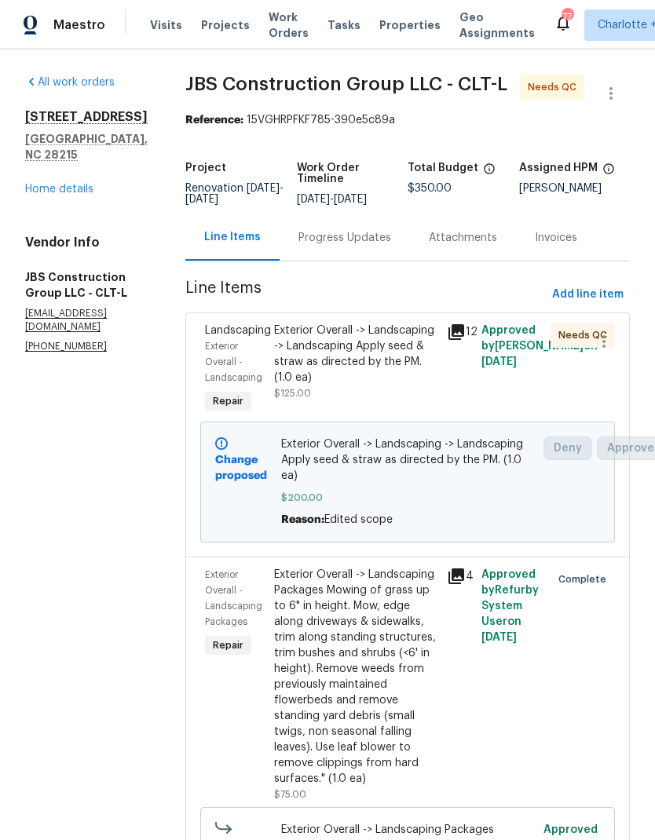
click at [395, 375] on div "Exterior Overall -> Landscaping -> Landscaping Apply seed & straw as directed b…" at bounding box center [355, 354] width 163 height 63
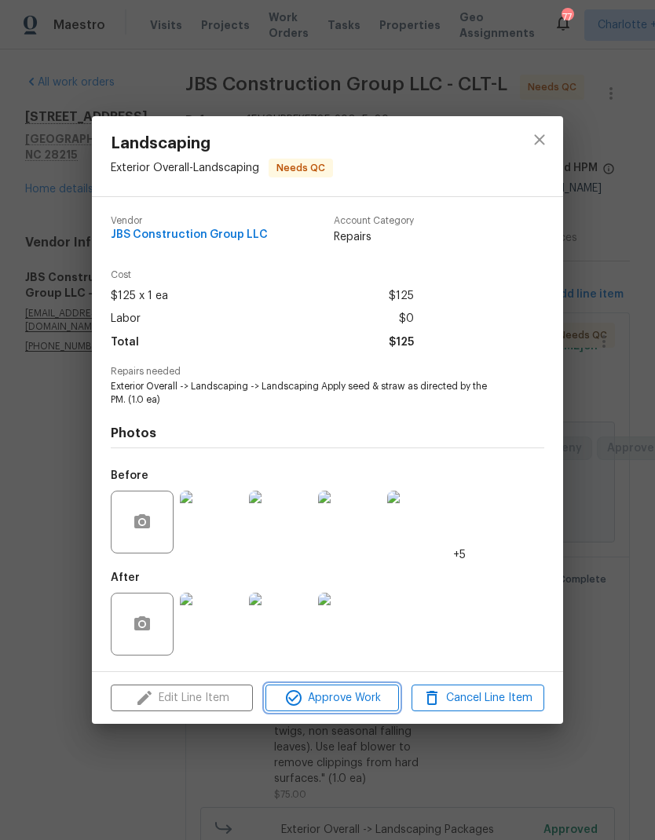
click at [388, 693] on span "Approve Work" at bounding box center [331, 698] width 123 height 20
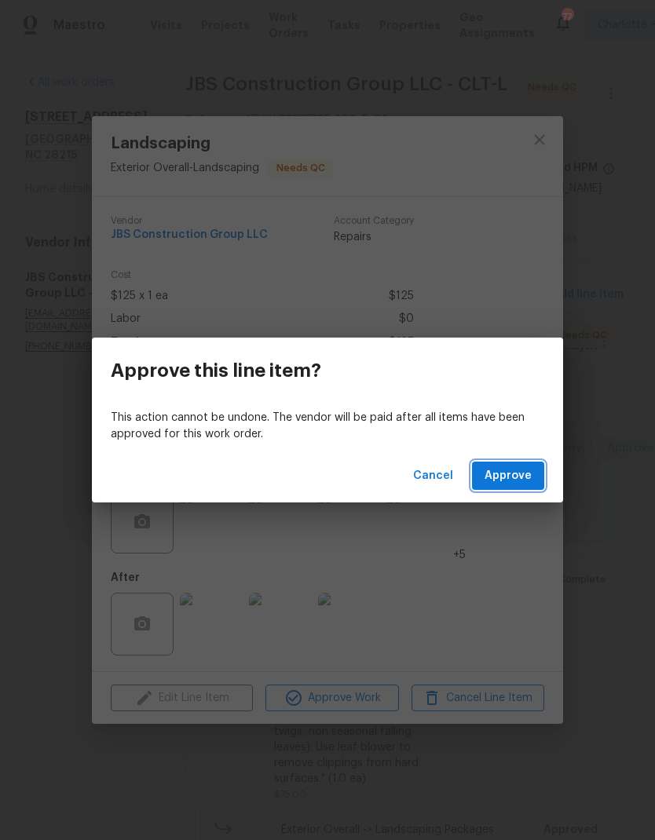
click at [543, 469] on button "Approve" at bounding box center [508, 475] width 72 height 29
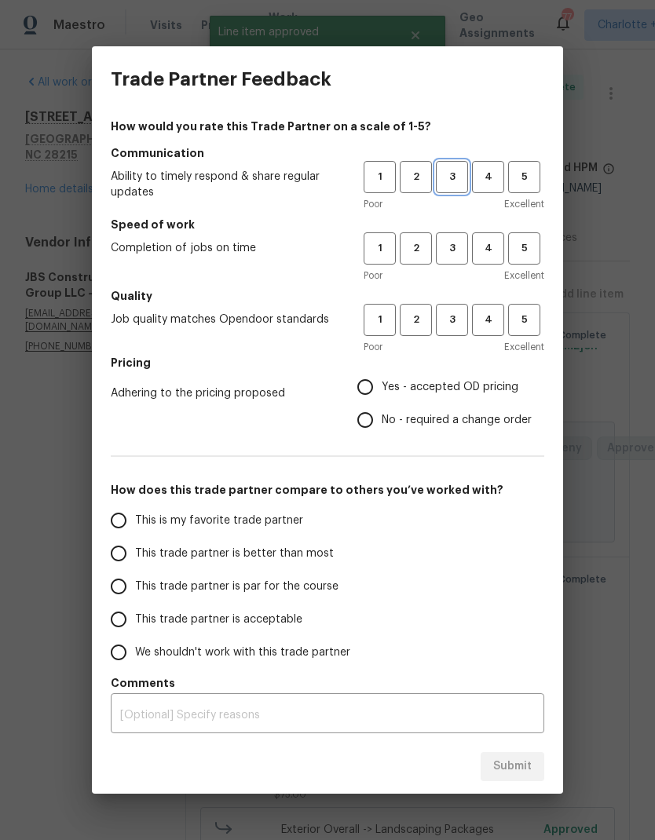
click at [465, 181] on span "3" at bounding box center [451, 177] width 29 height 18
click at [455, 264] on button "3" at bounding box center [452, 248] width 32 height 32
click at [450, 349] on div "Poor Excellent" at bounding box center [453, 347] width 181 height 16
click at [363, 390] on input "Yes - accepted OD pricing" at bounding box center [364, 386] width 33 height 33
radio input "true"
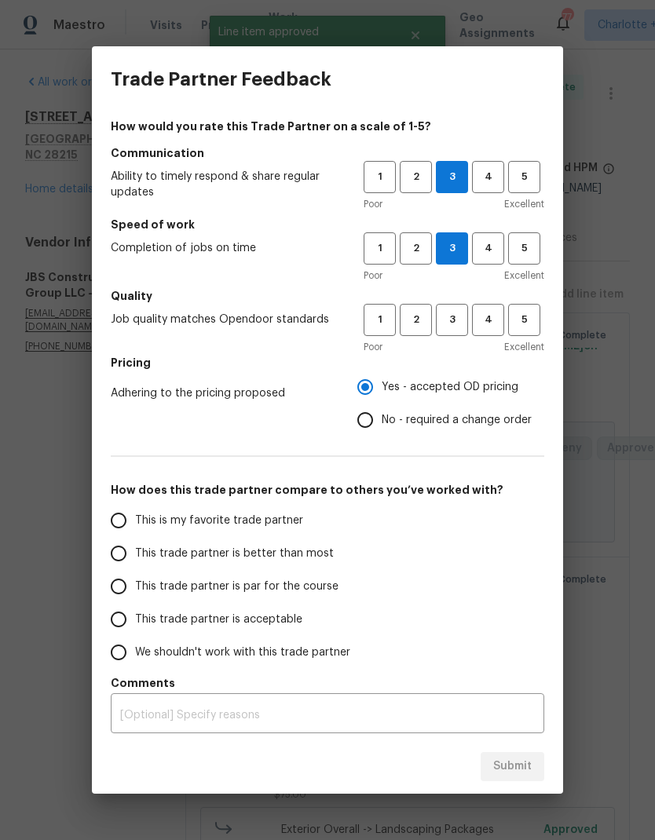
click at [118, 556] on input "This trade partner is better than most" at bounding box center [118, 553] width 33 height 33
click at [519, 745] on div "Submit" at bounding box center [327, 766] width 471 height 54
click at [454, 313] on span "3" at bounding box center [451, 320] width 29 height 18
radio input "true"
click at [516, 771] on span "Submit" at bounding box center [512, 767] width 38 height 20
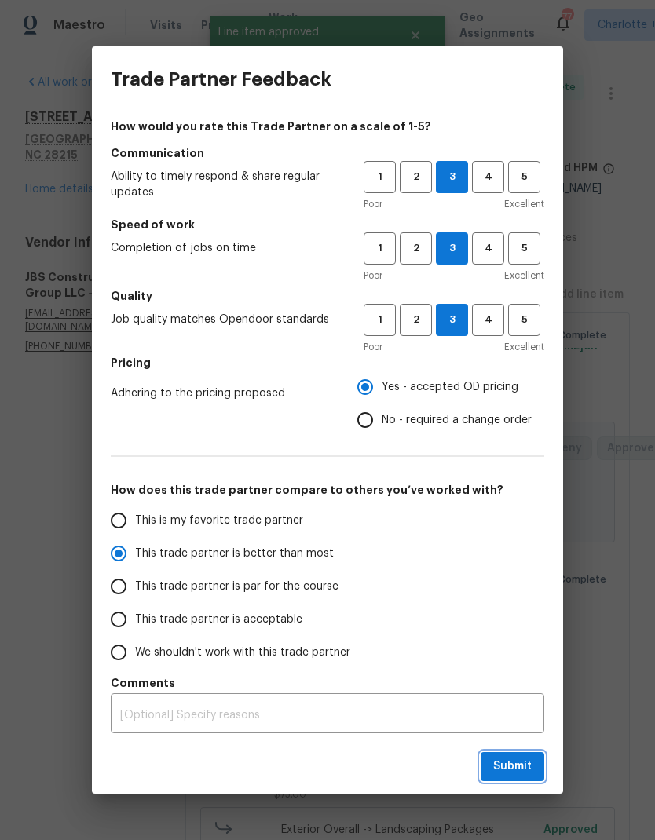
radio input "false"
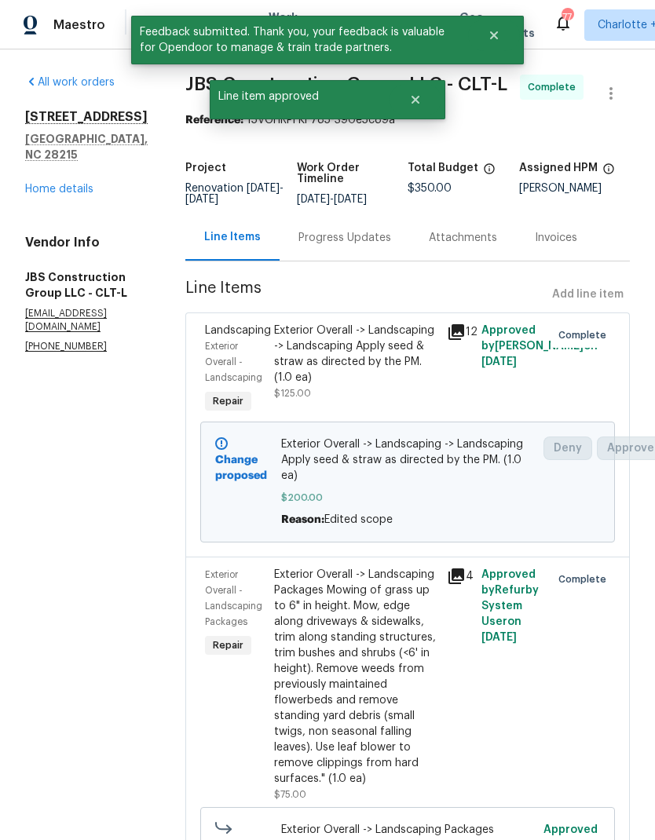
click at [67, 184] on link "Home details" at bounding box center [59, 189] width 68 height 11
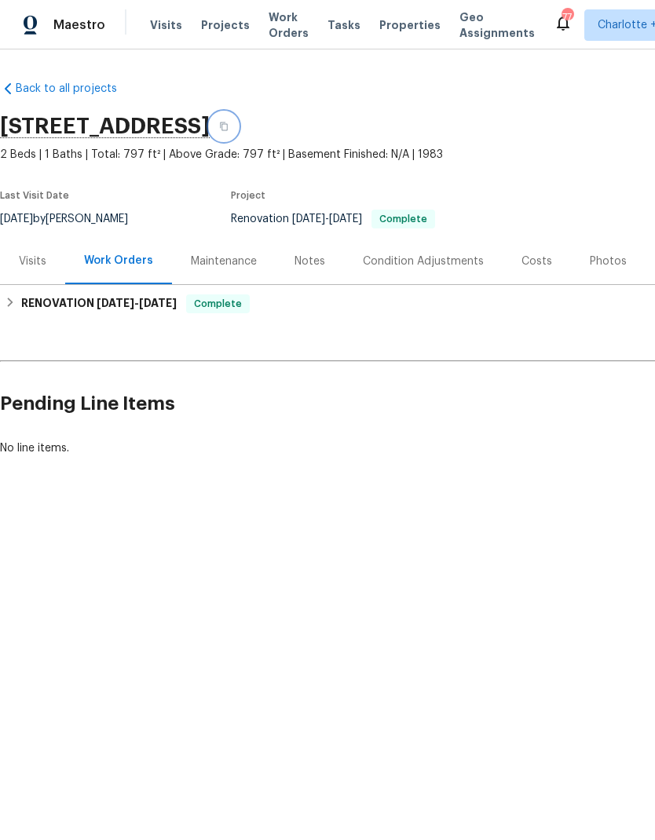
click at [238, 134] on button "button" at bounding box center [224, 126] width 28 height 28
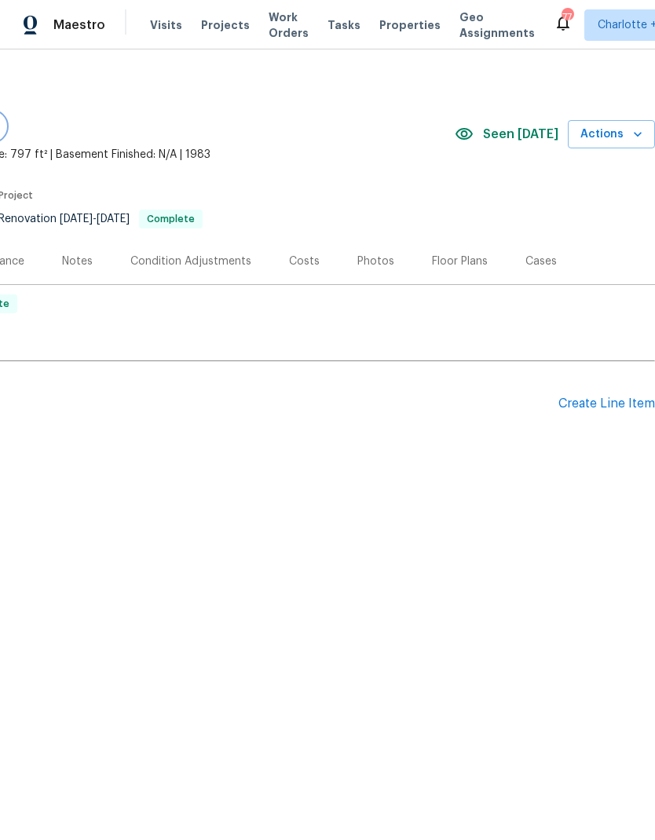
scroll to position [0, 232]
click at [634, 138] on icon "button" at bounding box center [637, 134] width 16 height 16
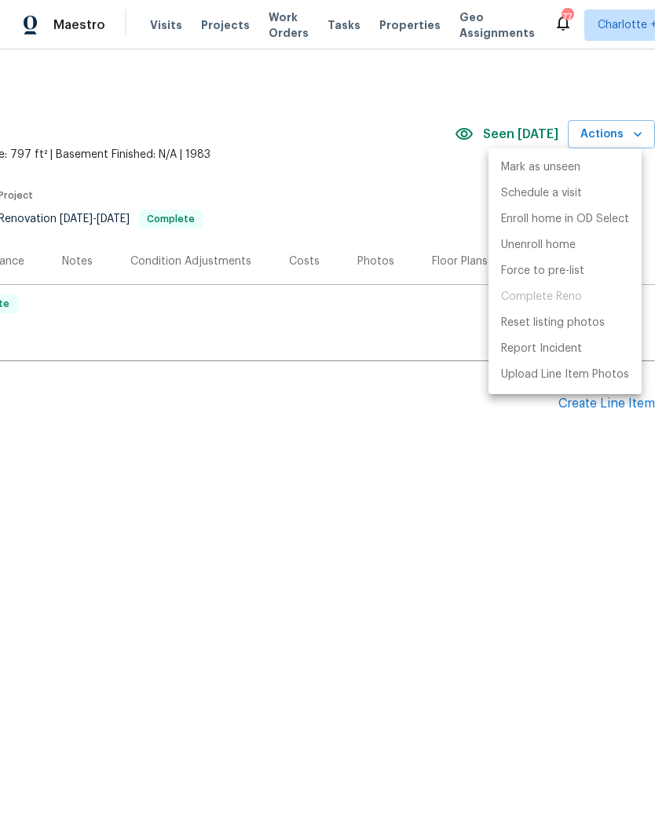
click at [570, 483] on div at bounding box center [327, 420] width 655 height 840
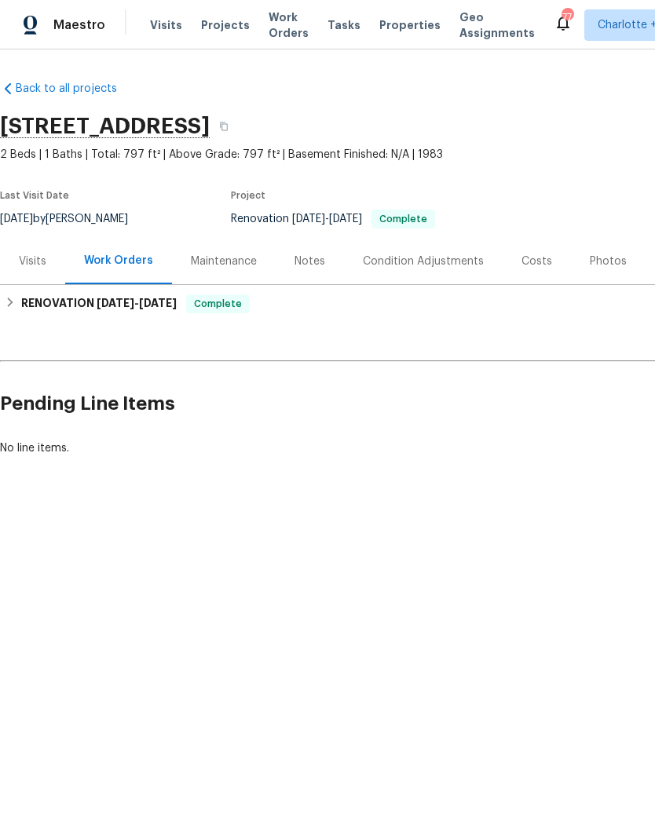
scroll to position [0, 0]
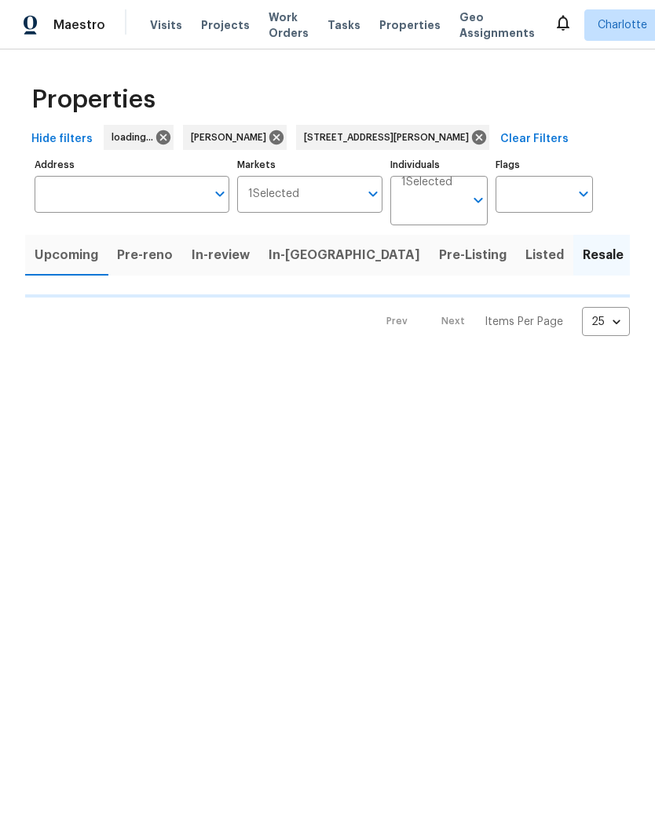
type input "4026 Honey Locust Dr Charlotte NC 28215"
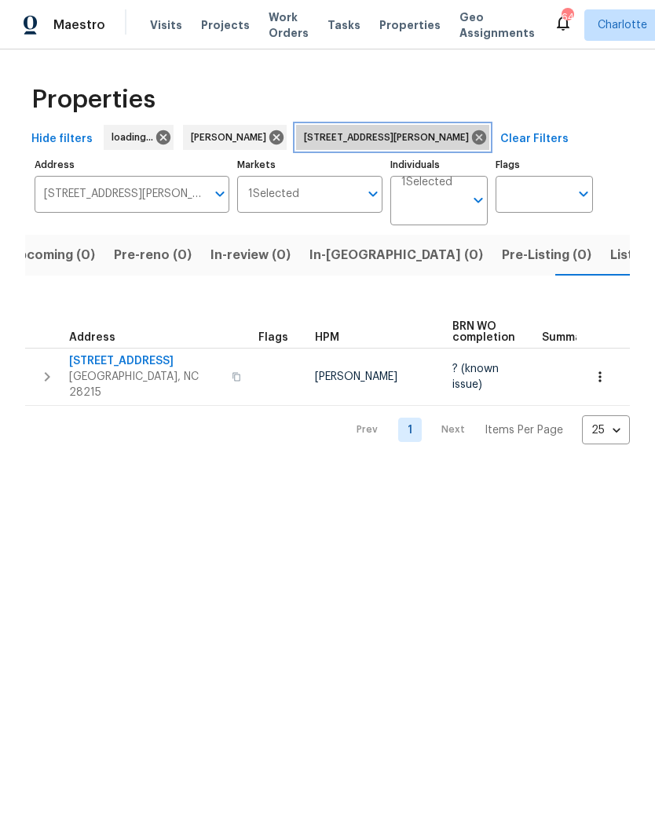
click at [486, 135] on icon at bounding box center [479, 137] width 14 height 14
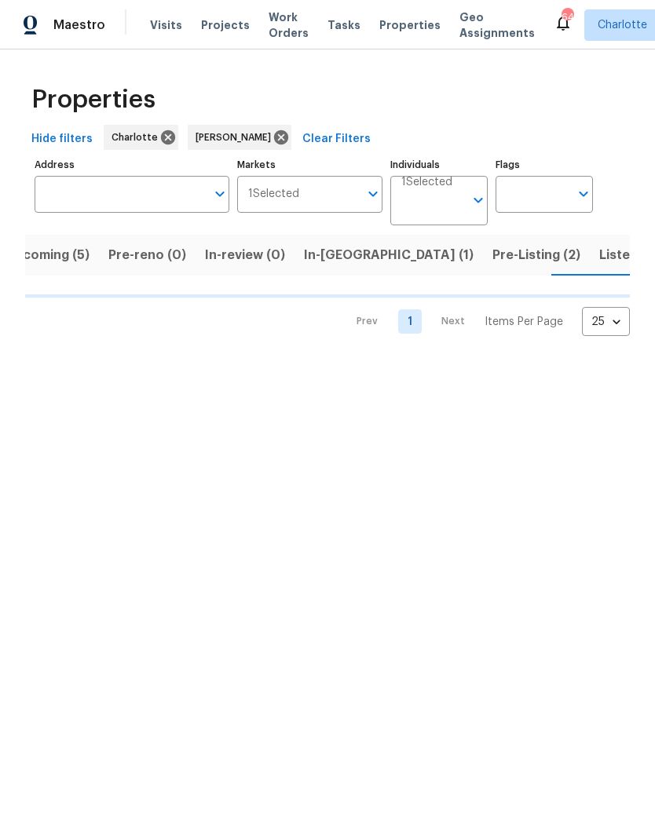
scroll to position [0, 31]
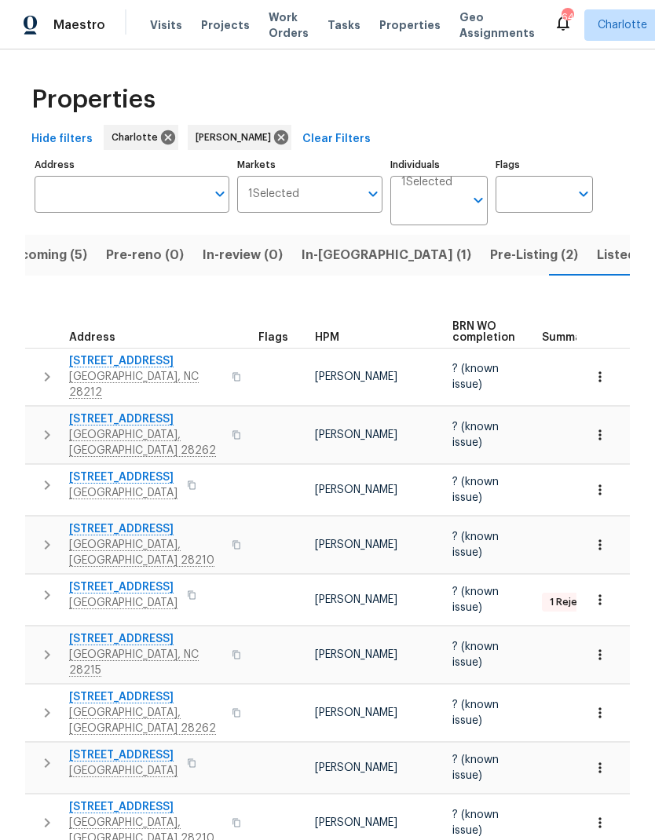
click at [490, 256] on span "Pre-Listing (2)" at bounding box center [534, 255] width 88 height 22
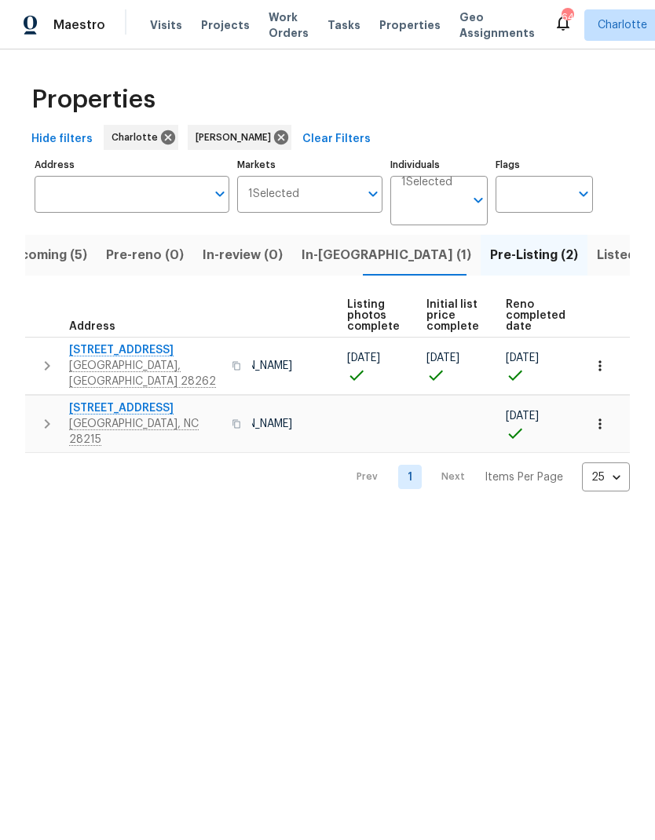
scroll to position [0, 104]
click at [592, 416] on icon "button" at bounding box center [600, 424] width 16 height 16
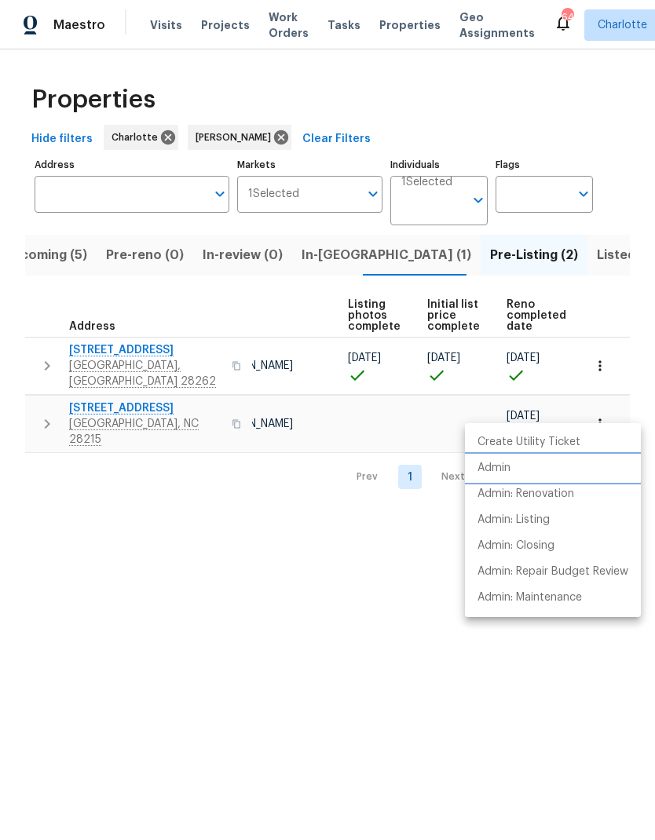
click at [549, 469] on li "Admin" at bounding box center [553, 468] width 176 height 26
click at [392, 538] on div at bounding box center [327, 420] width 655 height 840
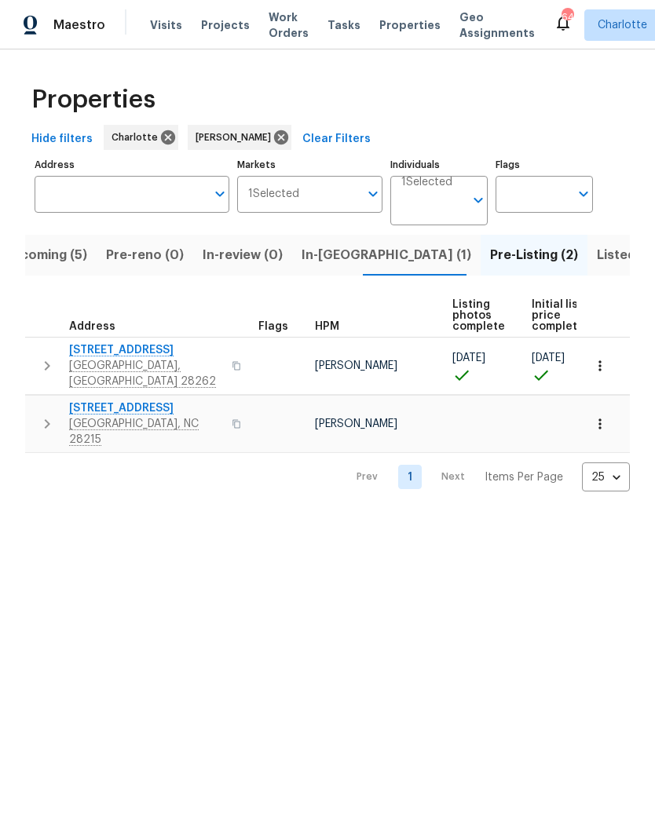
scroll to position [0, 0]
click at [129, 403] on span "5312 Great Wagon Rd" at bounding box center [145, 408] width 153 height 16
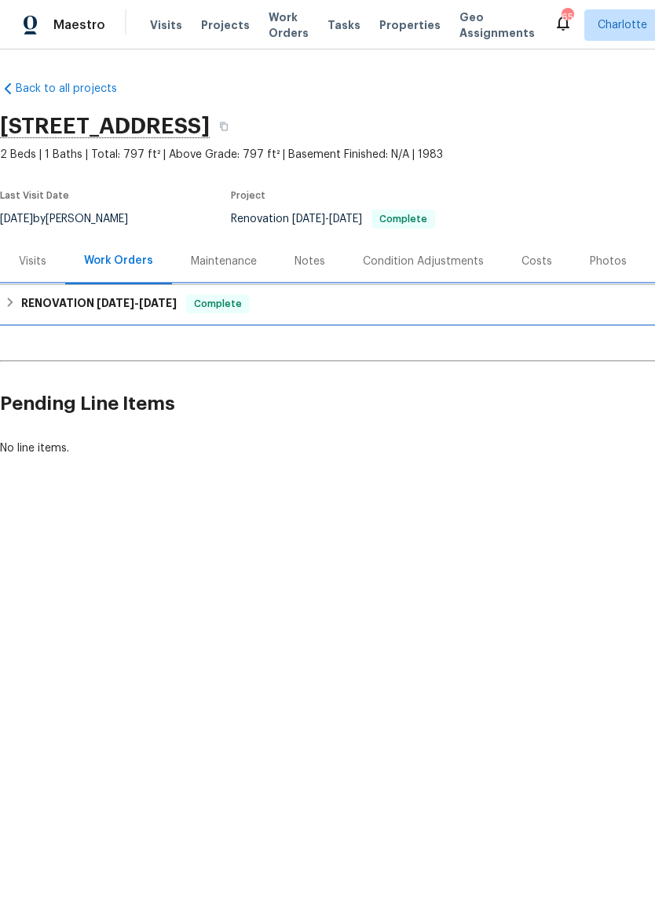
click at [46, 313] on div "RENOVATION 8/11/25 - 9/20/25 Complete" at bounding box center [443, 304] width 887 height 38
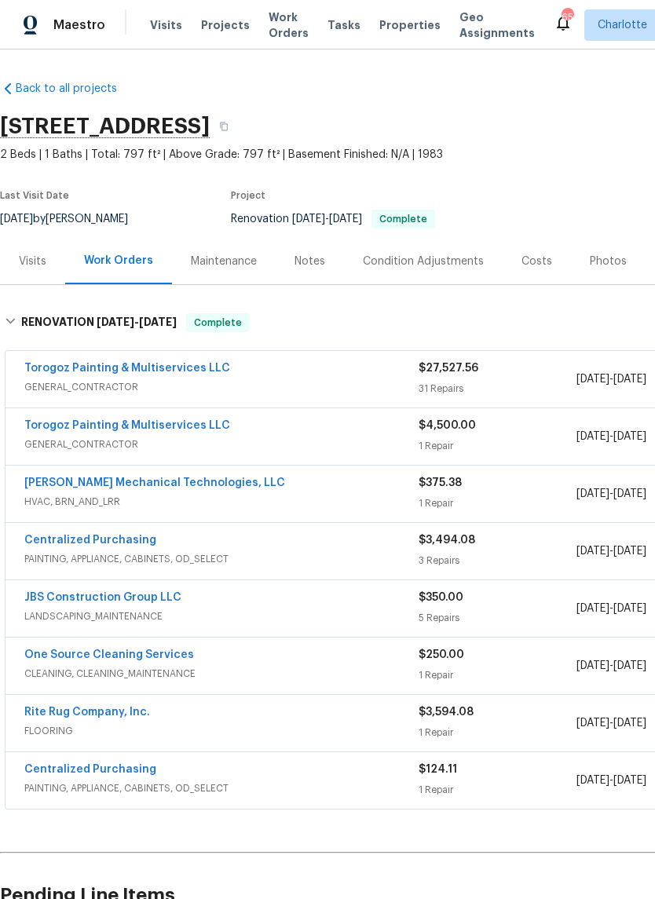
click at [182, 371] on link "Torogoz Painting & Multiservices LLC" at bounding box center [127, 368] width 206 height 11
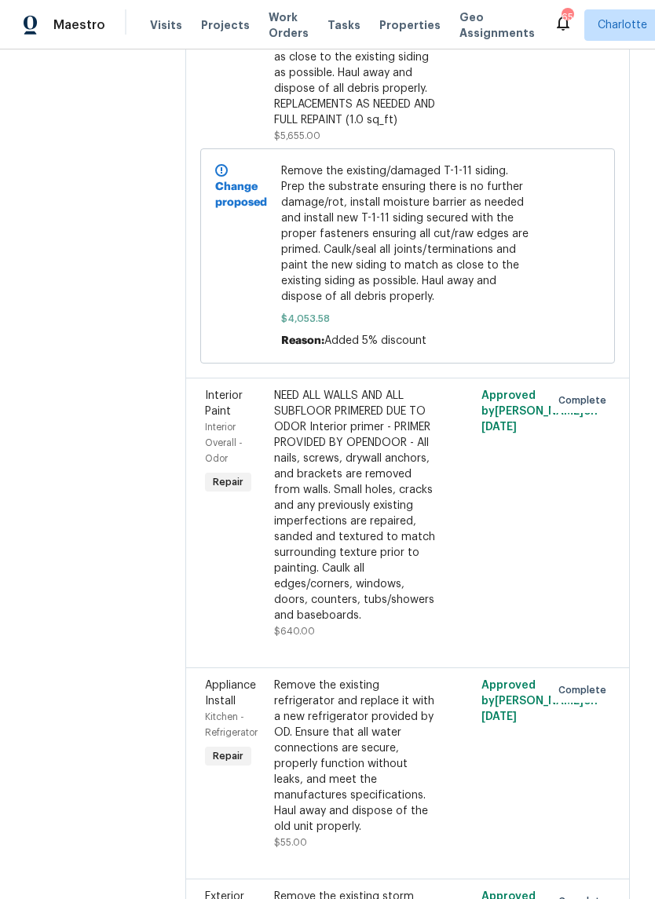
scroll to position [1330, 0]
click at [475, 304] on span "Remove the existing/damaged T-1-11 siding. Prep the substrate ensuring there is…" at bounding box center [407, 232] width 253 height 141
click at [413, 304] on span "Remove the existing/damaged T-1-11 siding. Prep the substrate ensuring there is…" at bounding box center [407, 232] width 253 height 141
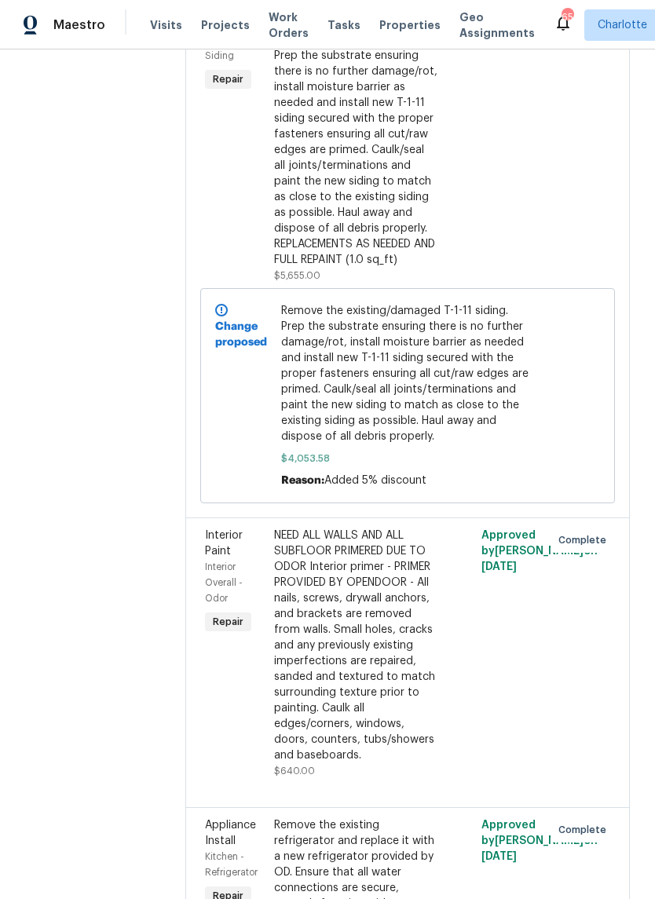
scroll to position [1188, 0]
